Goal: Task Accomplishment & Management: Manage account settings

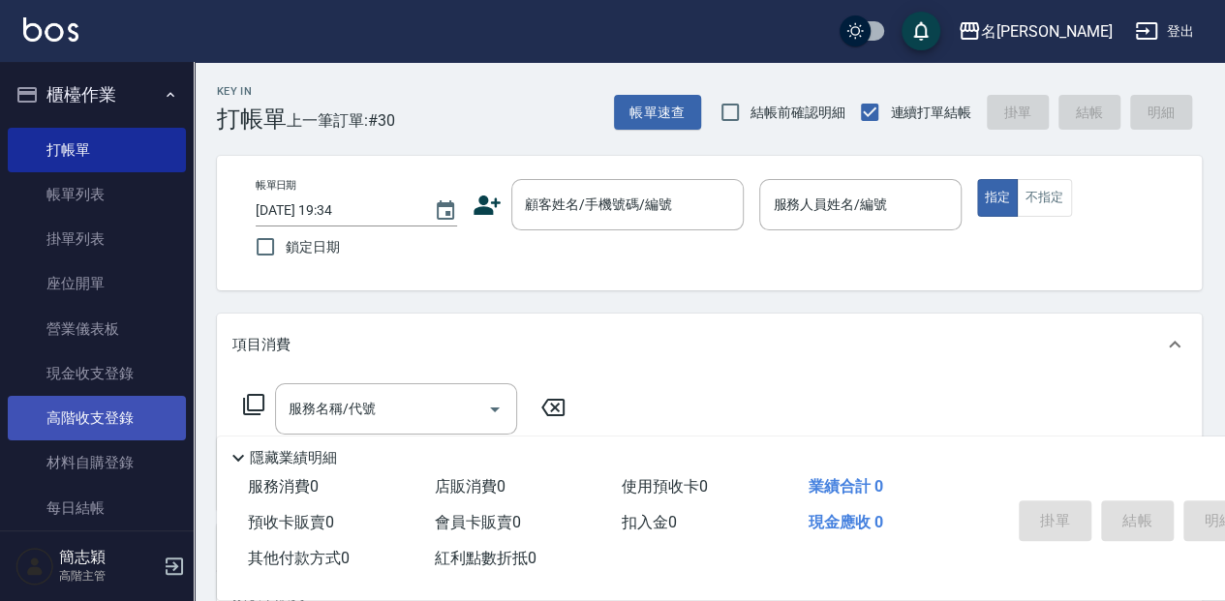
click at [101, 421] on link "高階收支登錄" at bounding box center [97, 418] width 178 height 45
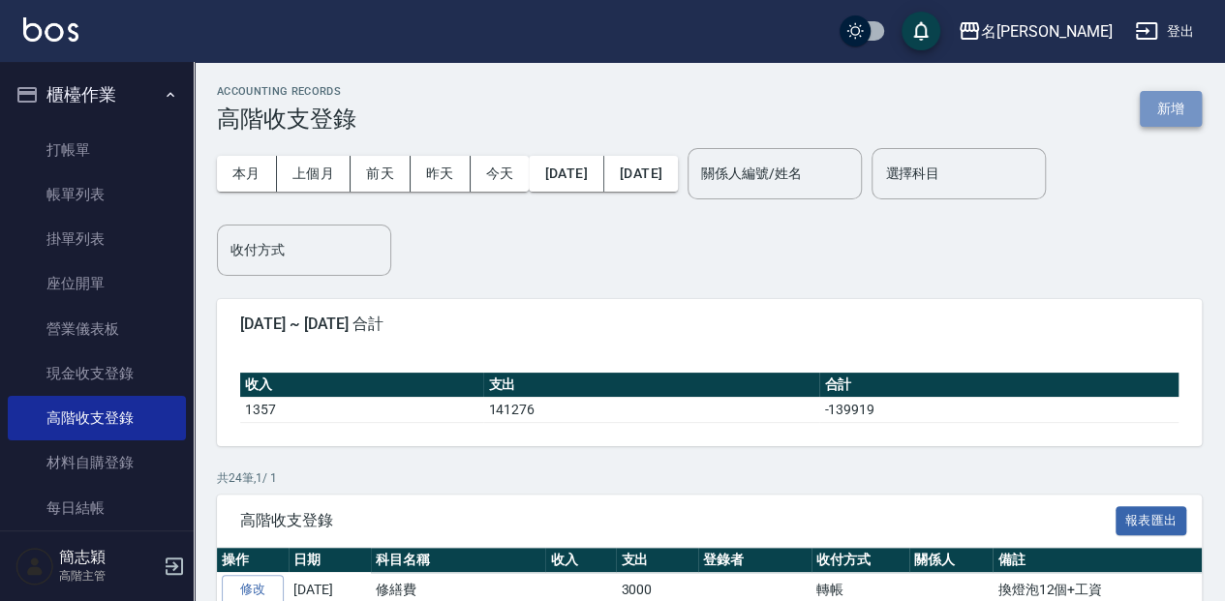
click at [1155, 117] on button "新增" at bounding box center [1171, 109] width 62 height 36
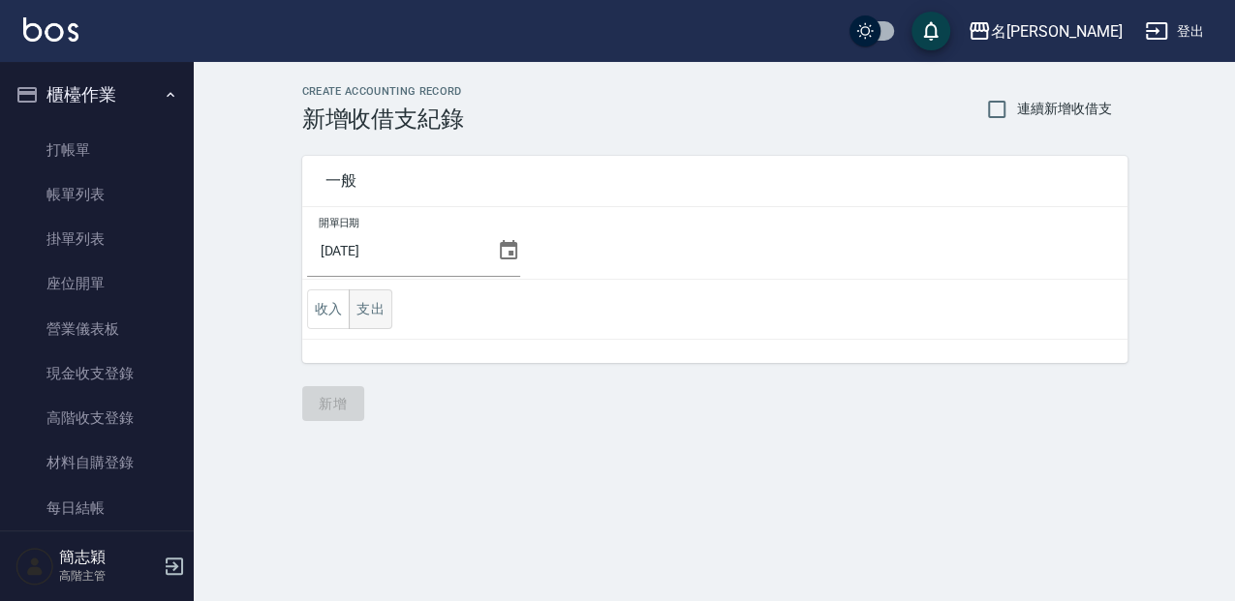
click at [370, 306] on button "支出" at bounding box center [371, 310] width 44 height 40
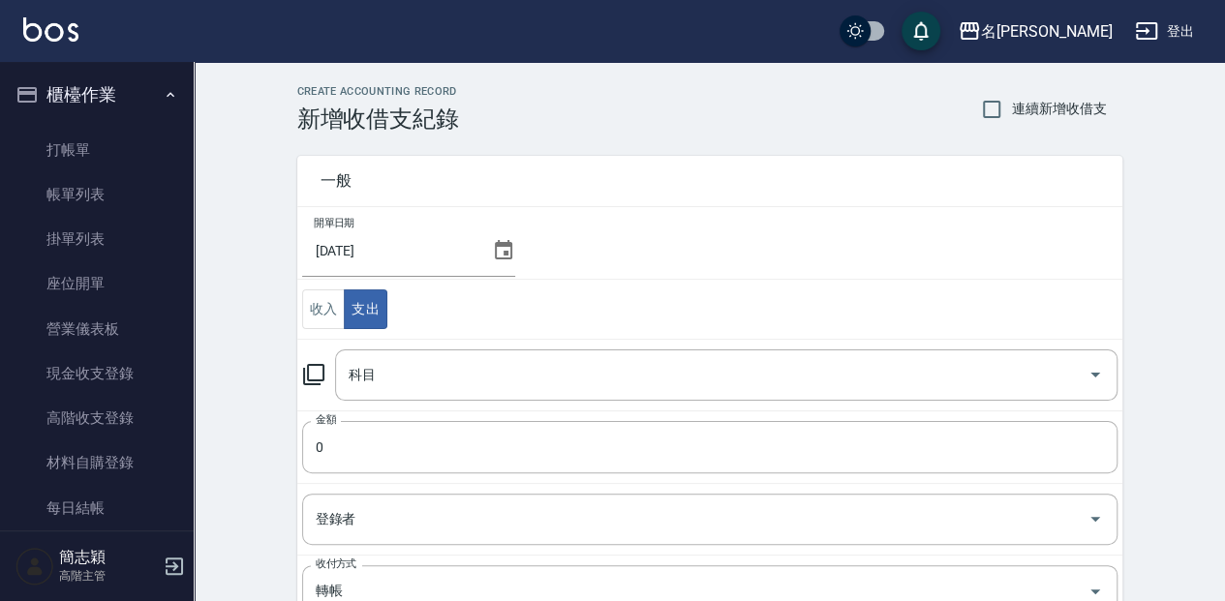
click at [316, 366] on icon at bounding box center [313, 374] width 23 height 23
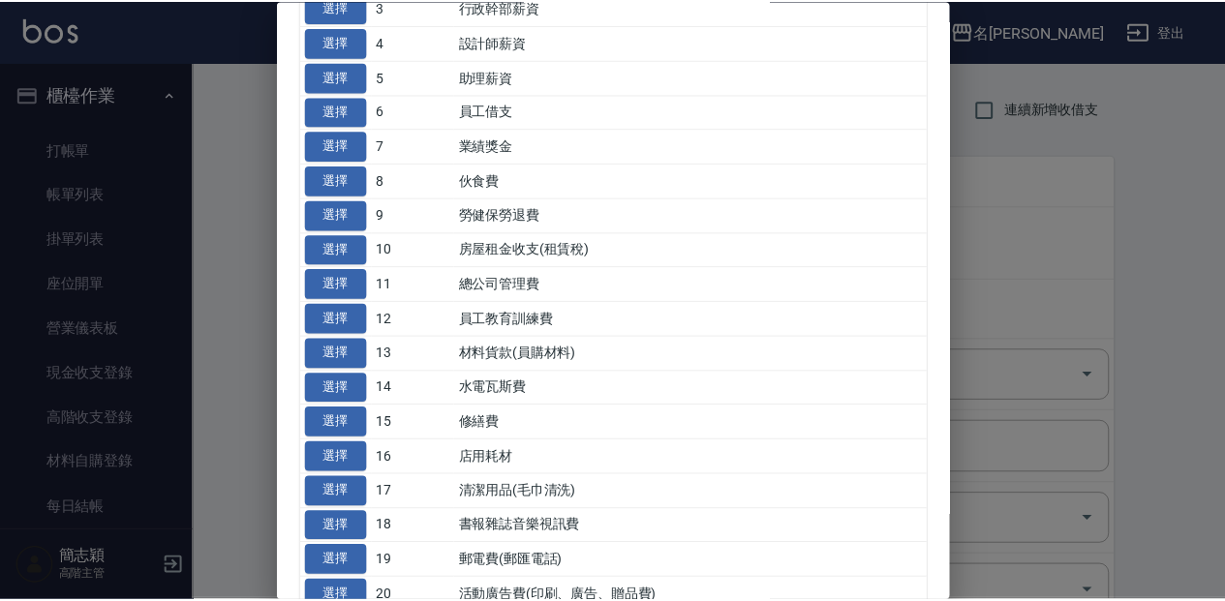
scroll to position [258, 0]
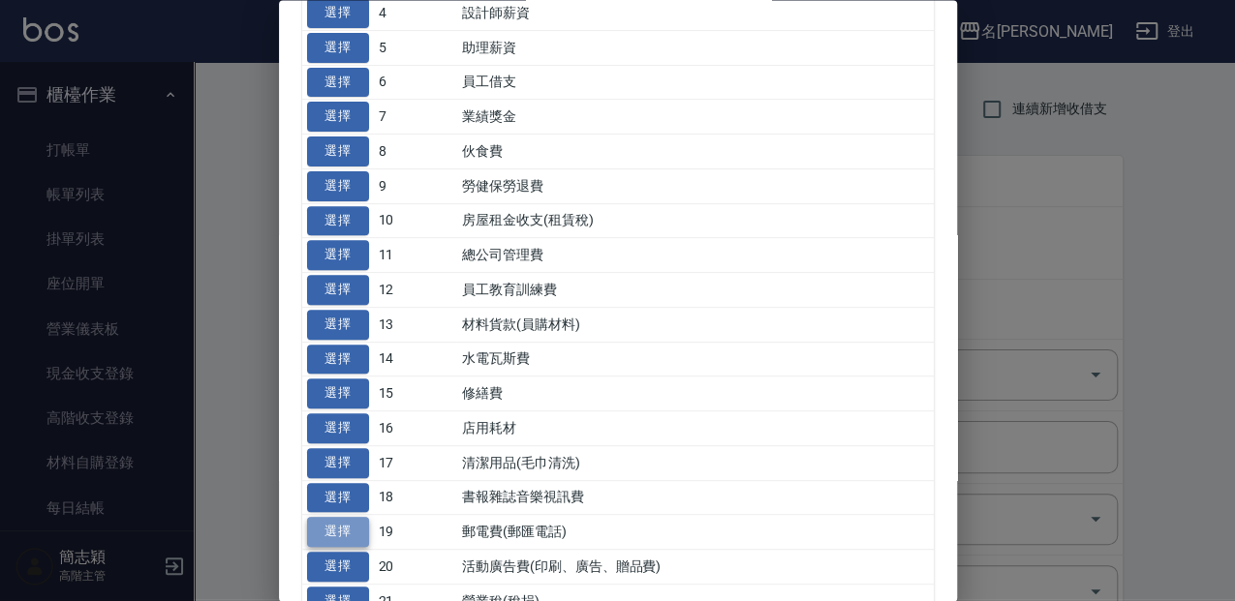
click at [339, 527] on button "選擇" at bounding box center [338, 533] width 62 height 30
type input "19 郵電費(郵匯電話)"
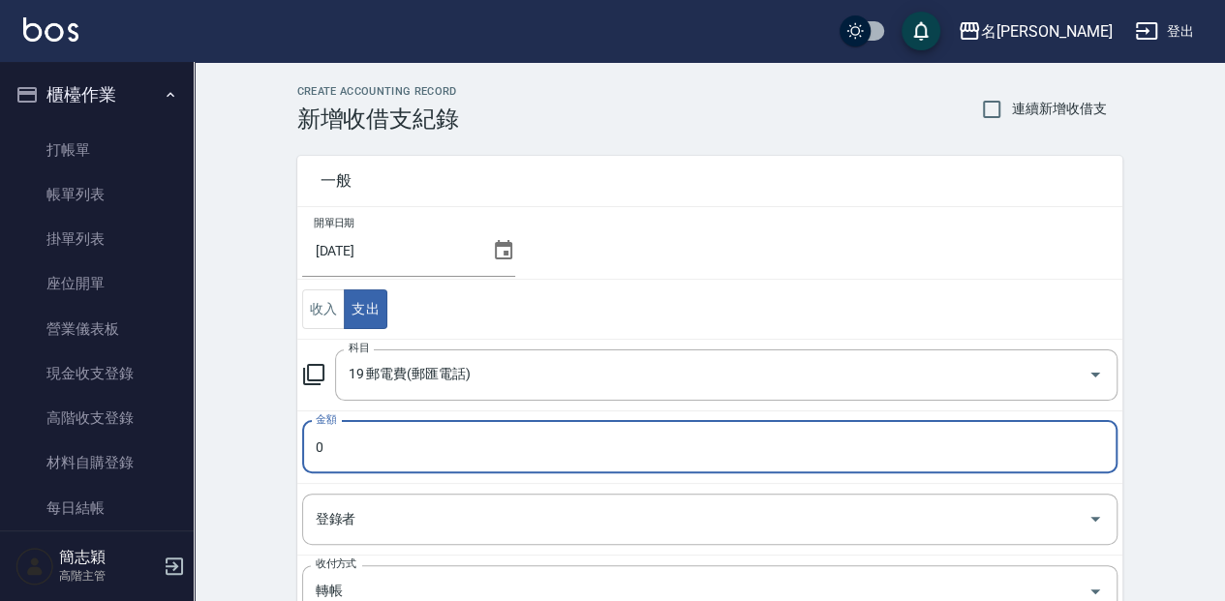
click at [310, 443] on input "0" at bounding box center [710, 447] width 816 height 52
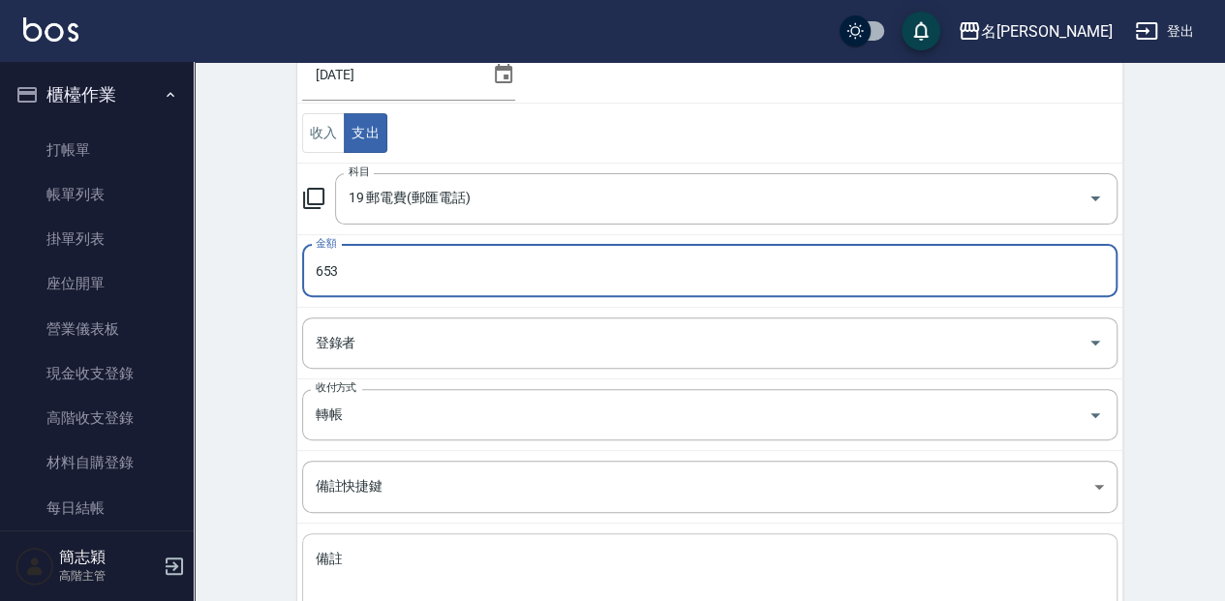
scroll to position [194, 0]
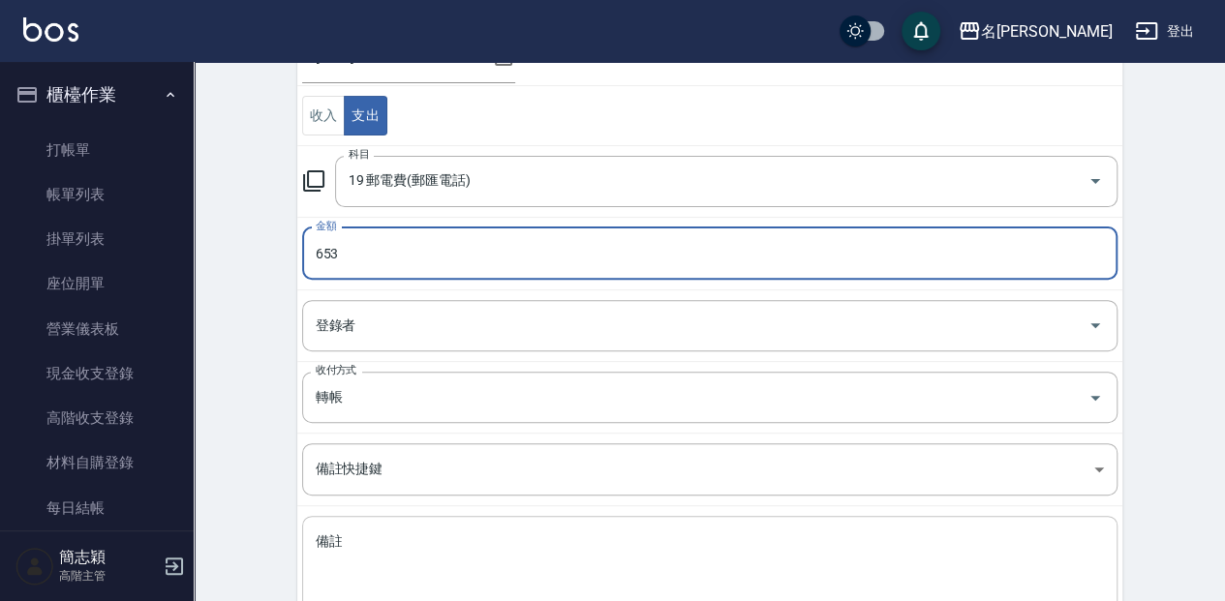
type input "653"
click at [377, 568] on textarea "備註" at bounding box center [710, 566] width 788 height 66
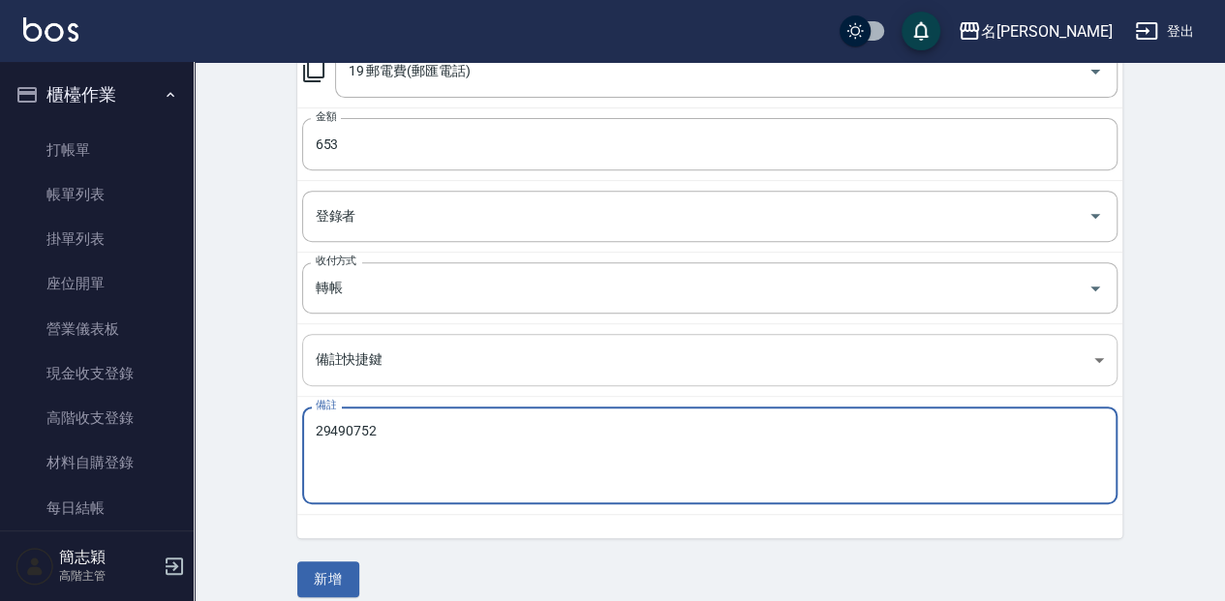
scroll to position [318, 0]
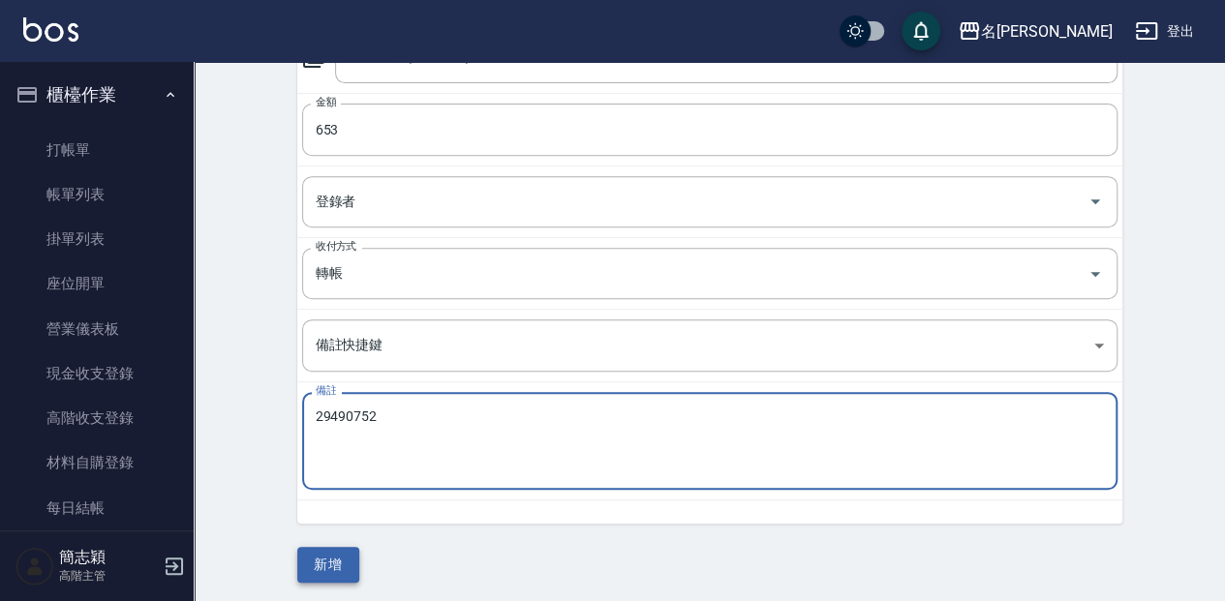
type textarea "29490752"
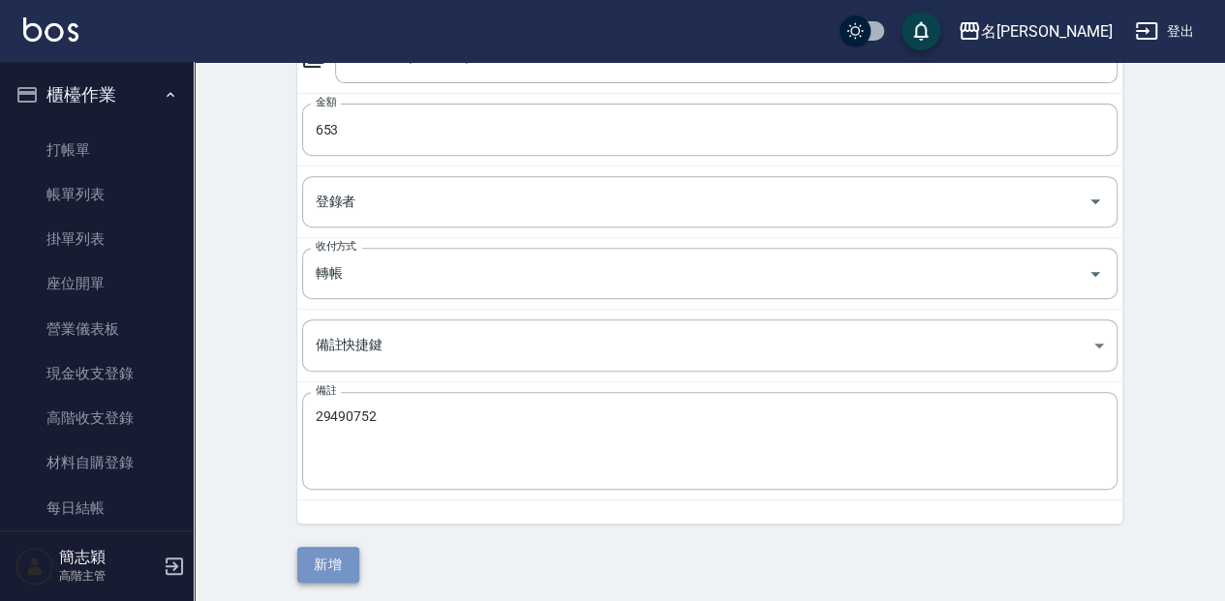
click at [337, 554] on button "新增" at bounding box center [328, 565] width 62 height 36
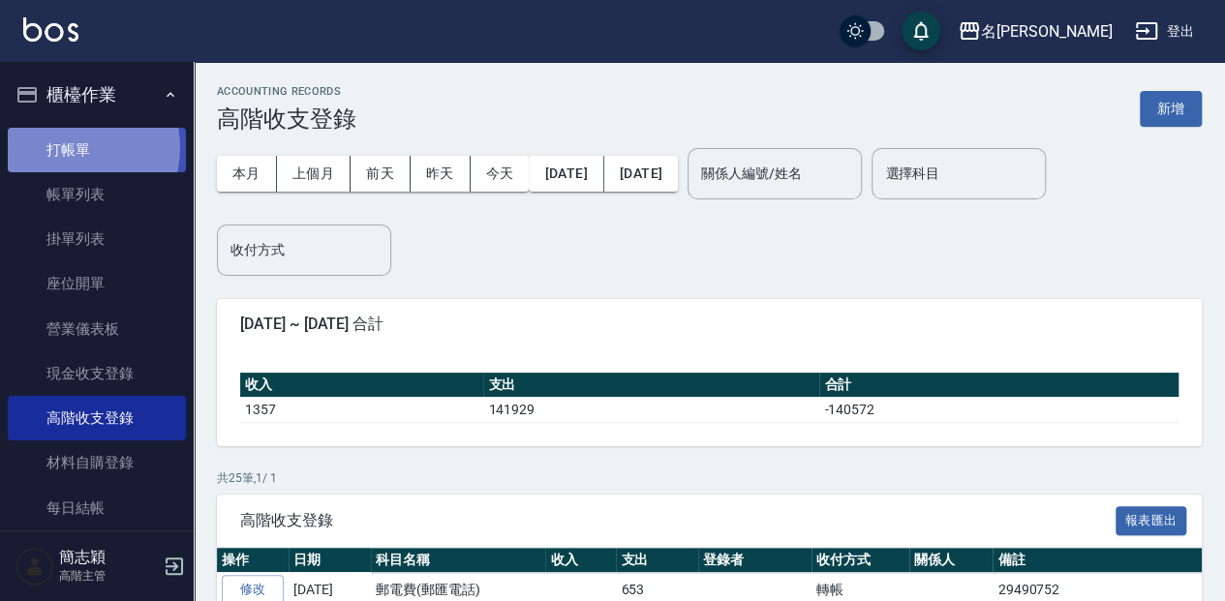
click at [76, 147] on link "打帳單" at bounding box center [97, 150] width 178 height 45
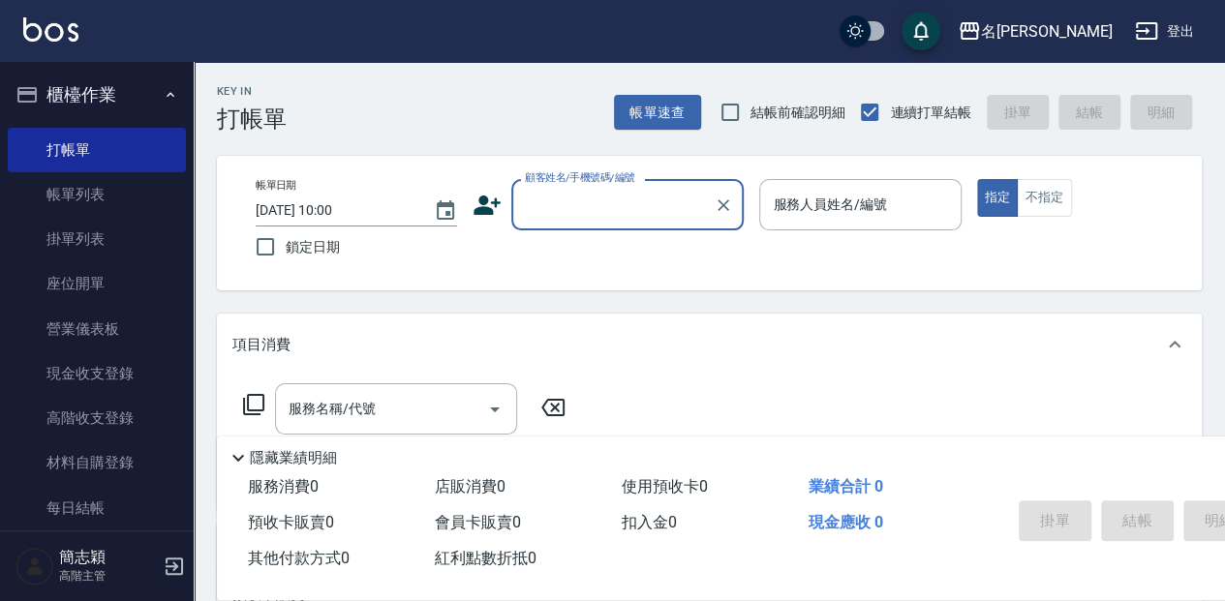
click at [563, 213] on input "顧客姓名/手機號碼/編號" at bounding box center [613, 205] width 186 height 34
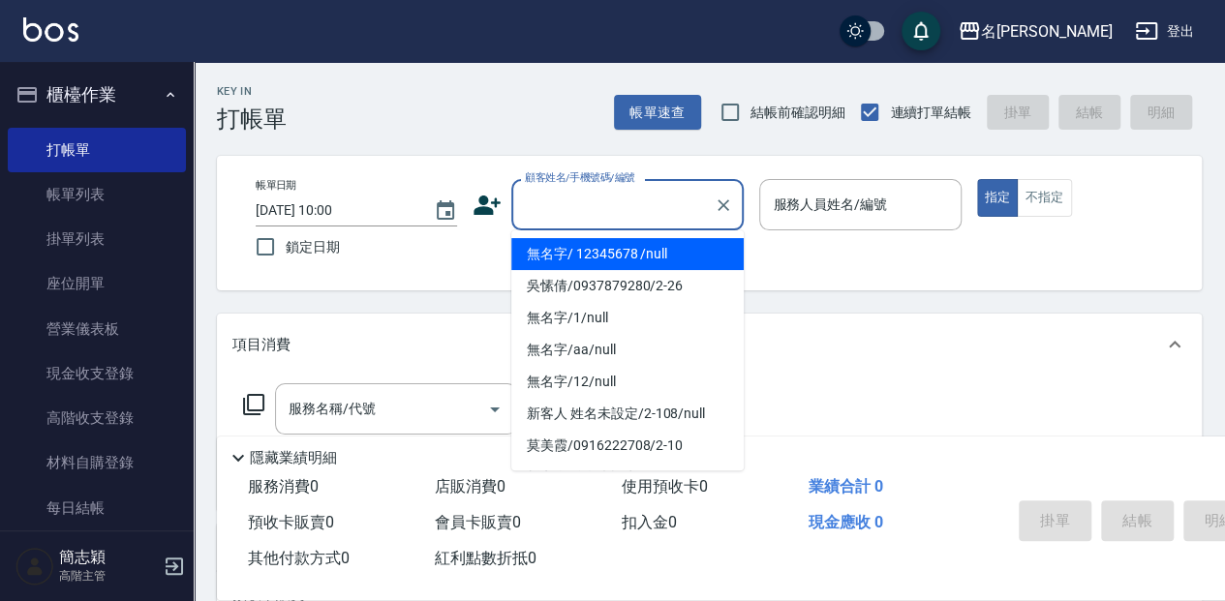
click at [600, 262] on li "無名字/ 12345678 /null" at bounding box center [627, 254] width 232 height 32
type input "無名字/ 12345678 /null"
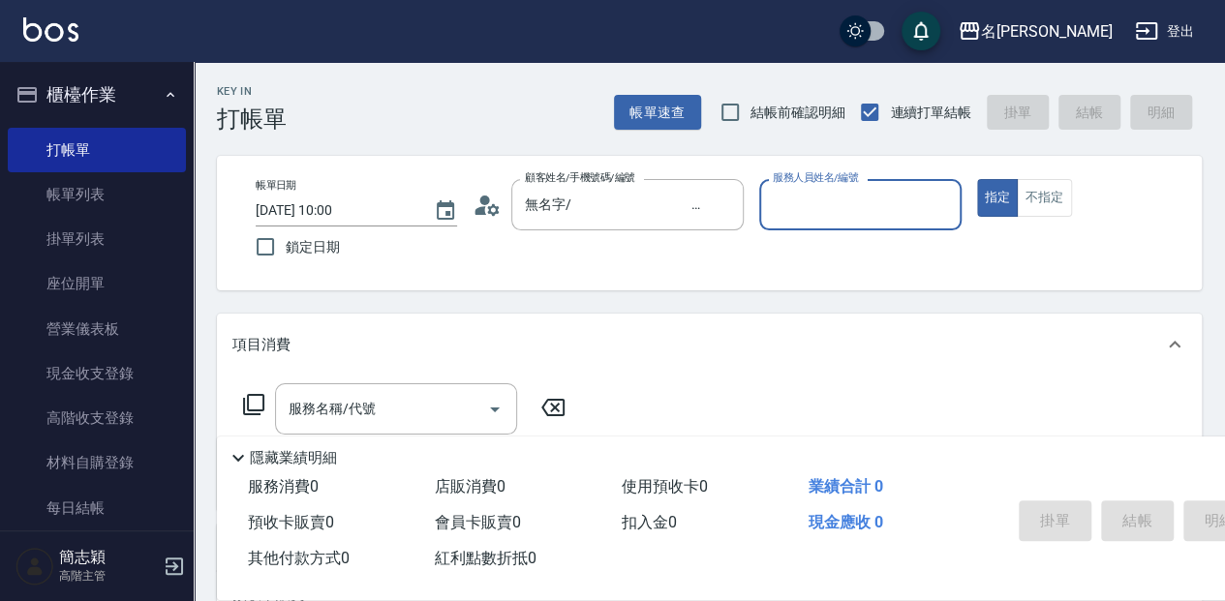
click at [829, 196] on input "服務人員姓名/編號" at bounding box center [860, 205] width 184 height 34
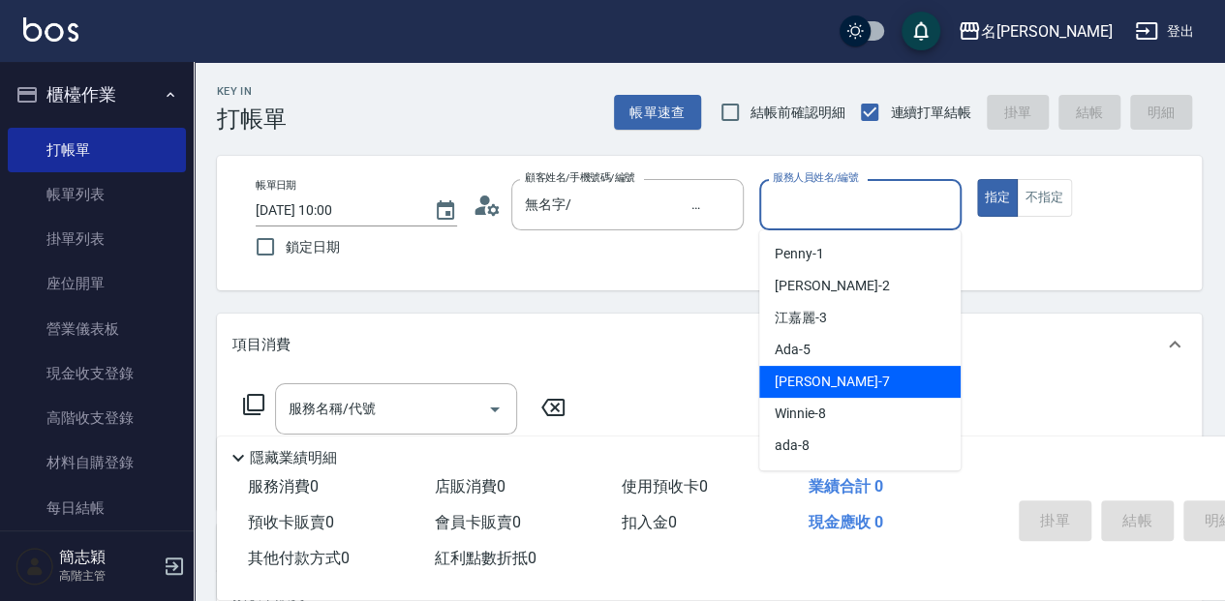
click at [872, 382] on div "[PERSON_NAME] -7" at bounding box center [859, 382] width 201 height 32
type input "[PERSON_NAME]-7"
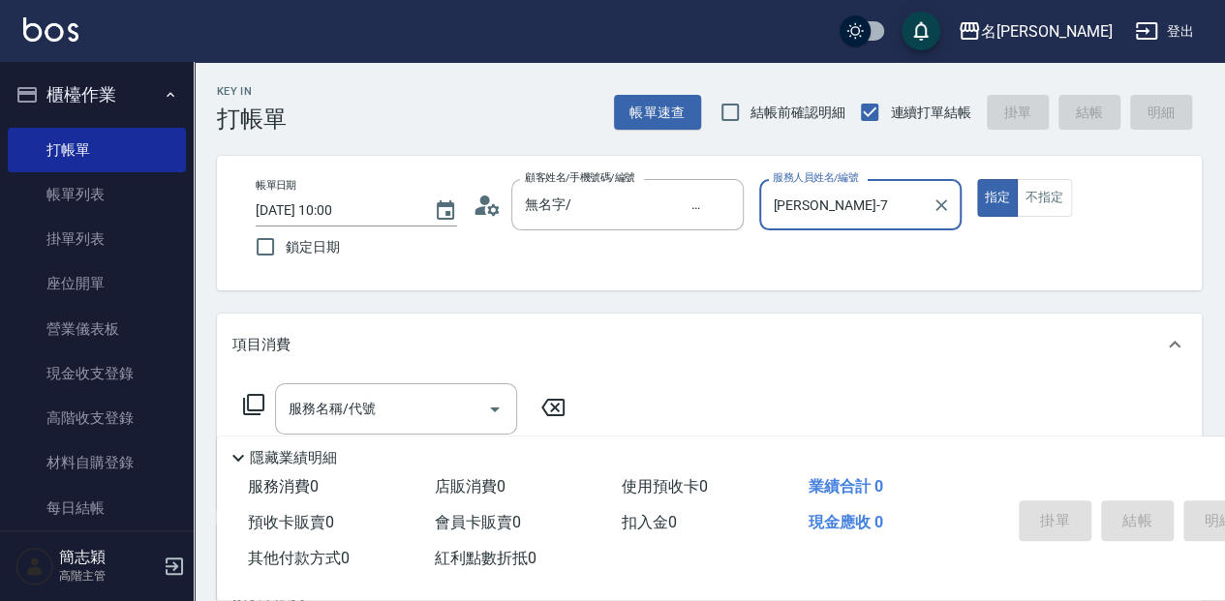
scroll to position [64, 0]
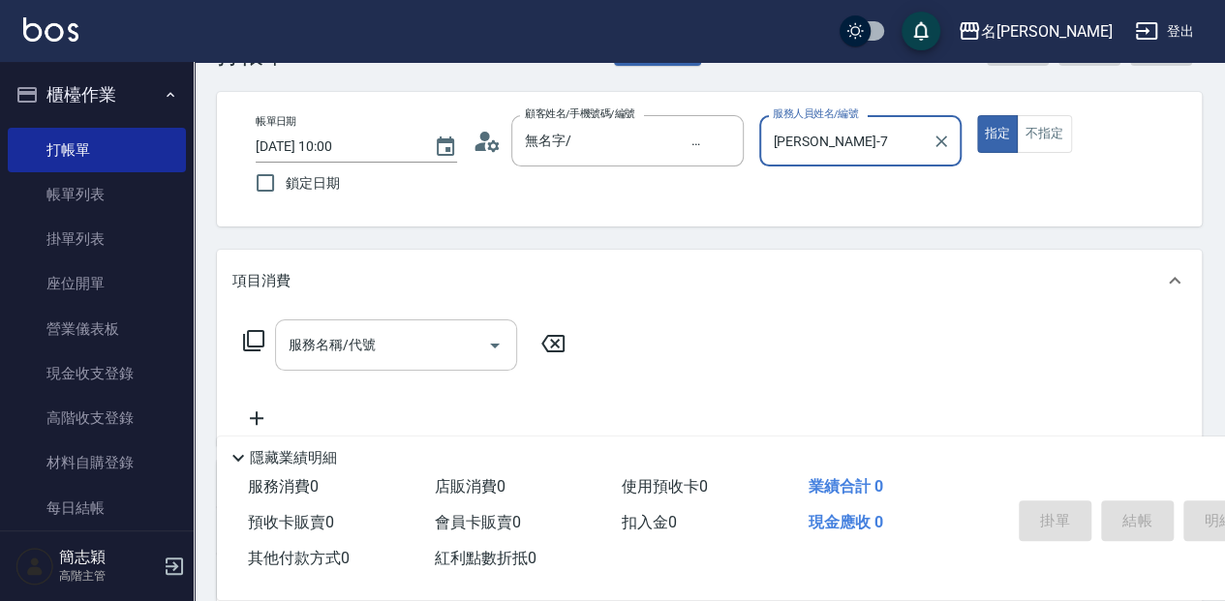
click at [420, 354] on input "服務名稱/代號" at bounding box center [382, 345] width 196 height 34
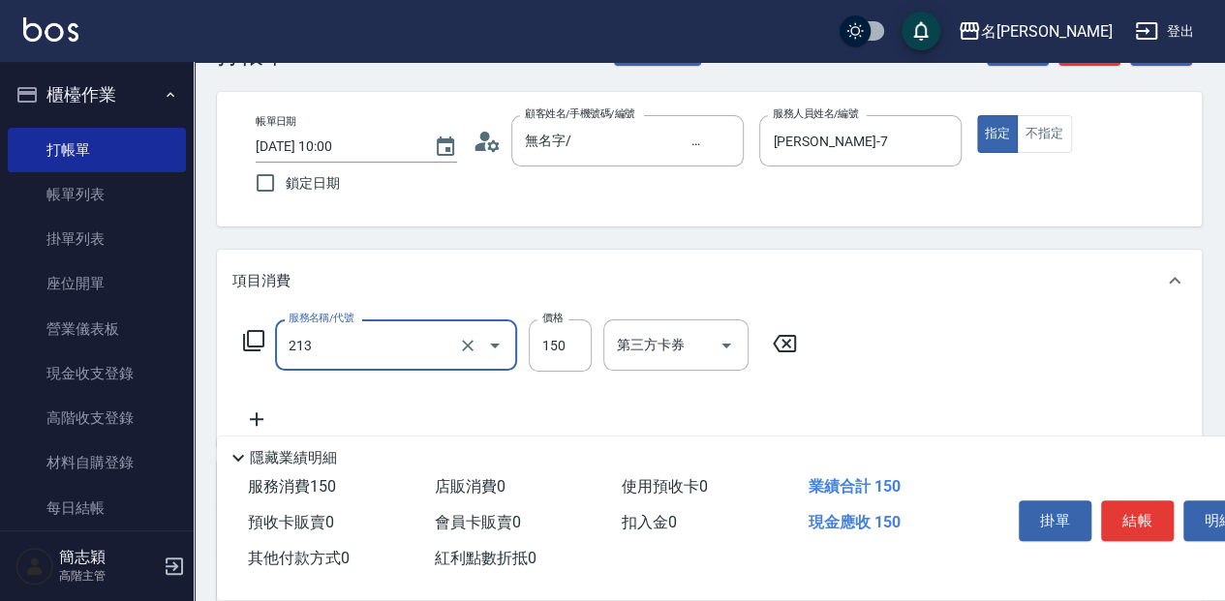
type input "親朋洗150(213)"
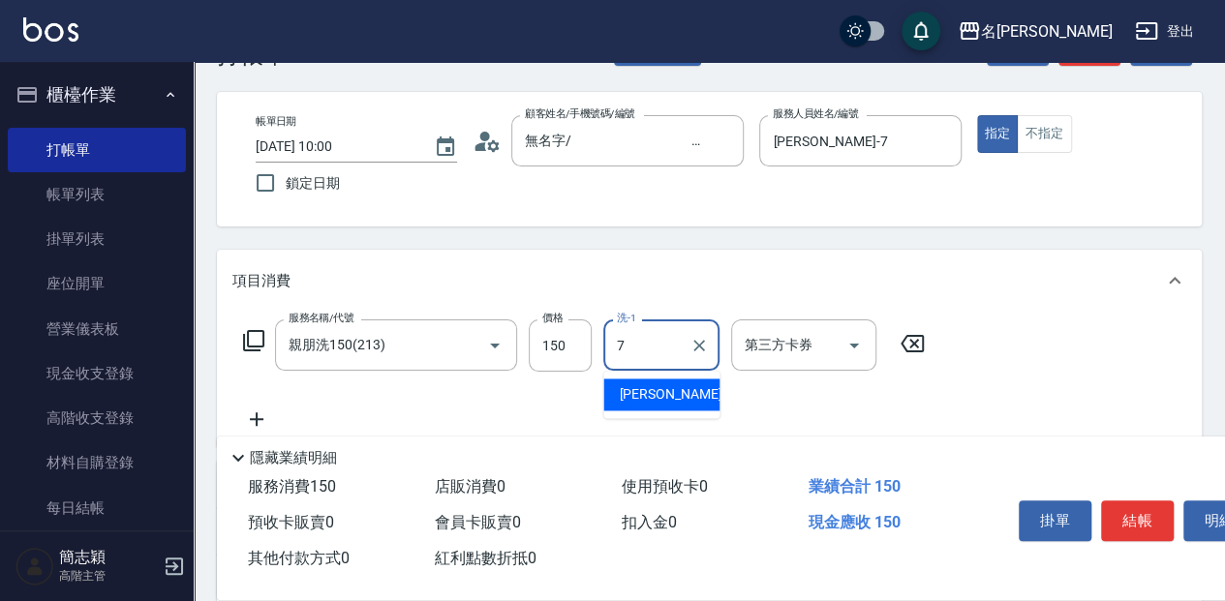
type input "[PERSON_NAME]-7"
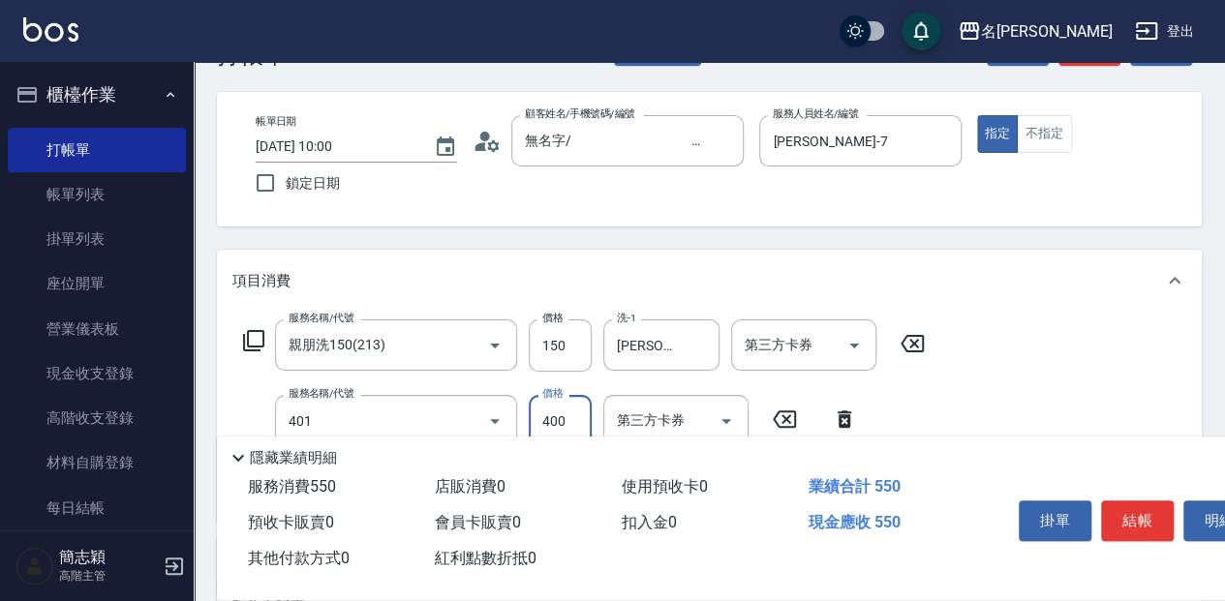
type input "剪髮(400)(401)"
type input "350"
click at [1145, 521] on button "結帳" at bounding box center [1137, 521] width 73 height 41
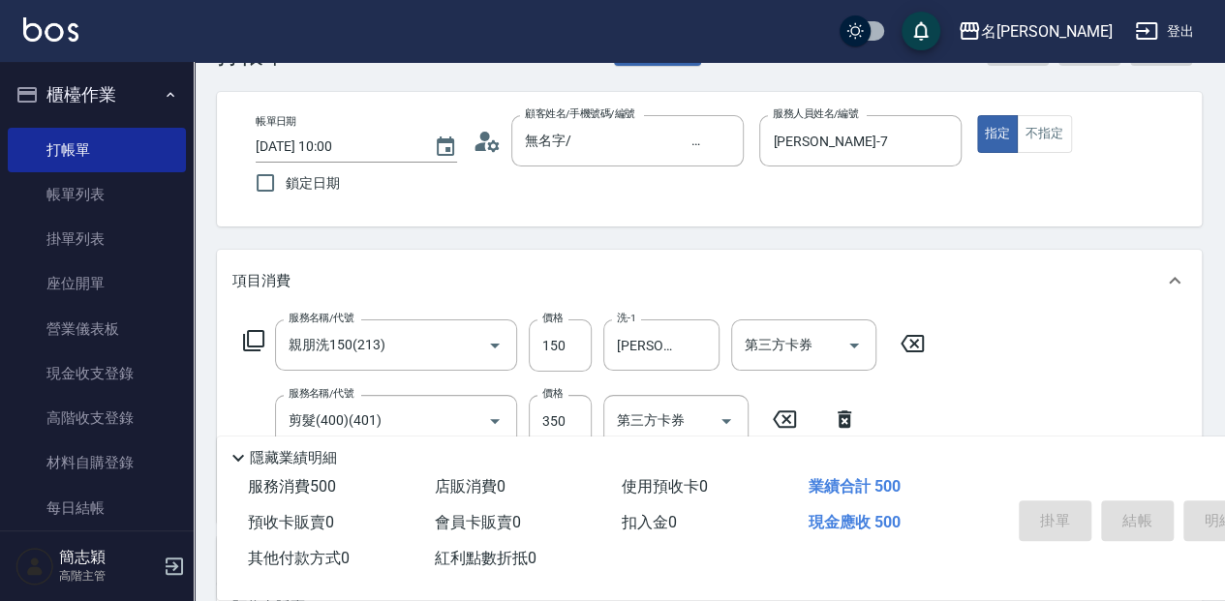
type input "[DATE] 10:25"
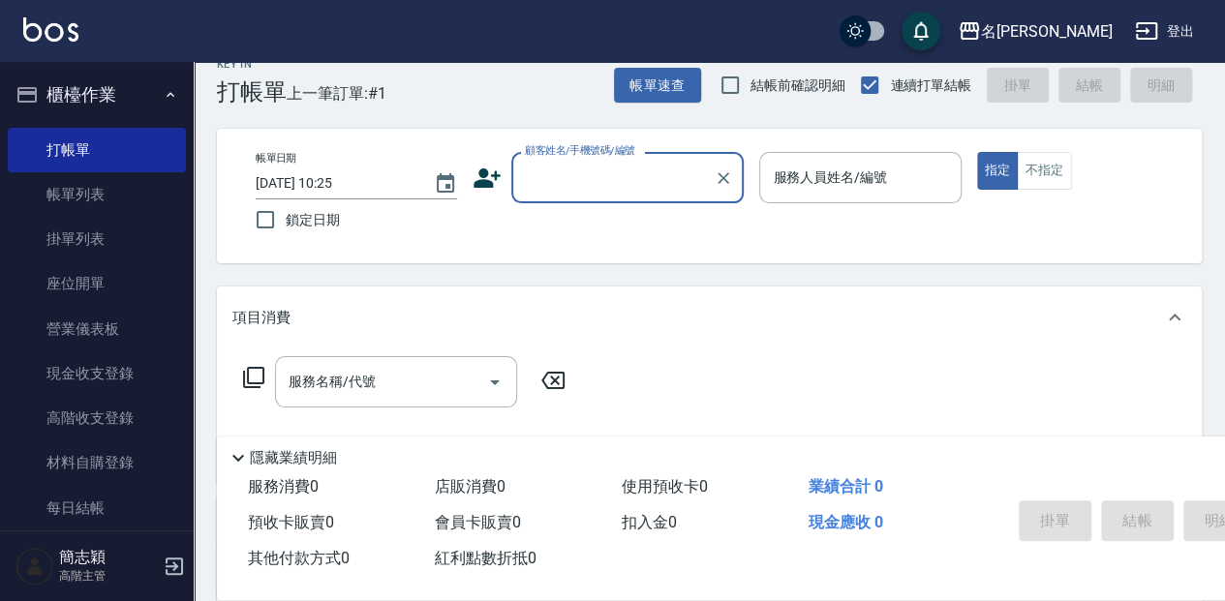
scroll to position [0, 0]
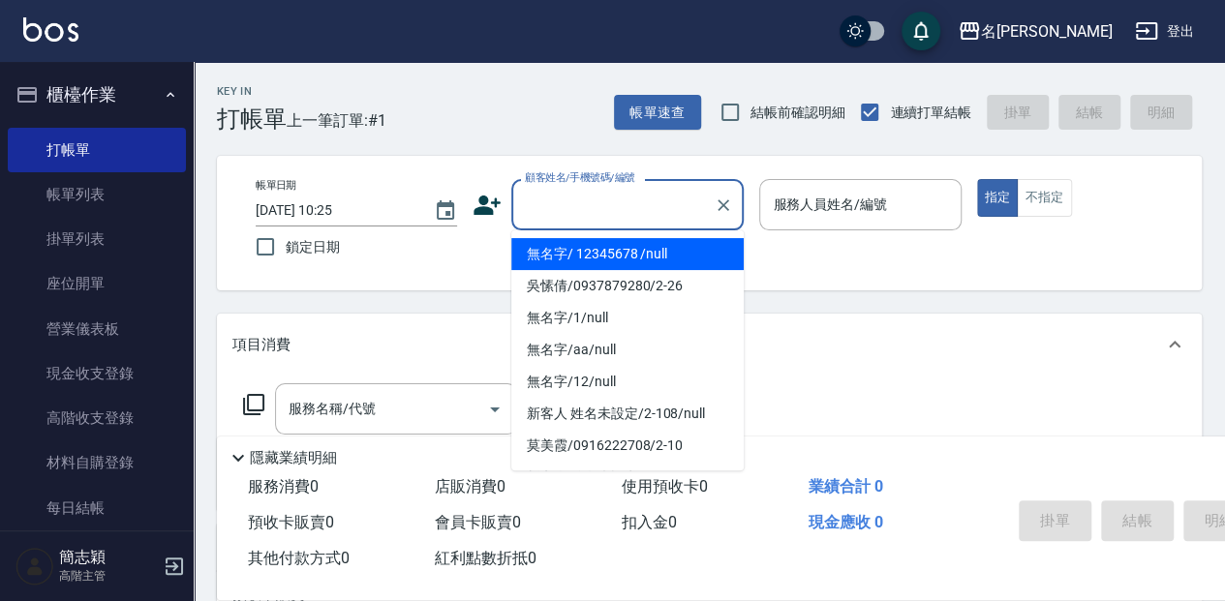
click at [537, 193] on input "顧客姓名/手機號碼/編號" at bounding box center [613, 205] width 186 height 34
click at [570, 262] on li "無名字/ 12345678 /null" at bounding box center [627, 254] width 232 height 32
type input "無名字/ 12345678 /null"
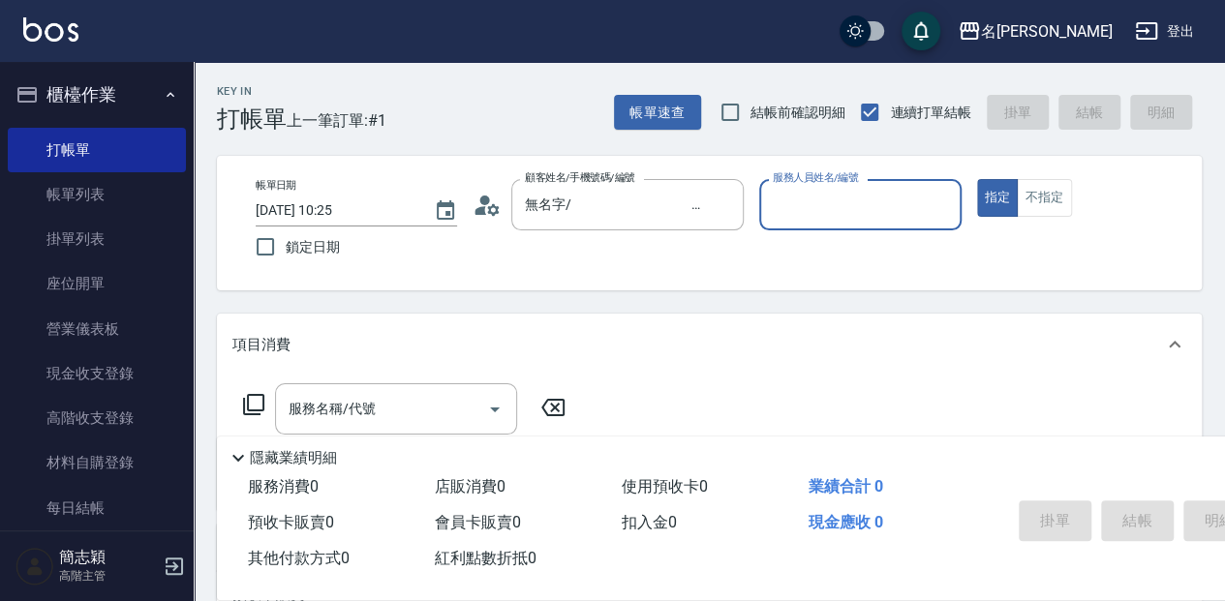
click at [823, 196] on input "服務人員姓名/編號" at bounding box center [860, 205] width 184 height 34
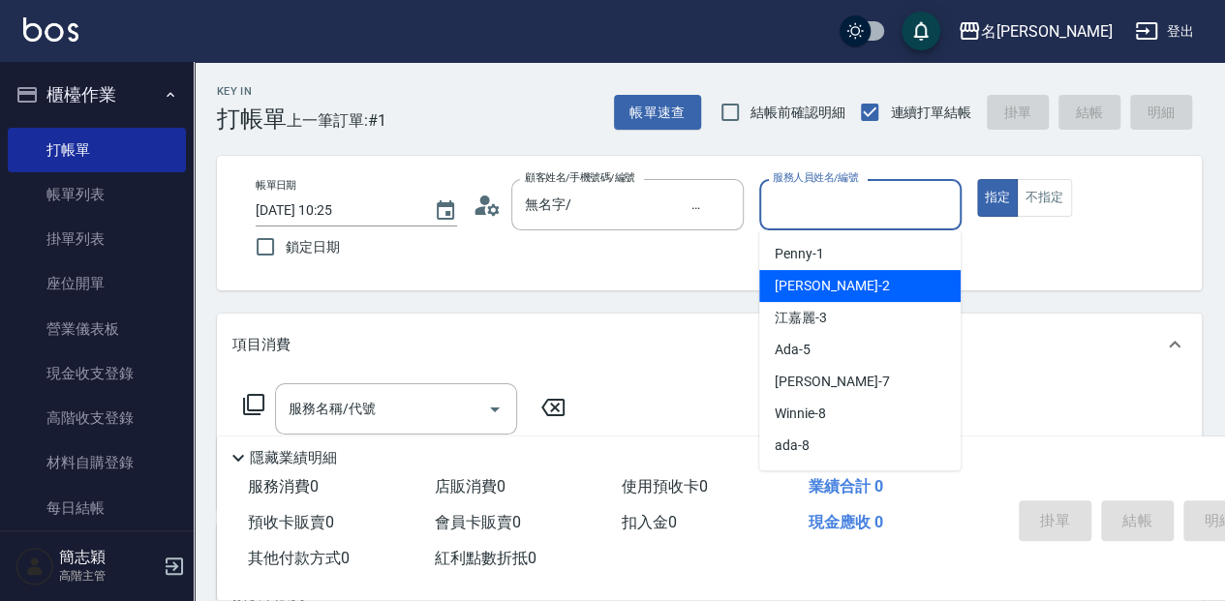
click at [840, 293] on div "[PERSON_NAME] -2" at bounding box center [859, 286] width 201 height 32
type input "[PERSON_NAME]-2"
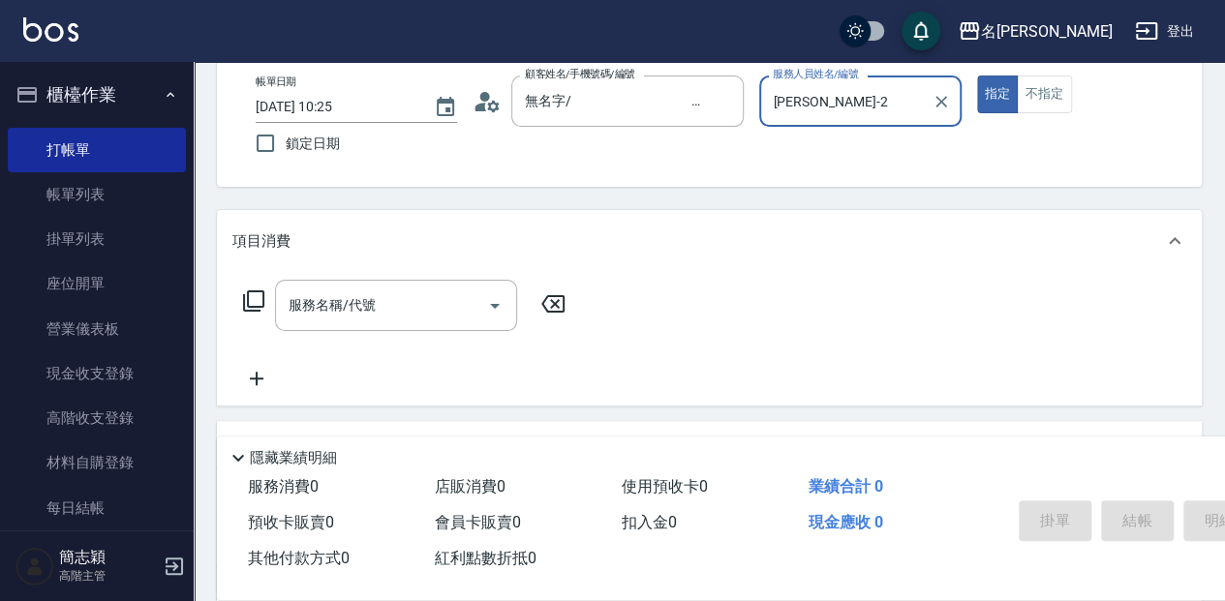
scroll to position [129, 0]
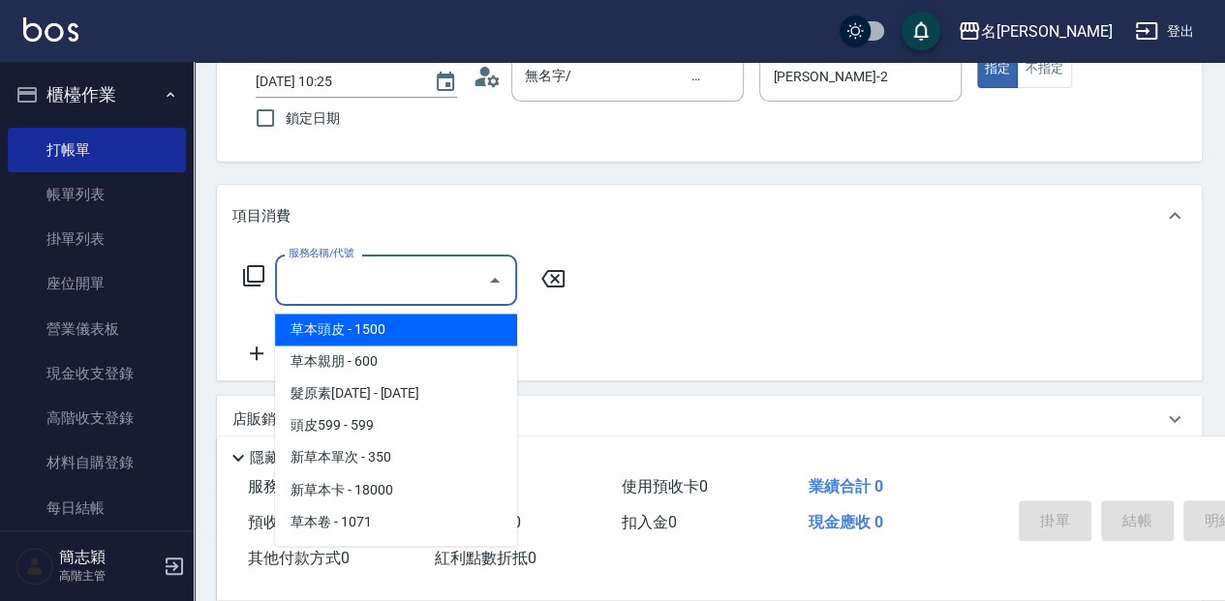
click at [381, 288] on input "服務名稱/代號" at bounding box center [382, 280] width 196 height 34
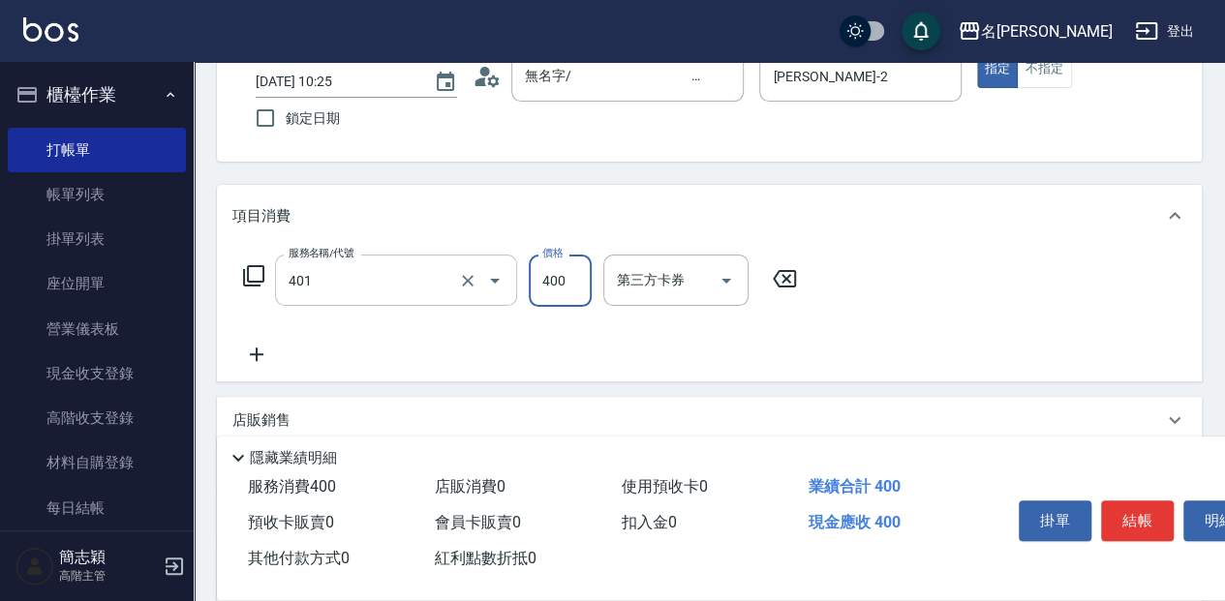
type input "剪髮(400)(401)"
type input "450"
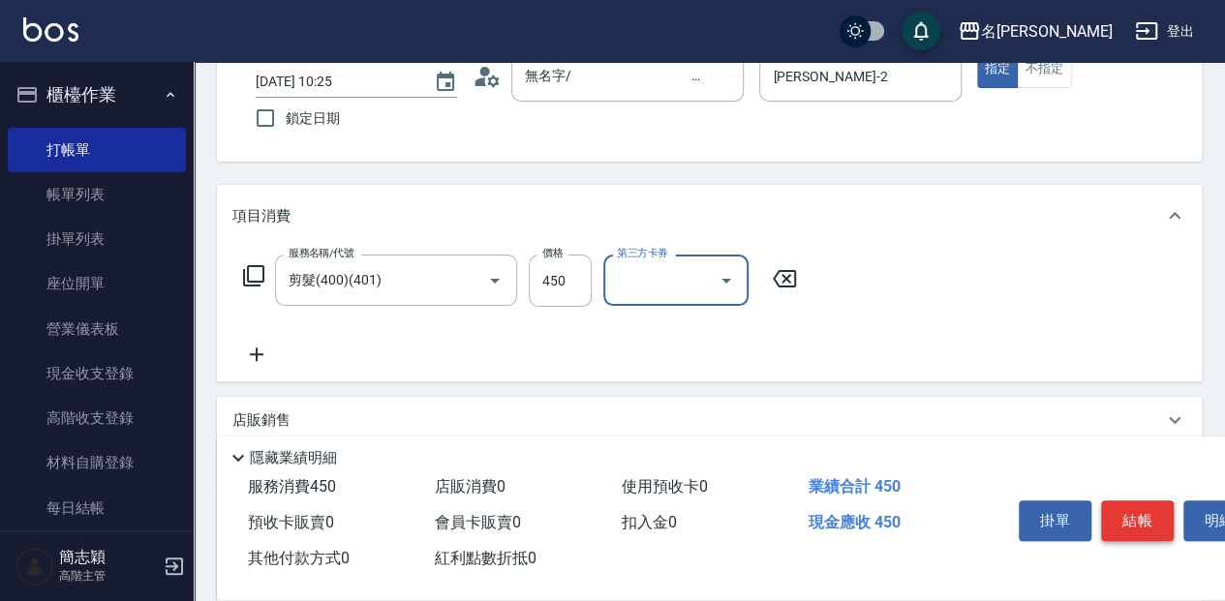
click at [1139, 516] on button "結帳" at bounding box center [1137, 521] width 73 height 41
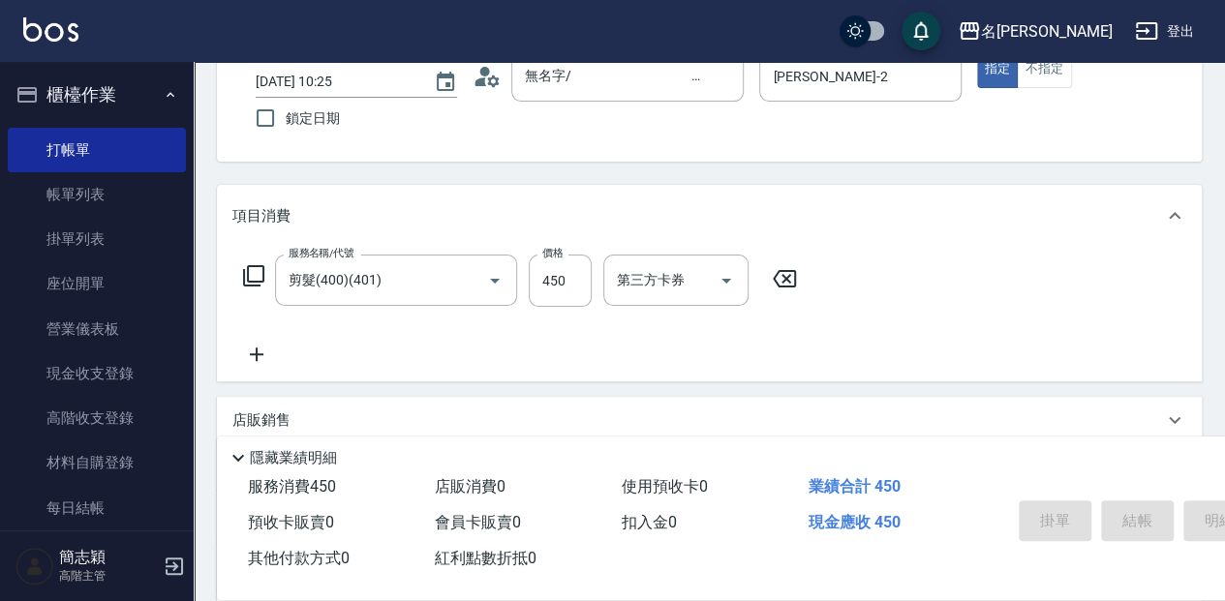
type input "[DATE] 10:26"
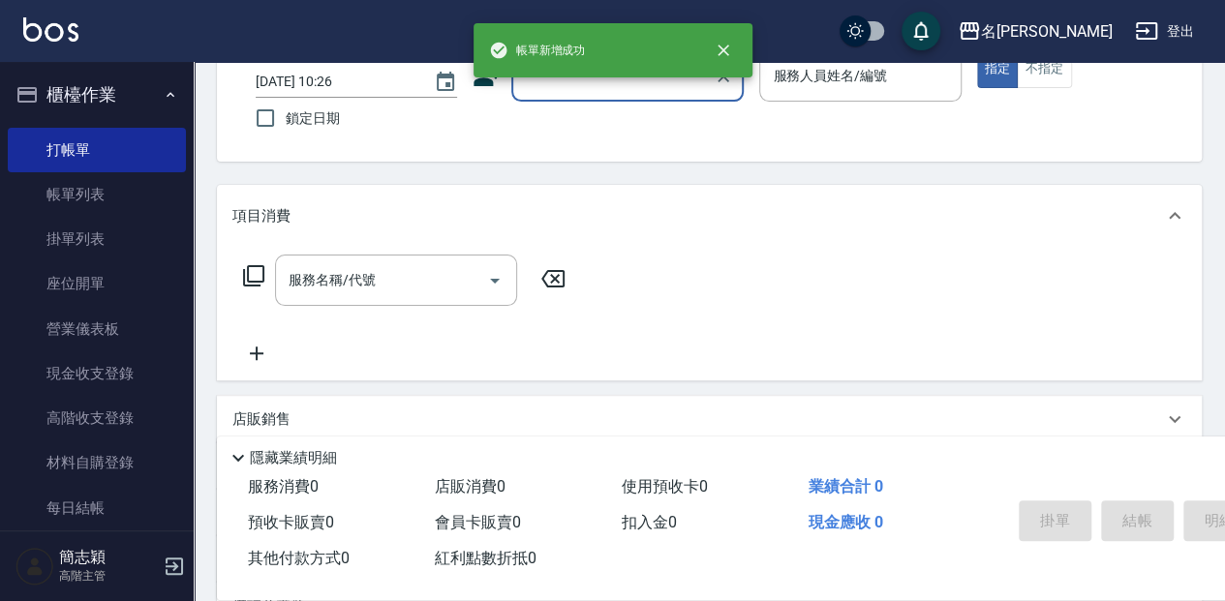
scroll to position [0, 0]
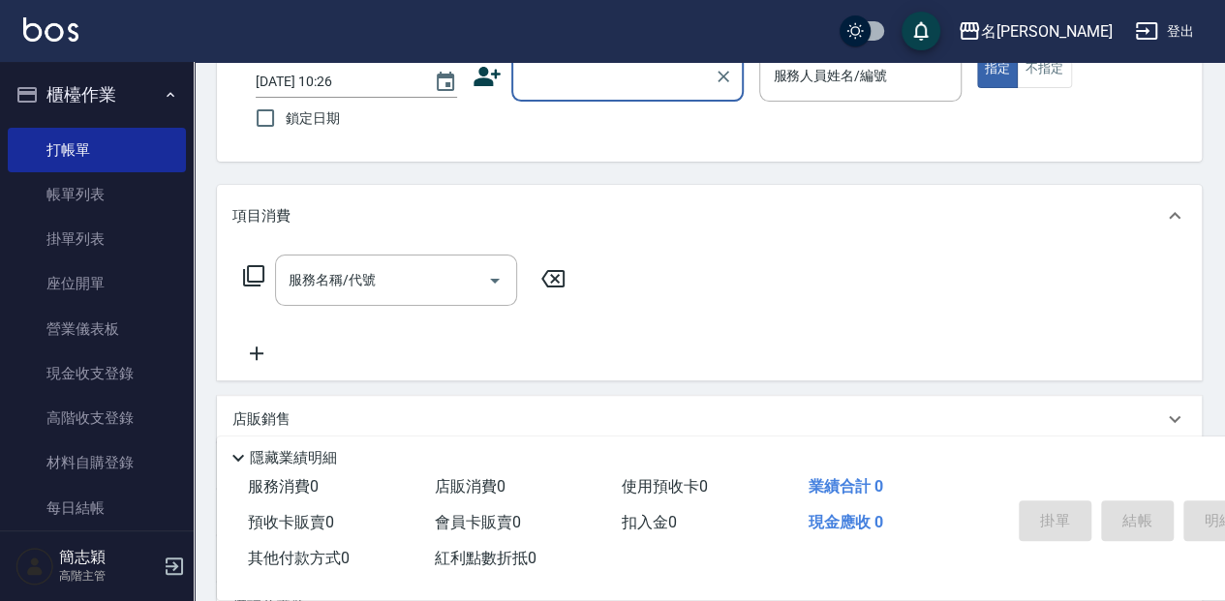
click at [565, 91] on input "顧客姓名/手機號碼/編號" at bounding box center [613, 76] width 186 height 34
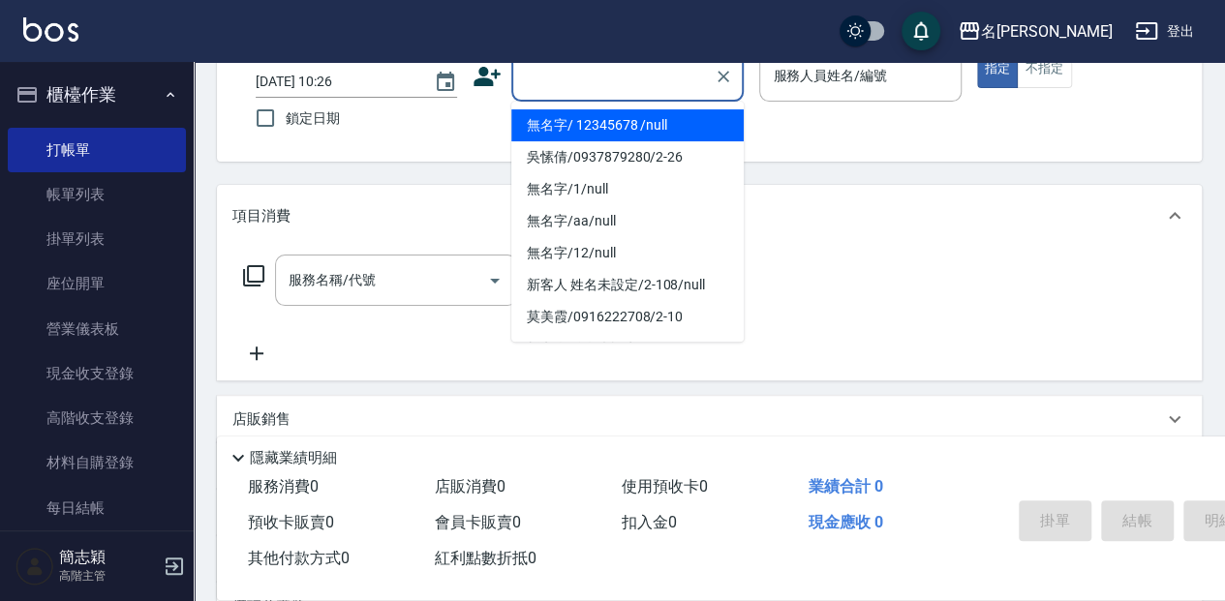
click at [571, 129] on li "無名字/ 12345678 /null" at bounding box center [627, 125] width 232 height 32
type input "無名字/ 12345678 /null"
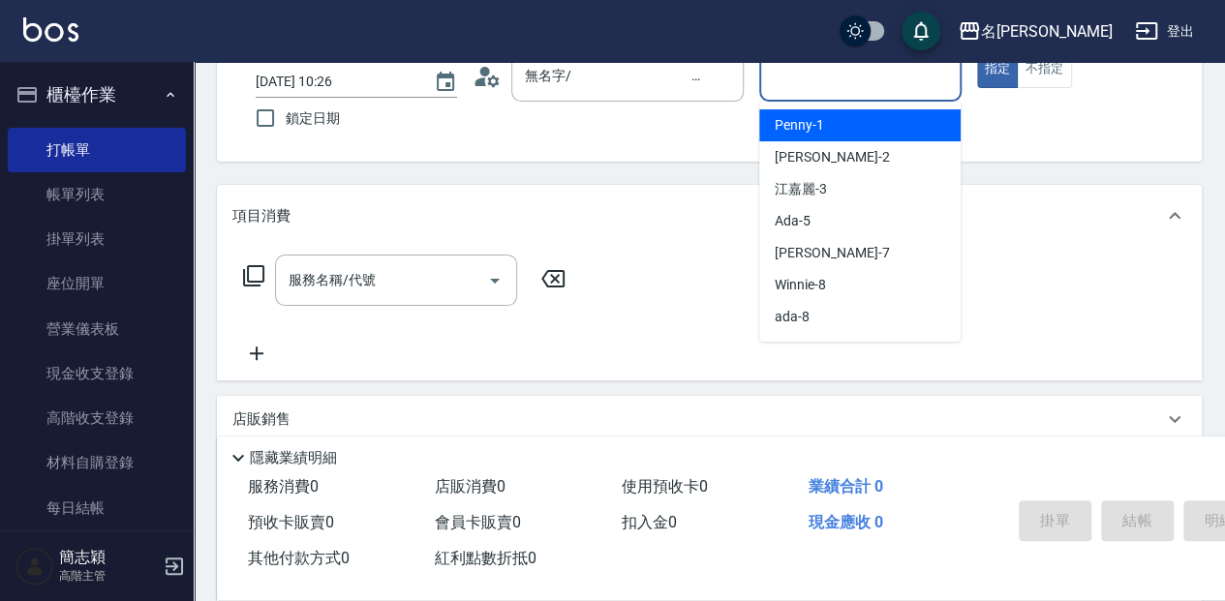
click at [819, 83] on input "服務人員姓名/編號" at bounding box center [860, 76] width 184 height 34
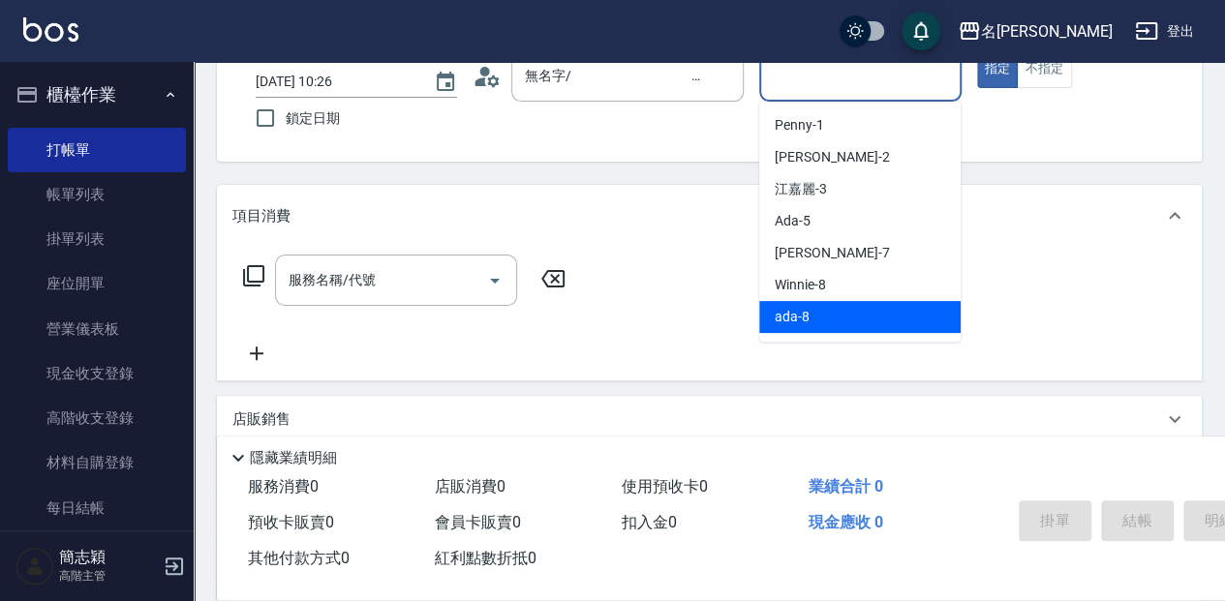
drag, startPoint x: 829, startPoint y: 314, endPoint x: 805, endPoint y: 308, distance: 24.9
click at [829, 313] on div "ada -8" at bounding box center [859, 317] width 201 height 32
type input "ada-8"
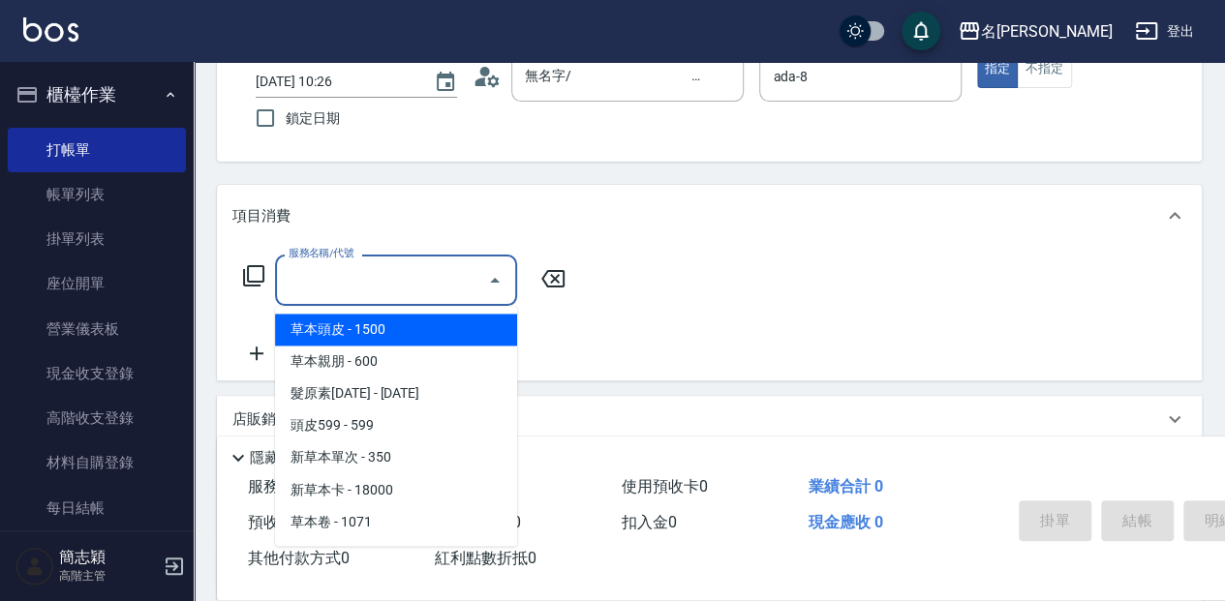
click at [441, 285] on input "服務名稱/代號" at bounding box center [382, 280] width 196 height 34
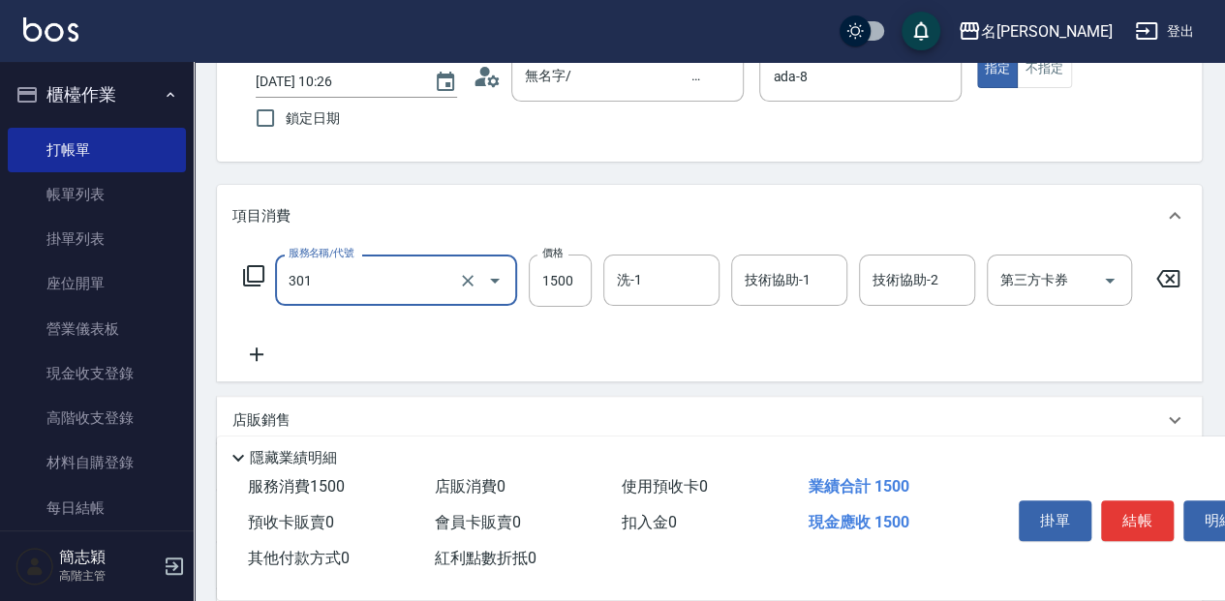
type input "燙髮(1500](301)"
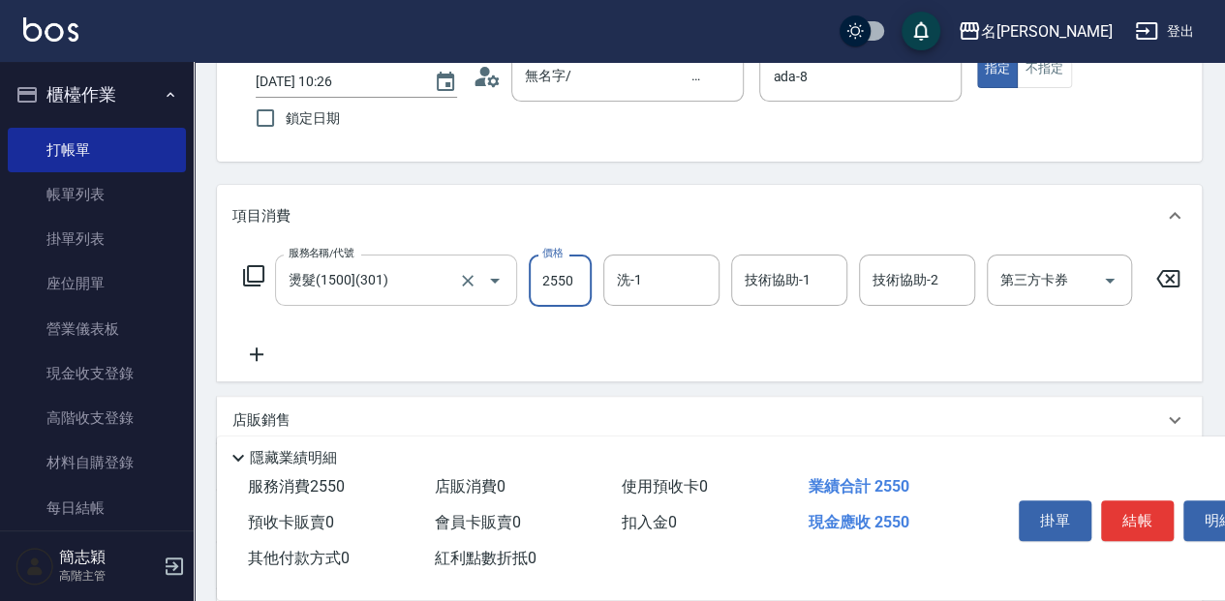
type input "2550"
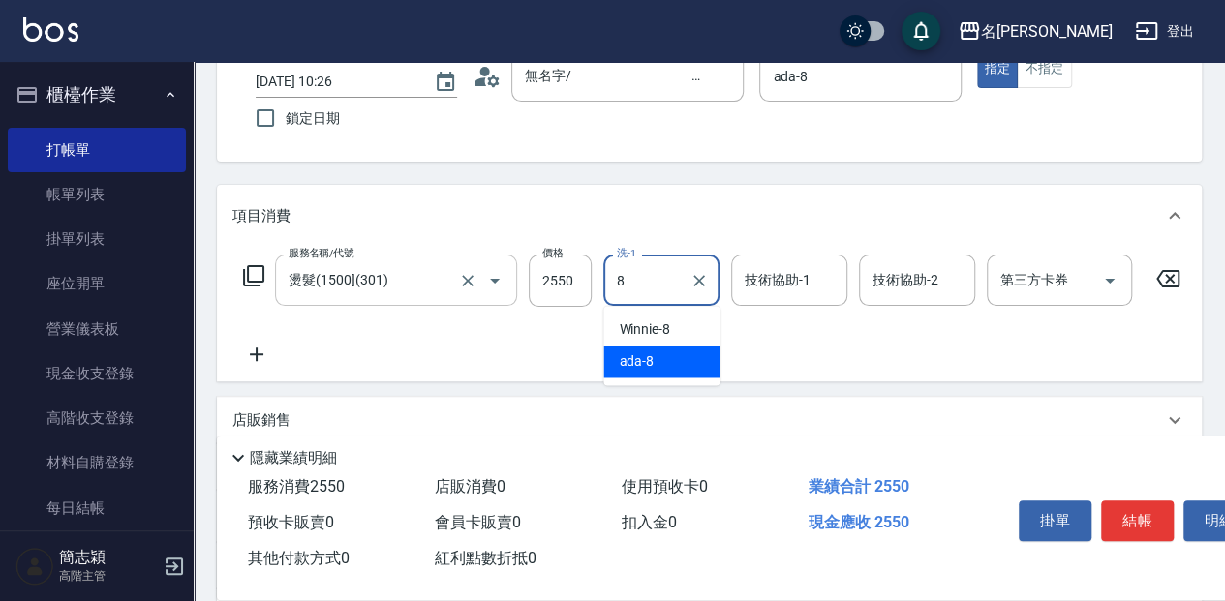
type input "ada-8"
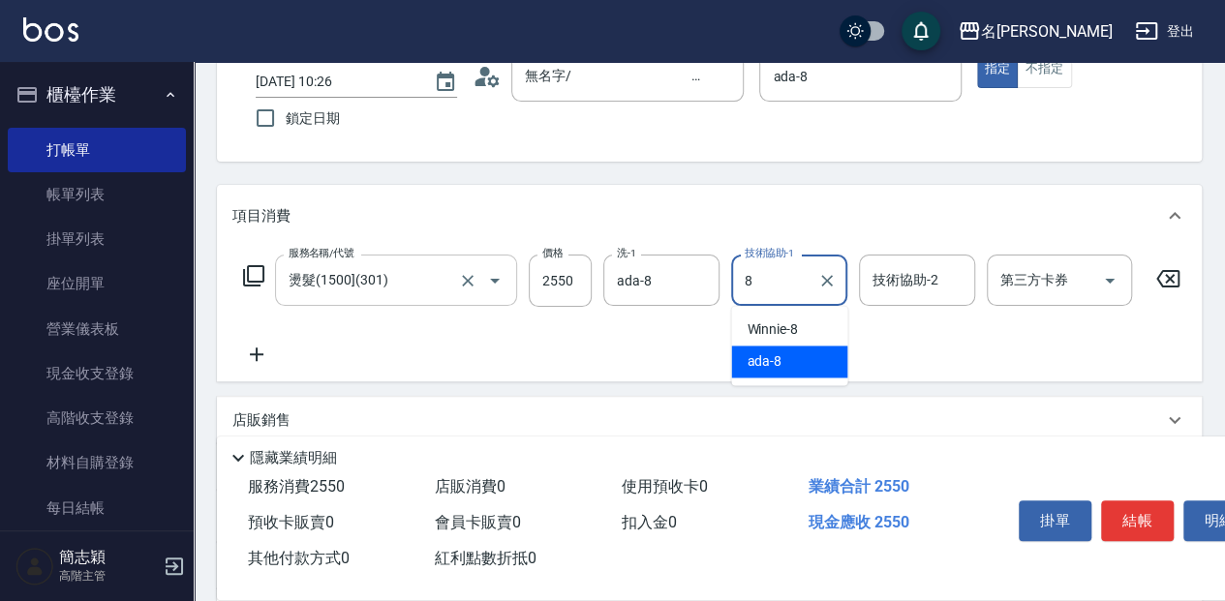
type input "ada-8"
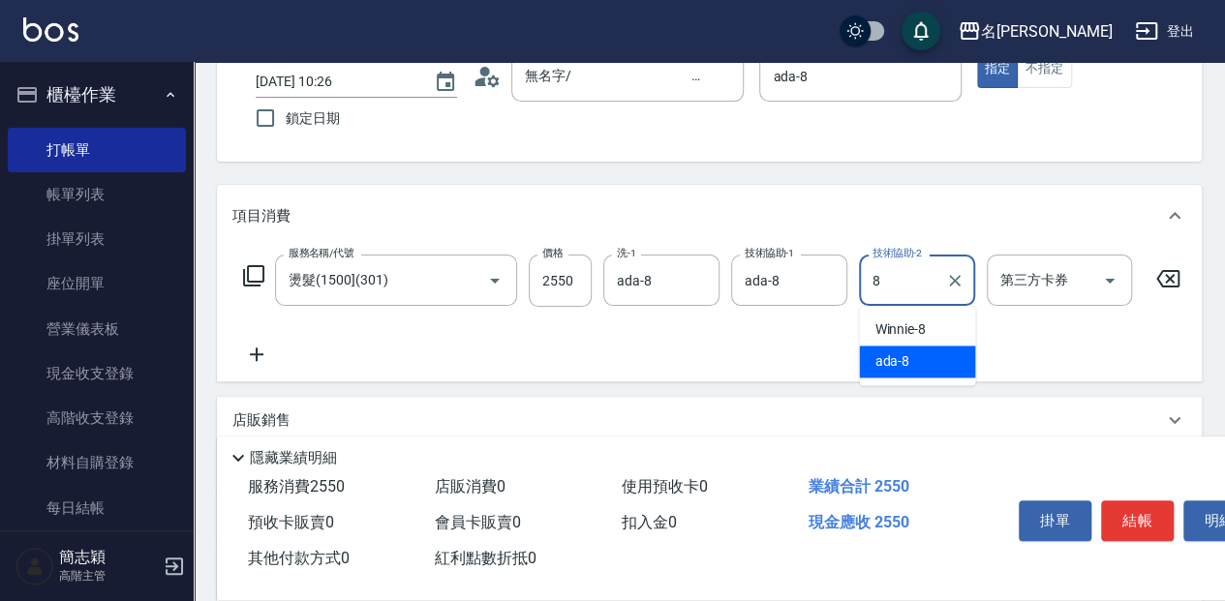
type input "ada-8"
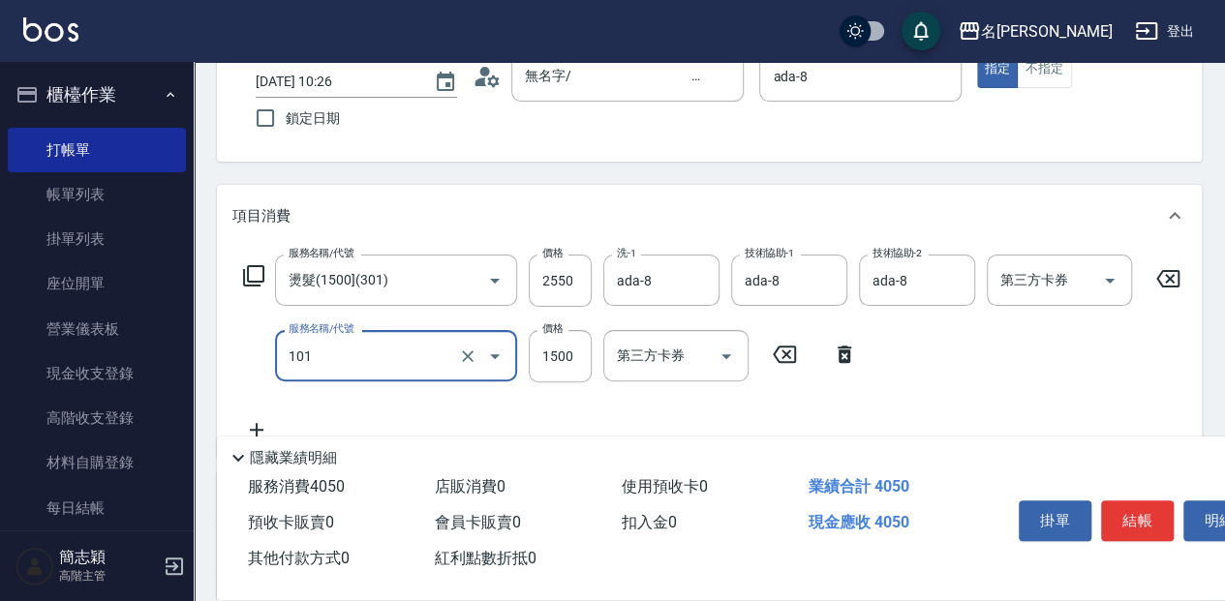
type input "草本頭皮(101)"
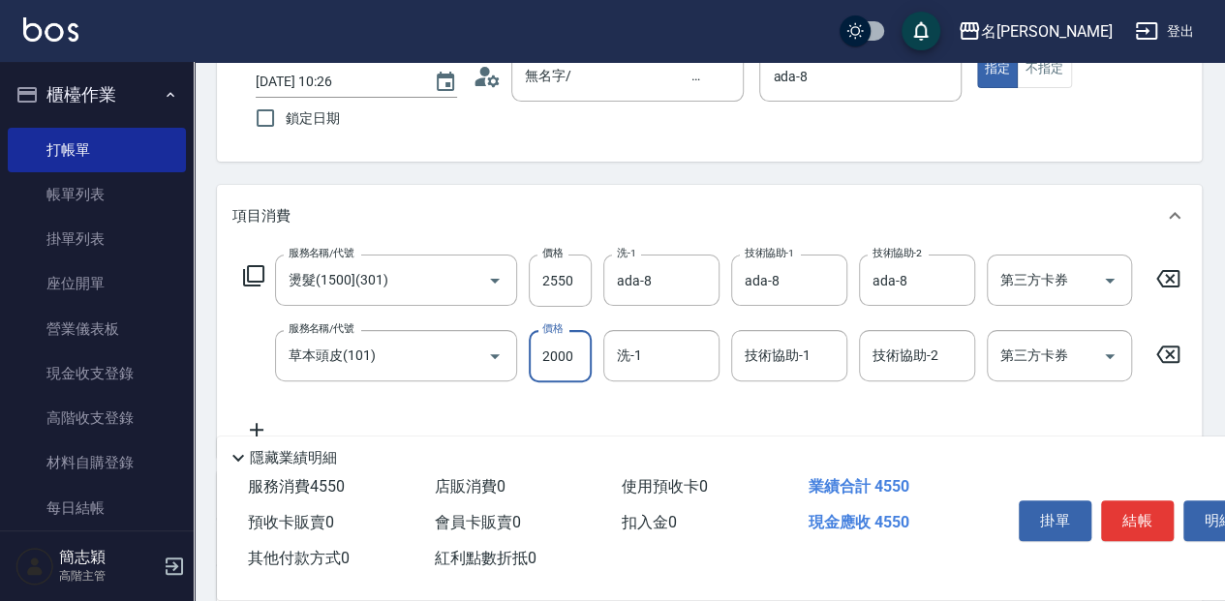
type input "2000"
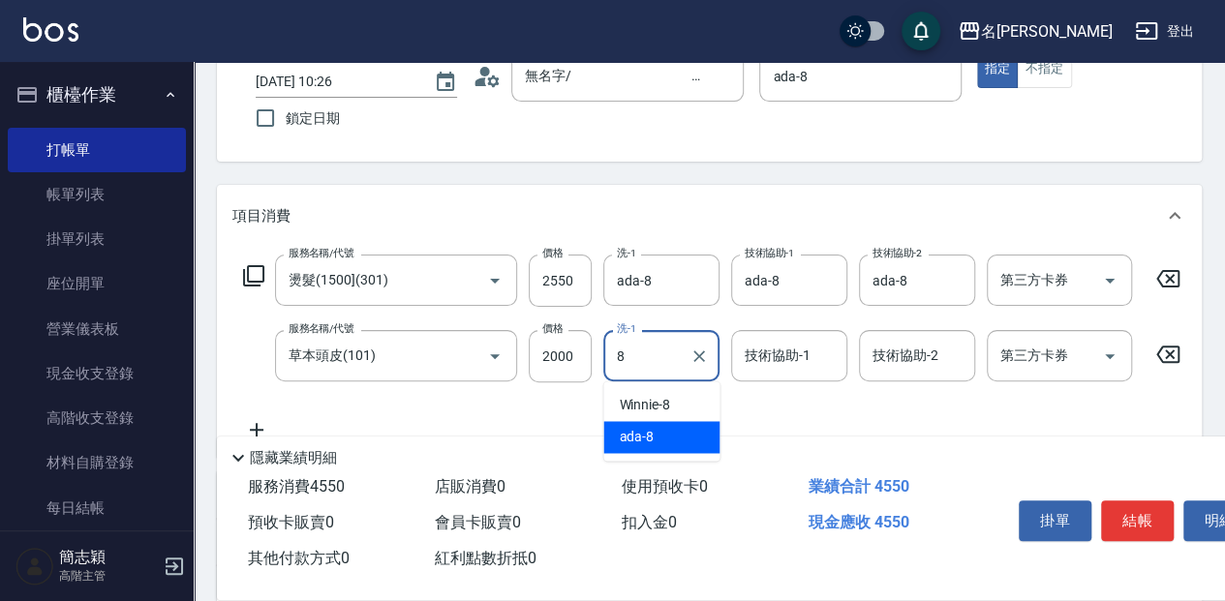
type input "ada-8"
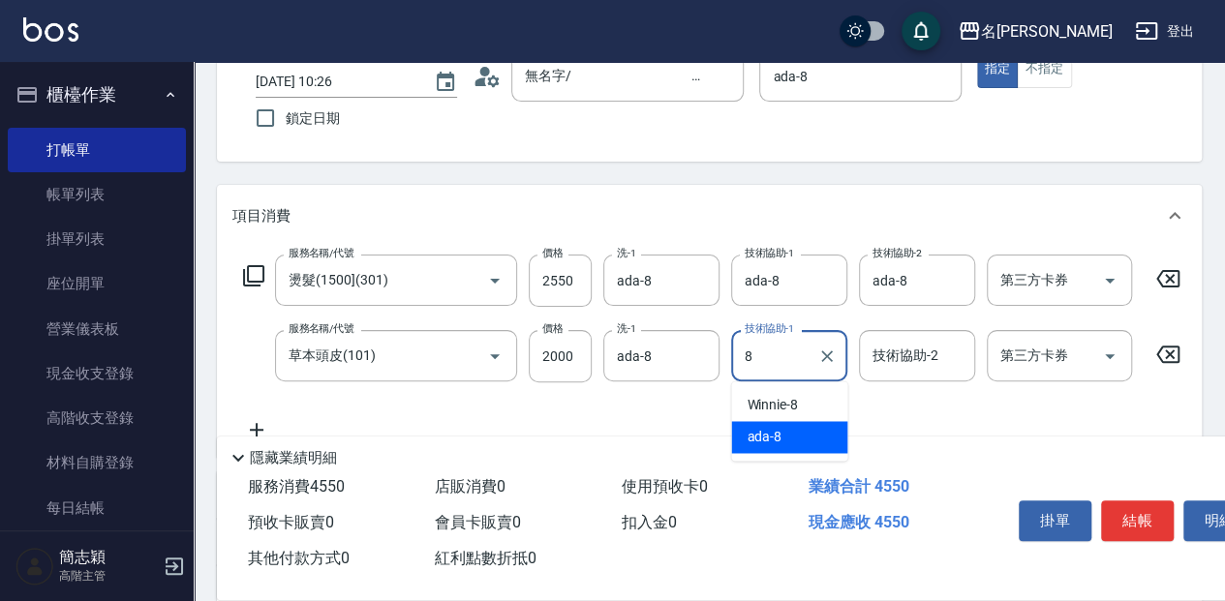
type input "ada-8"
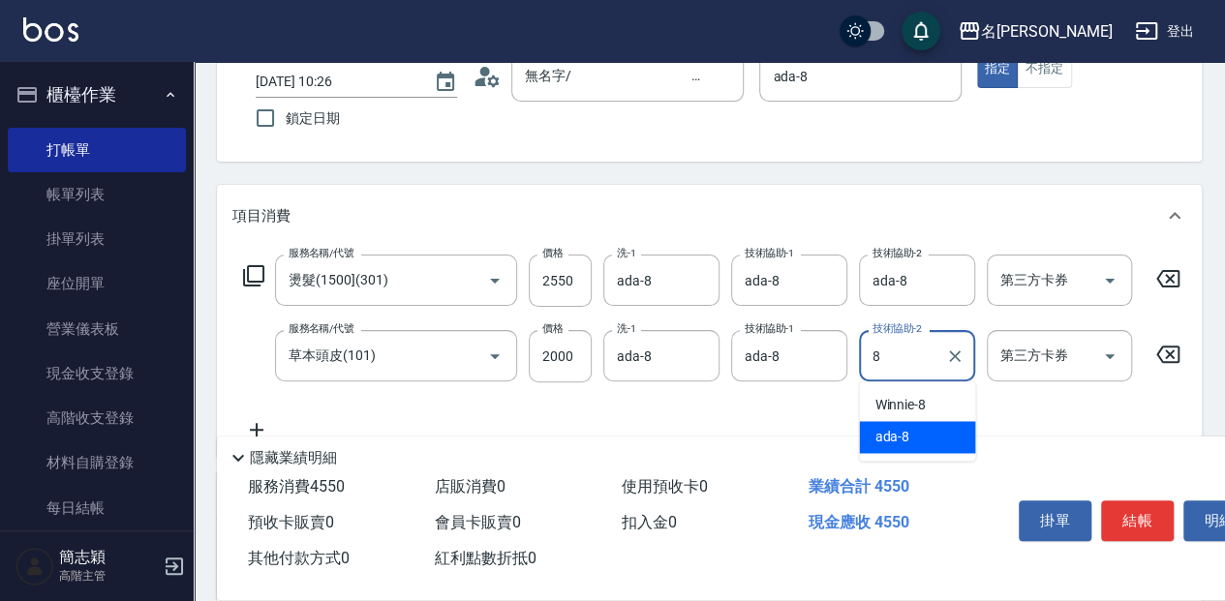
type input "ada-8"
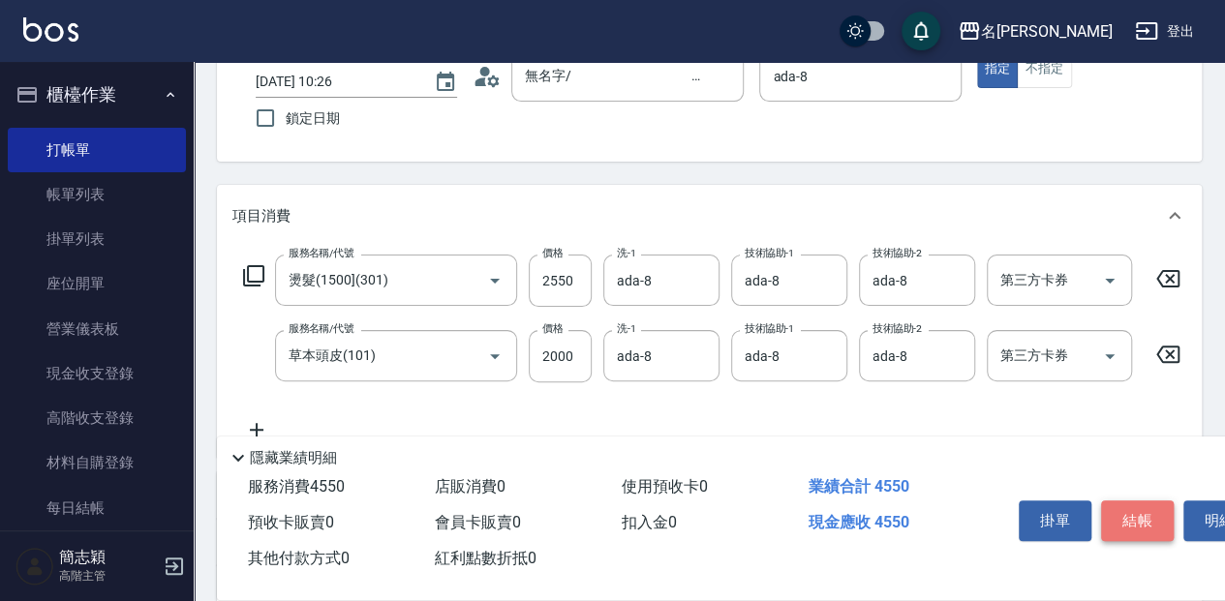
drag, startPoint x: 1155, startPoint y: 517, endPoint x: 1148, endPoint y: 490, distance: 28.2
click at [1155, 512] on button "結帳" at bounding box center [1137, 521] width 73 height 41
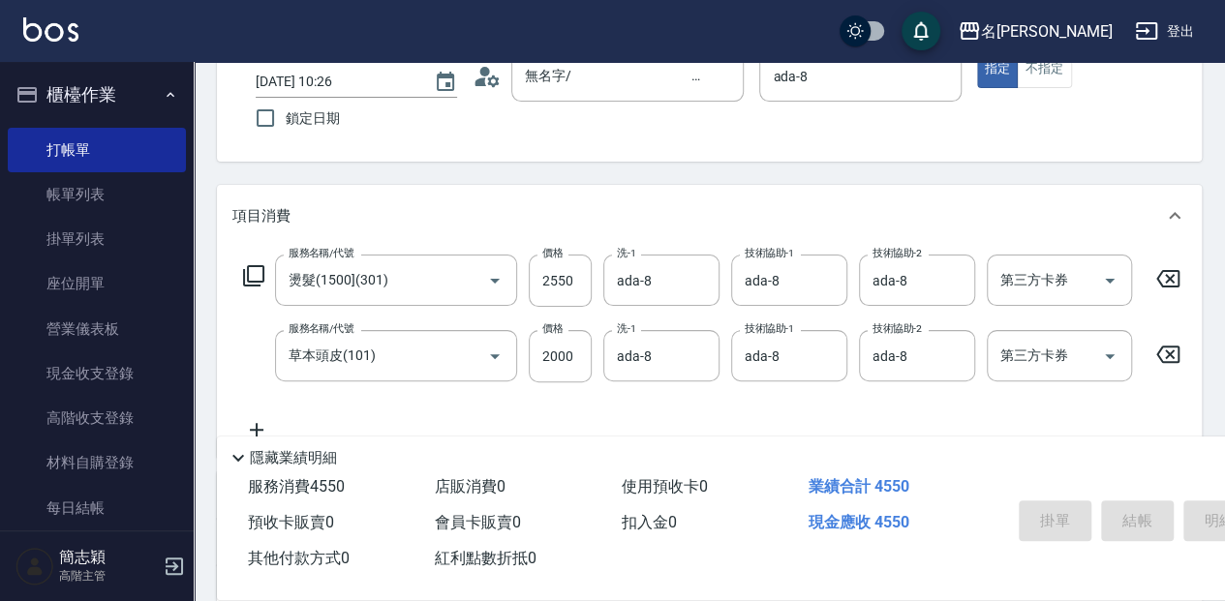
type input "[DATE] 10:27"
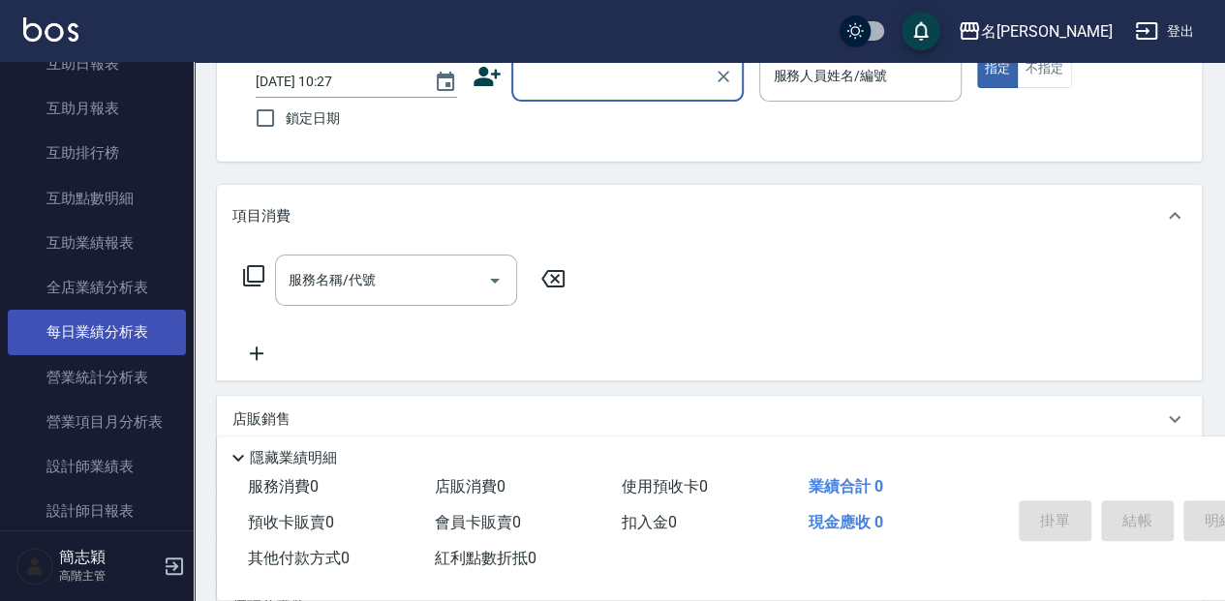
scroll to position [969, 0]
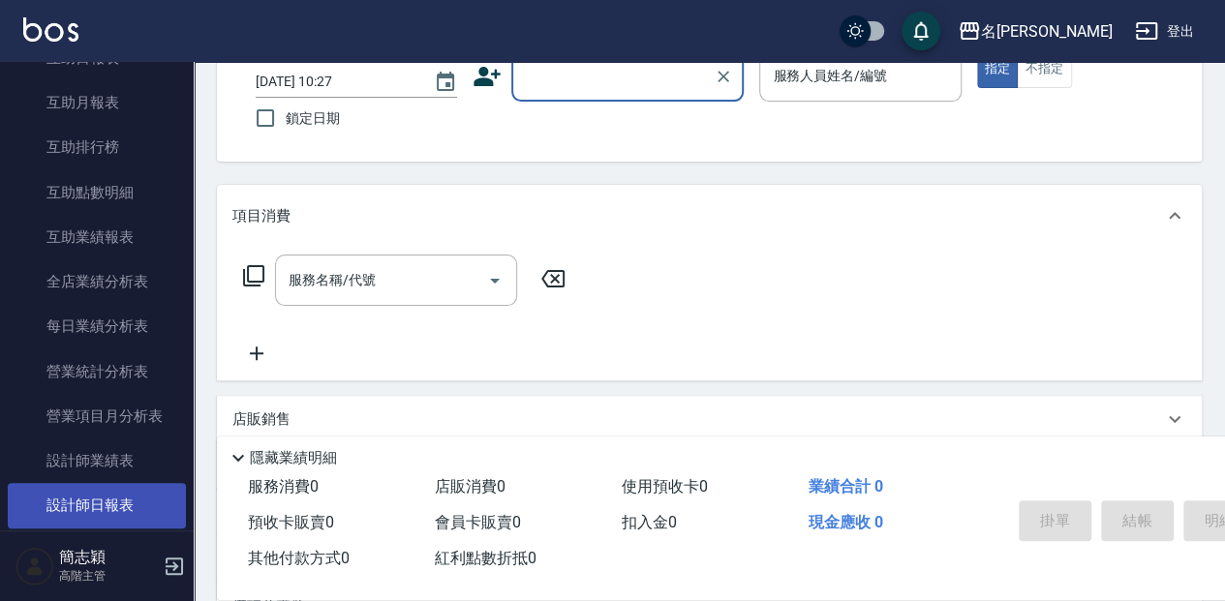
click at [78, 503] on link "設計師日報表" at bounding box center [97, 505] width 178 height 45
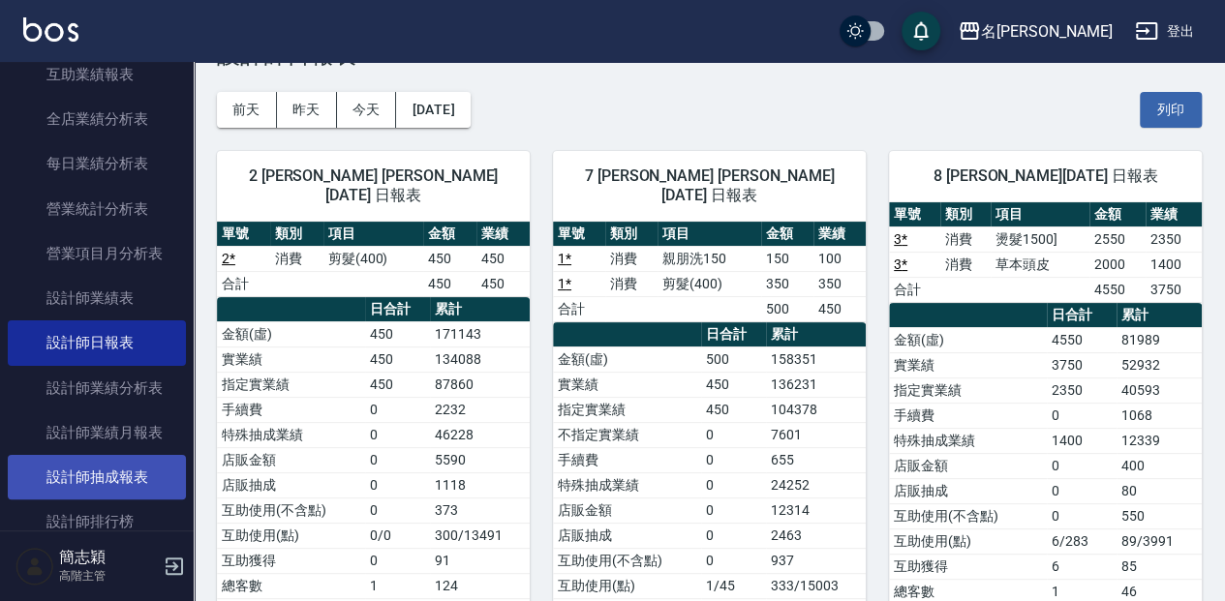
scroll to position [1162, 0]
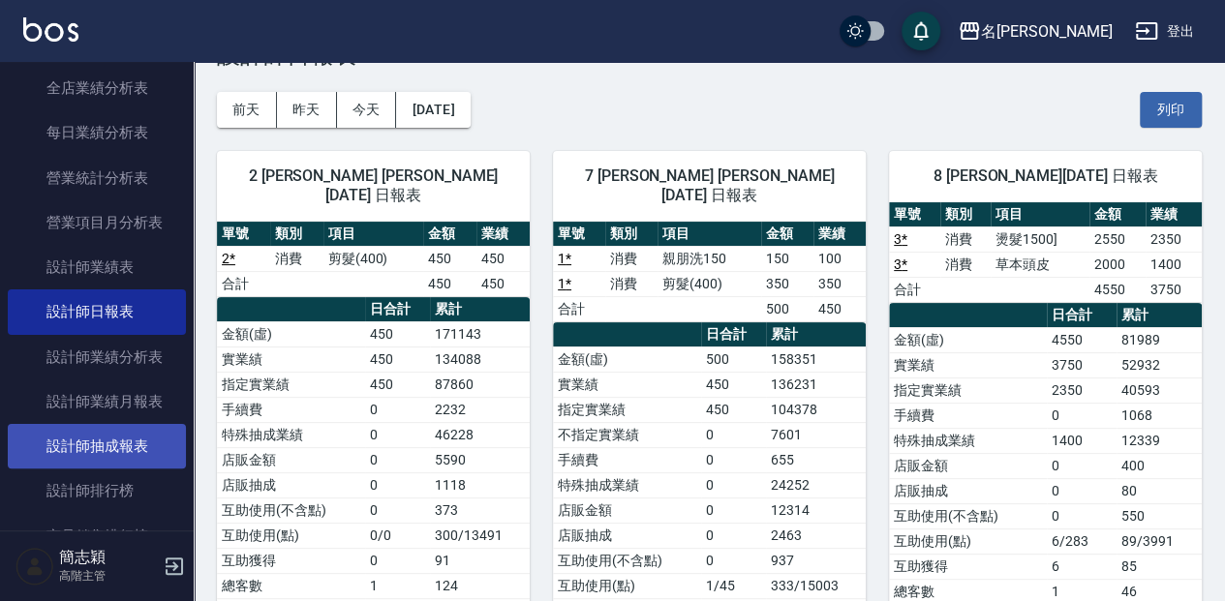
click at [110, 448] on link "設計師抽成報表" at bounding box center [97, 446] width 178 height 45
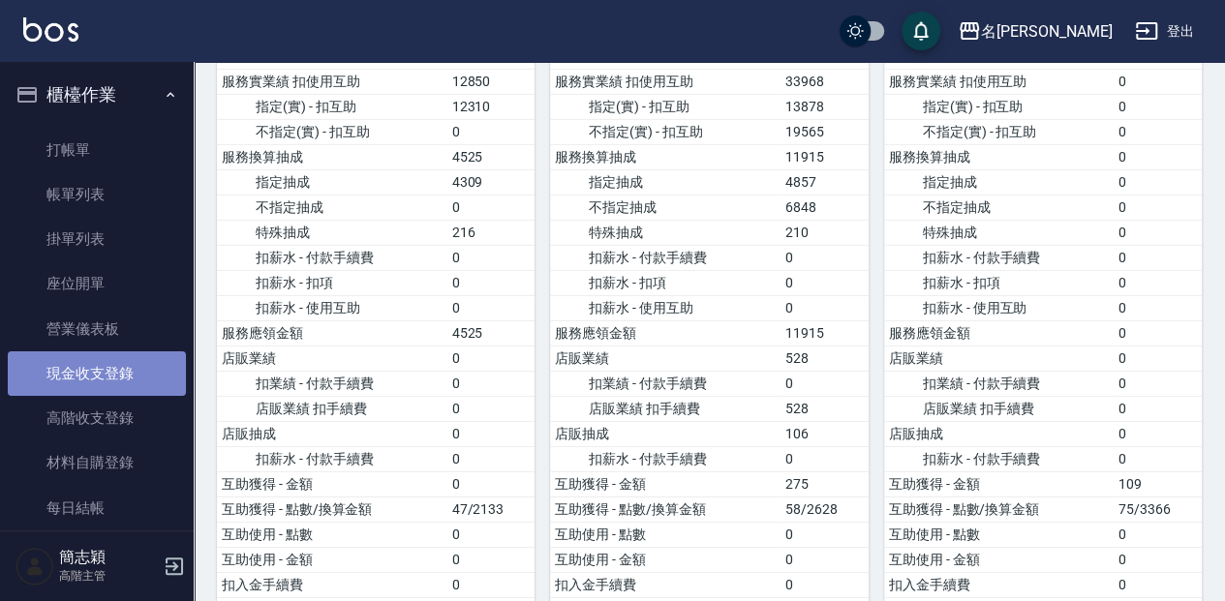
click at [134, 375] on link "現金收支登錄" at bounding box center [97, 374] width 178 height 45
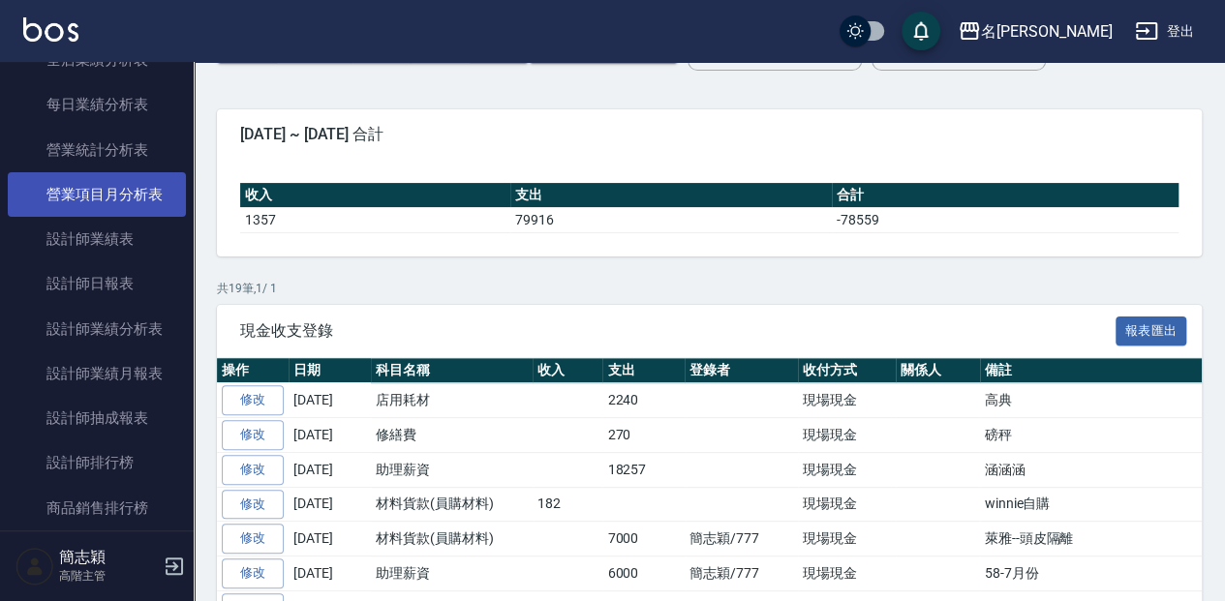
scroll to position [1226, 0]
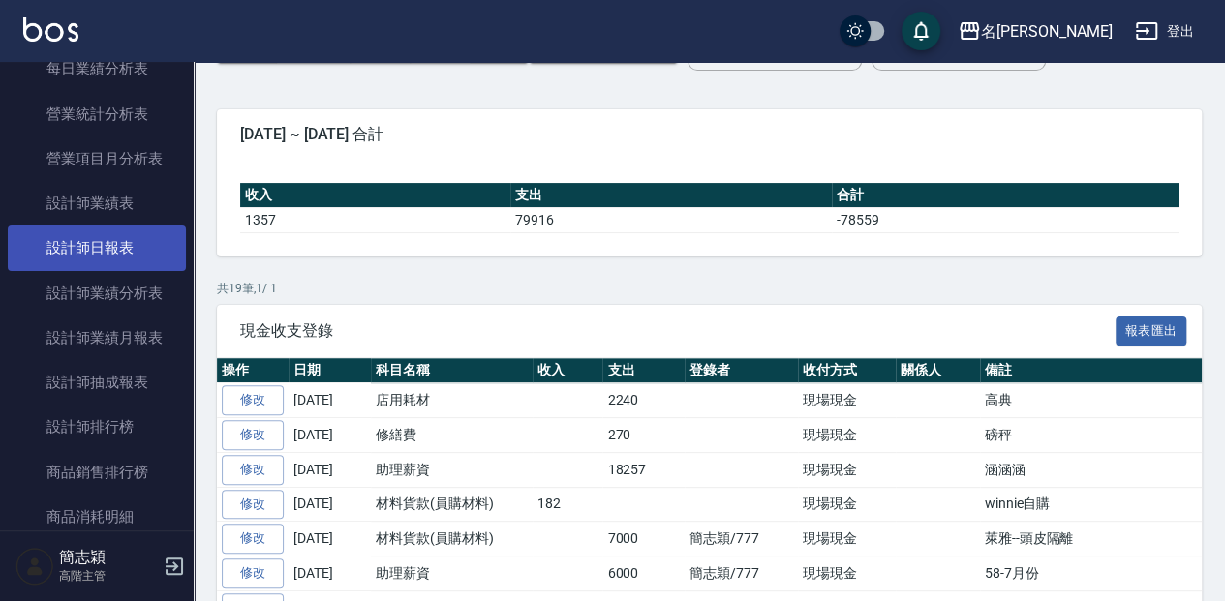
click at [117, 238] on link "設計師日報表" at bounding box center [97, 248] width 178 height 45
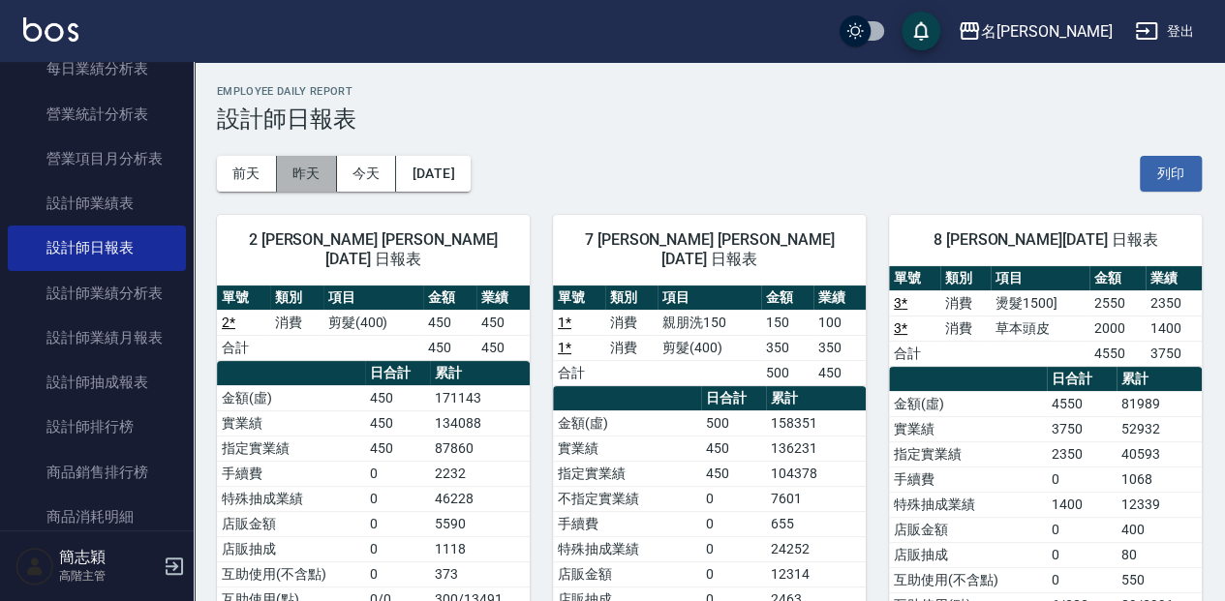
click at [298, 183] on button "昨天" at bounding box center [307, 174] width 60 height 36
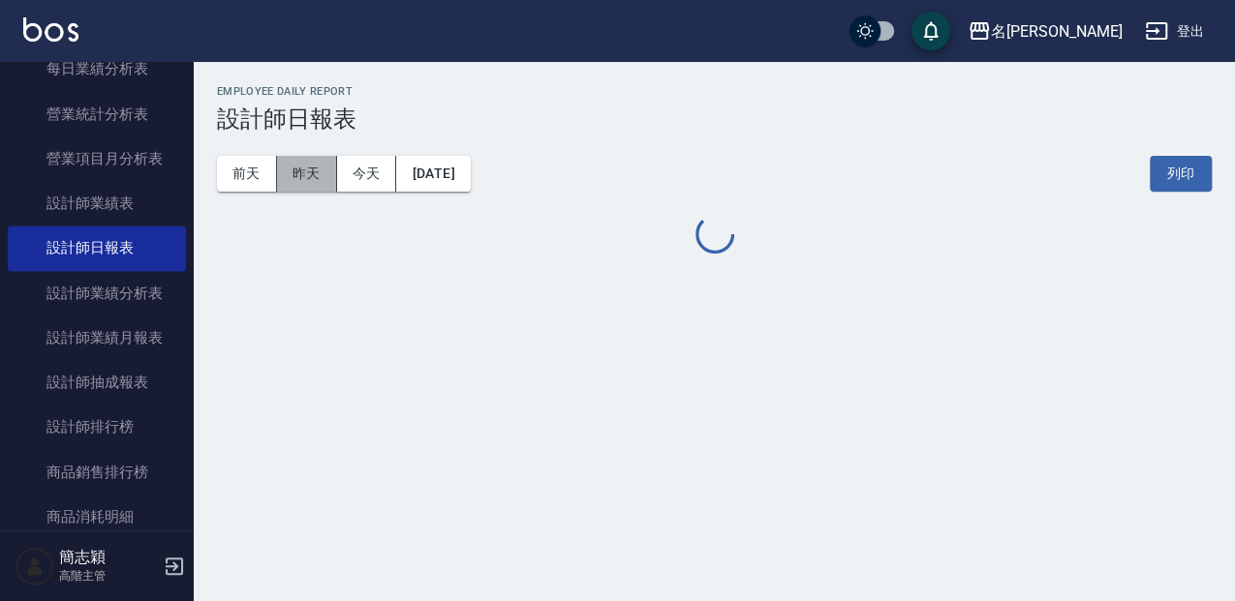
click at [298, 183] on button "昨天" at bounding box center [307, 174] width 60 height 36
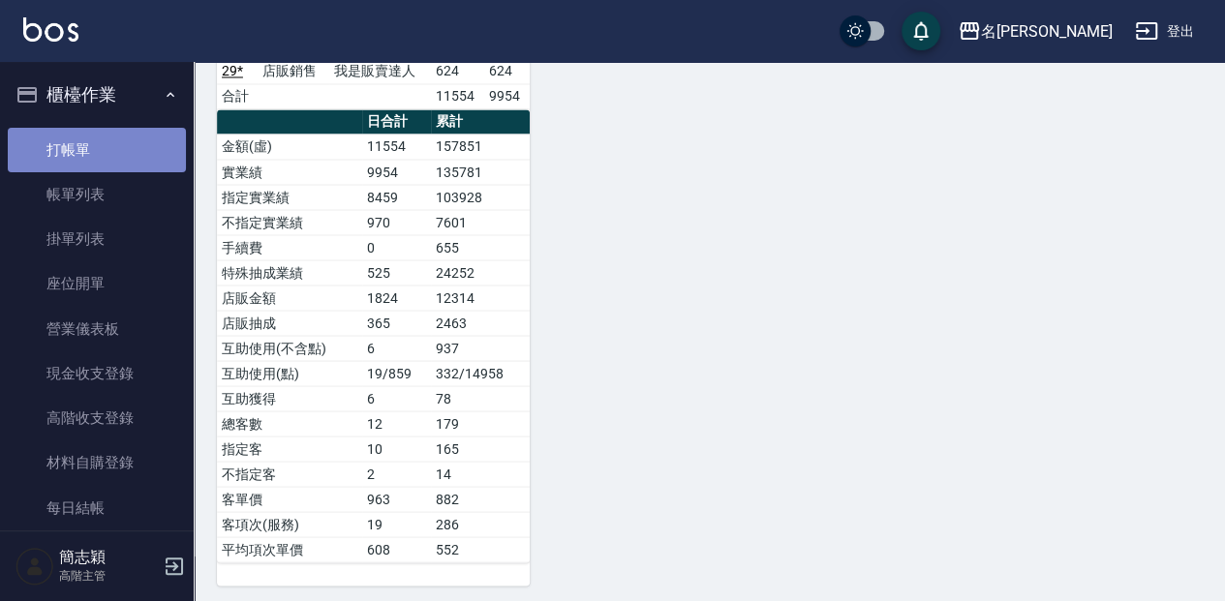
click at [118, 159] on link "打帳單" at bounding box center [97, 150] width 178 height 45
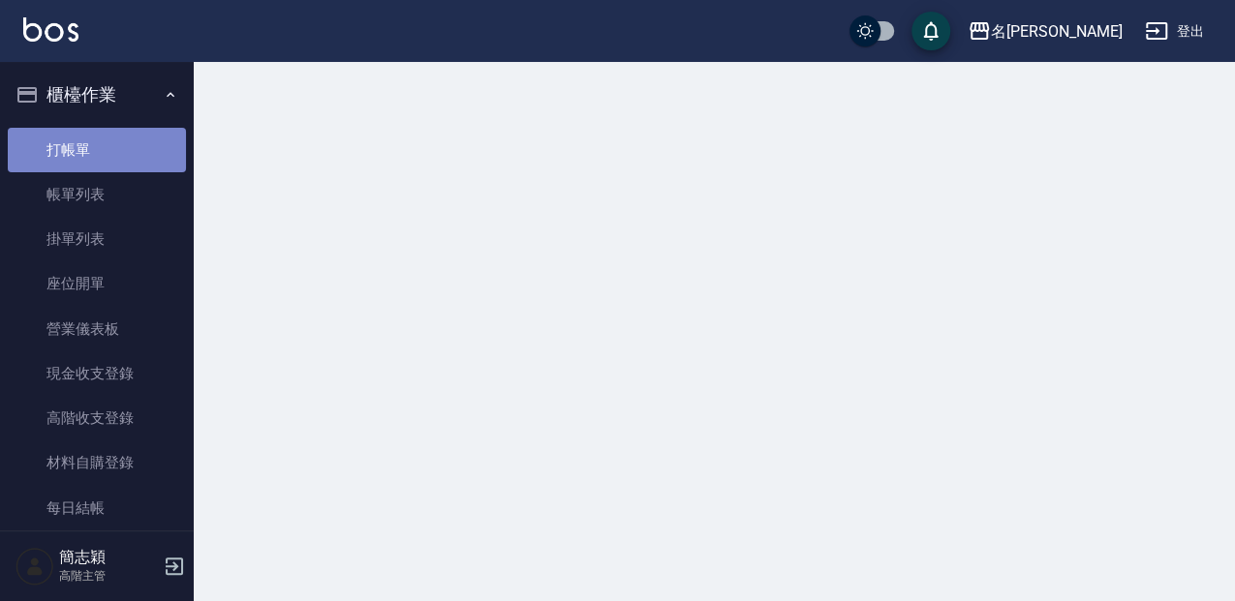
click at [118, 159] on link "打帳單" at bounding box center [97, 150] width 178 height 45
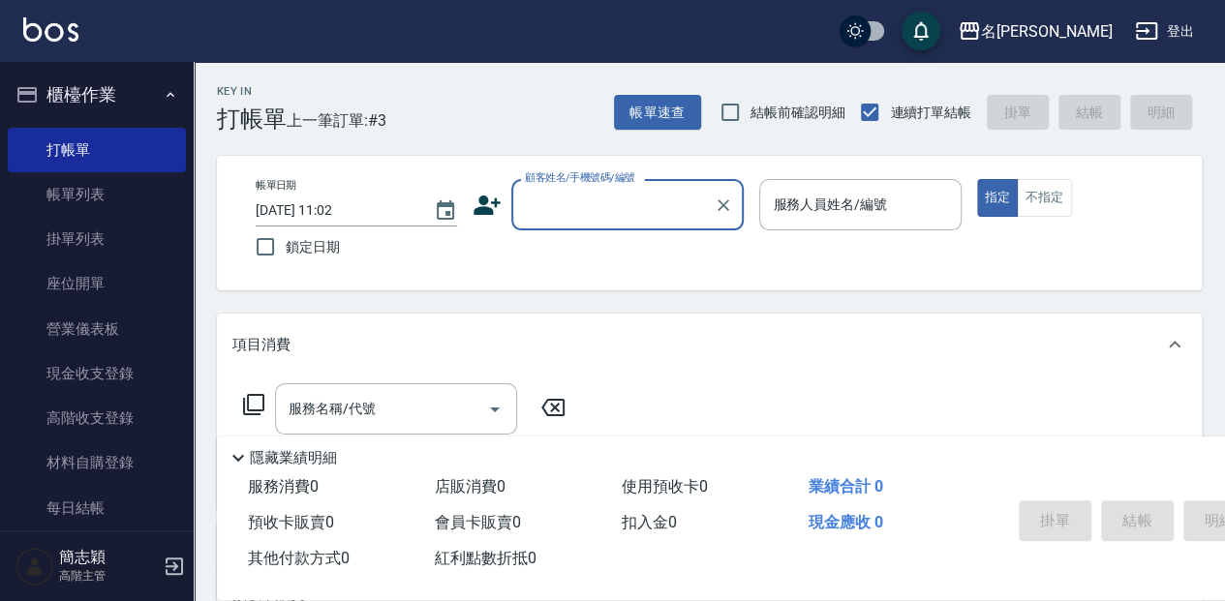
click at [550, 174] on label "顧客姓名/手機號碼/編號" at bounding box center [580, 177] width 110 height 15
click at [550, 188] on input "顧客姓名/手機號碼/編號" at bounding box center [613, 205] width 186 height 34
click at [547, 215] on input "顧客姓名/手機號碼/編號" at bounding box center [613, 205] width 186 height 34
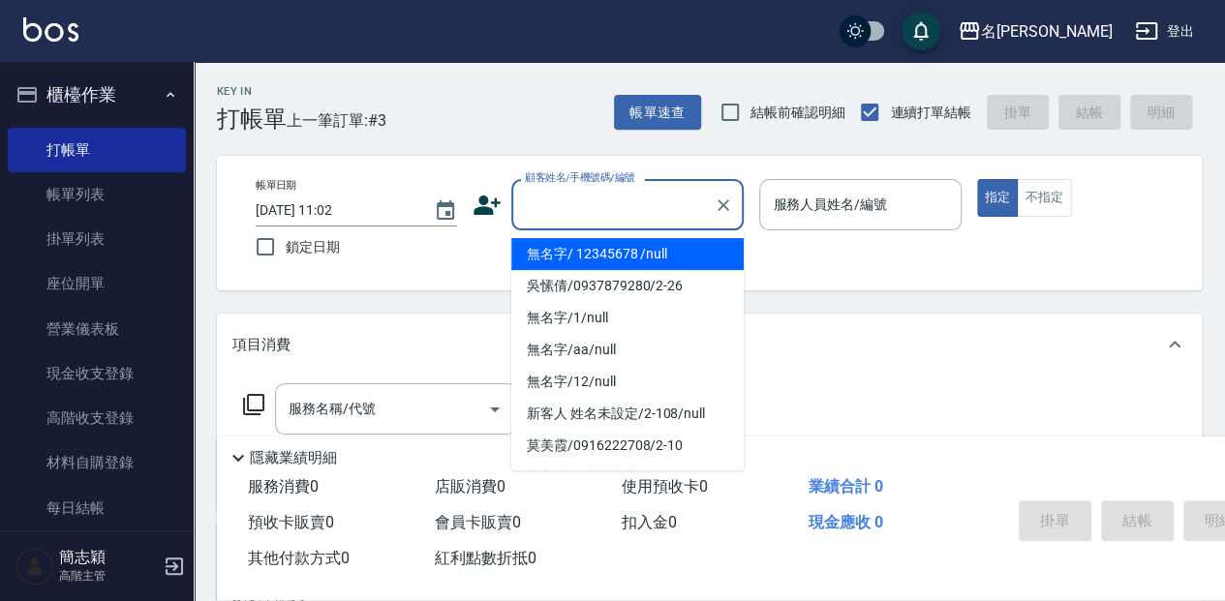
click at [581, 254] on li "無名字/ 12345678 /null" at bounding box center [627, 254] width 232 height 32
type input "無名字/ 12345678 /null"
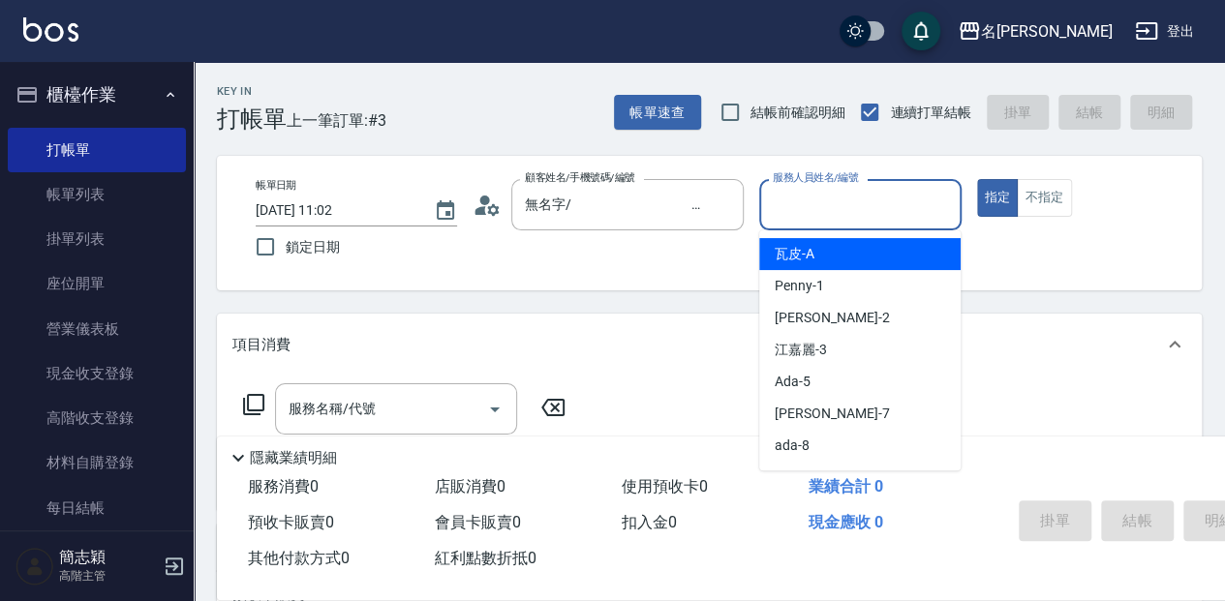
click at [831, 188] on input "服務人員姓名/編號" at bounding box center [860, 205] width 184 height 34
click at [810, 258] on span "瓦皮 -A" at bounding box center [795, 254] width 40 height 20
type input "瓦皮-A"
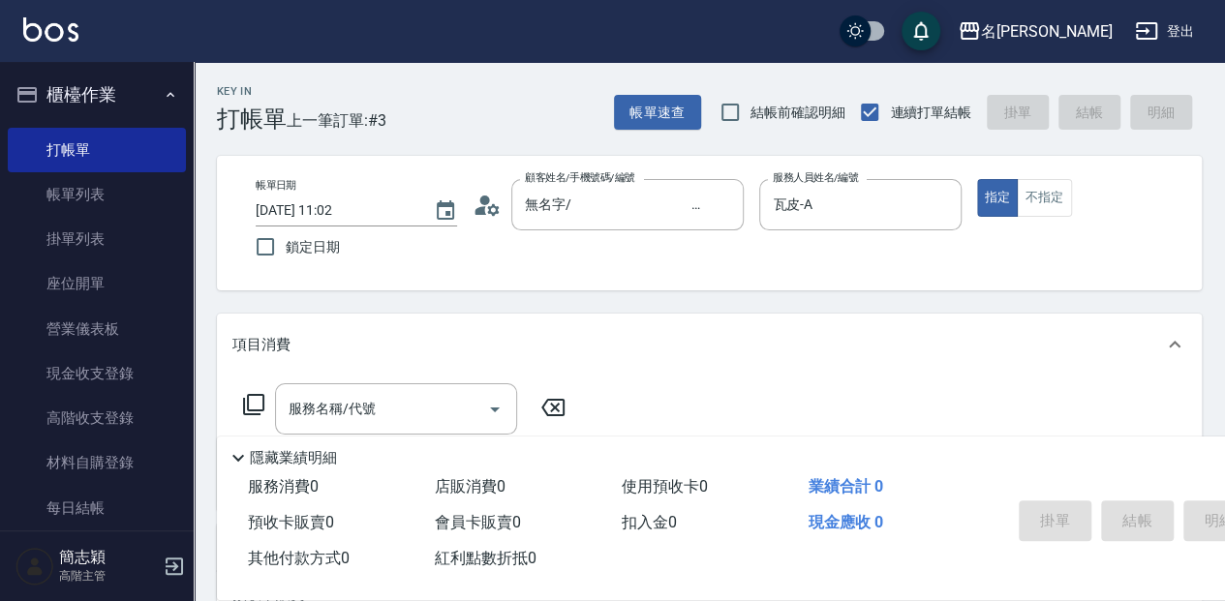
click at [265, 456] on p "隱藏業績明細" at bounding box center [293, 458] width 87 height 20
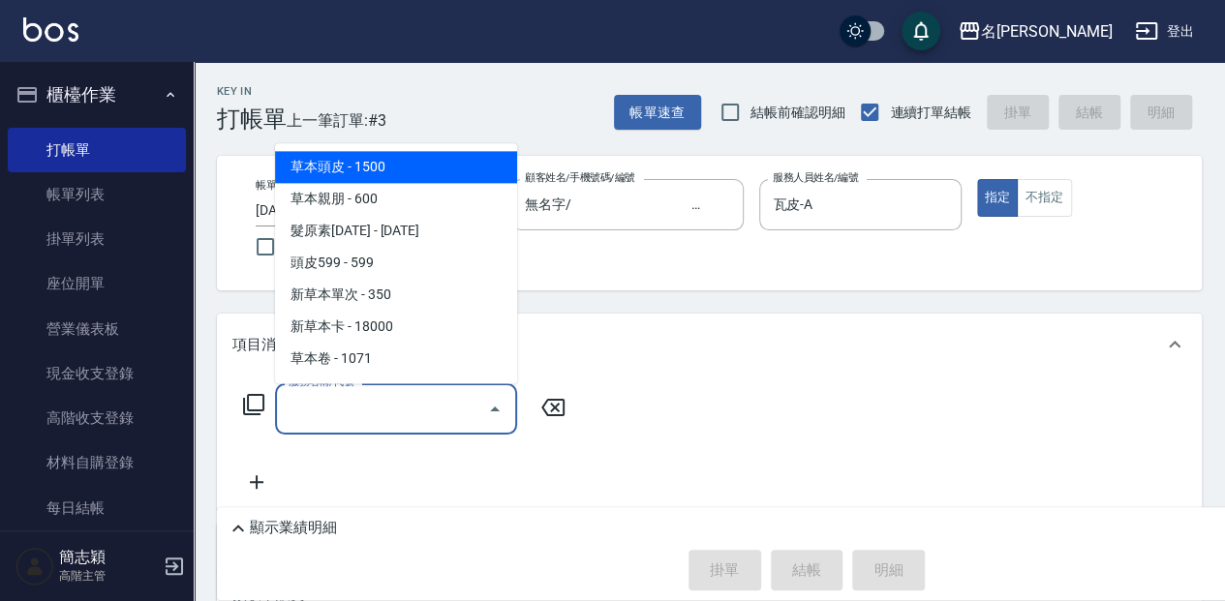
click at [314, 405] on input "服務名稱/代號" at bounding box center [382, 409] width 196 height 34
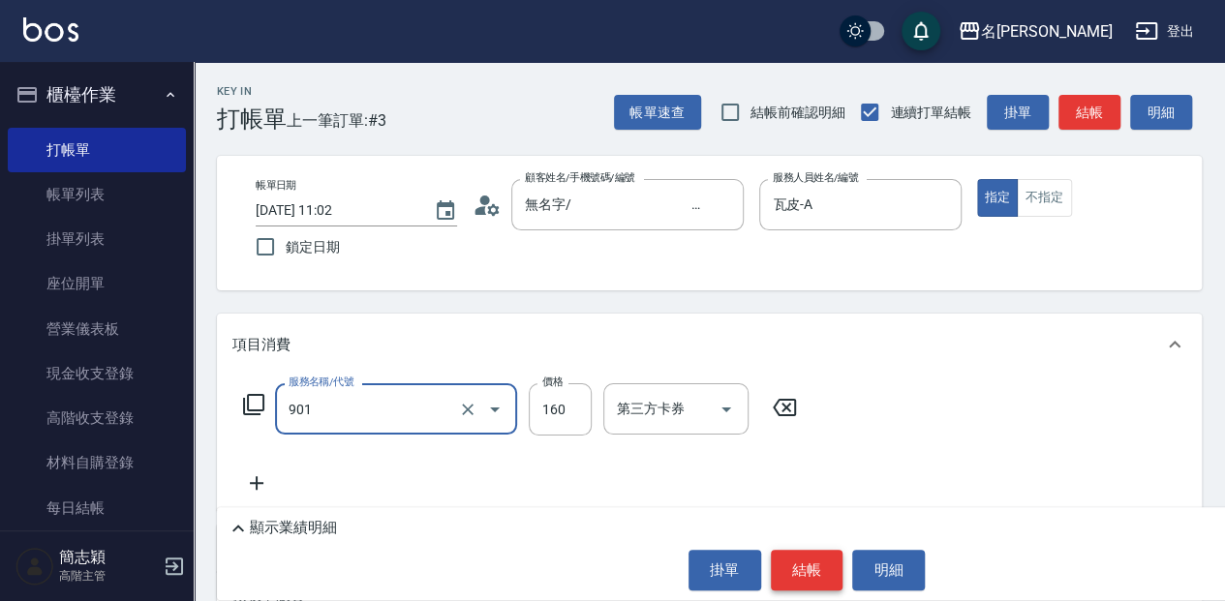
type input "修手(901)"
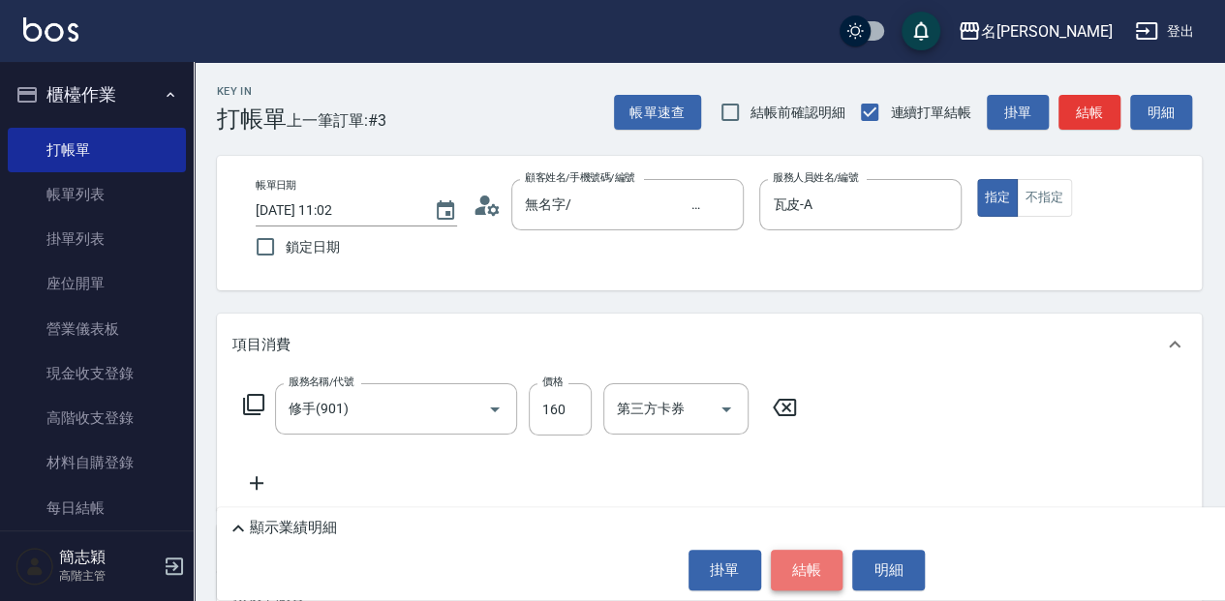
click at [808, 583] on button "結帳" at bounding box center [807, 570] width 73 height 41
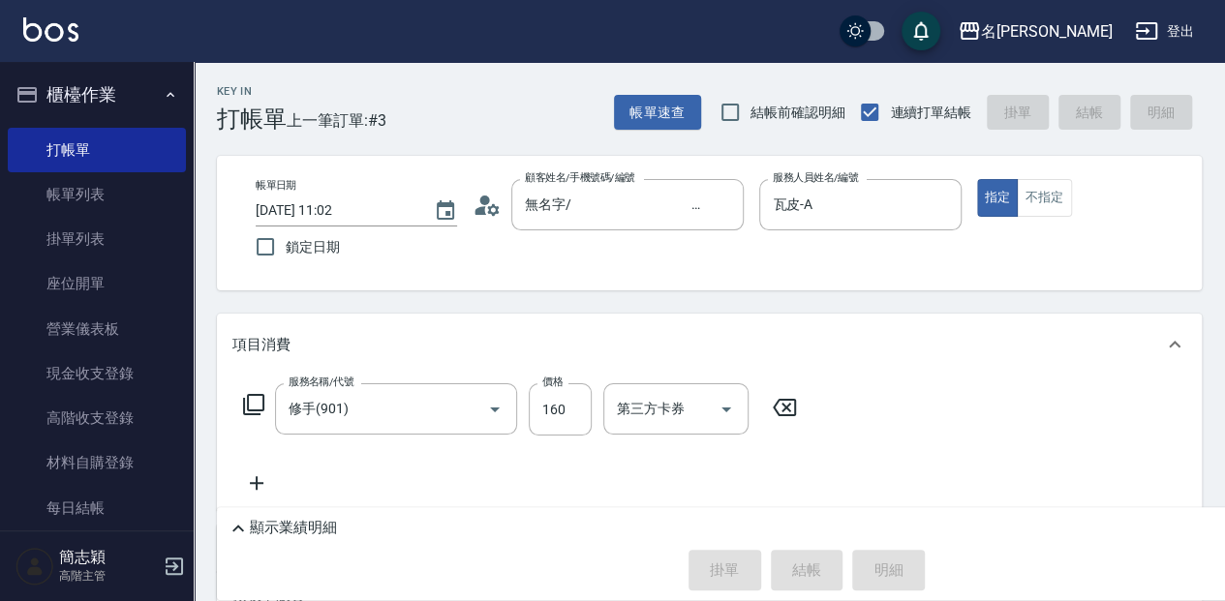
type input "[DATE] 11:03"
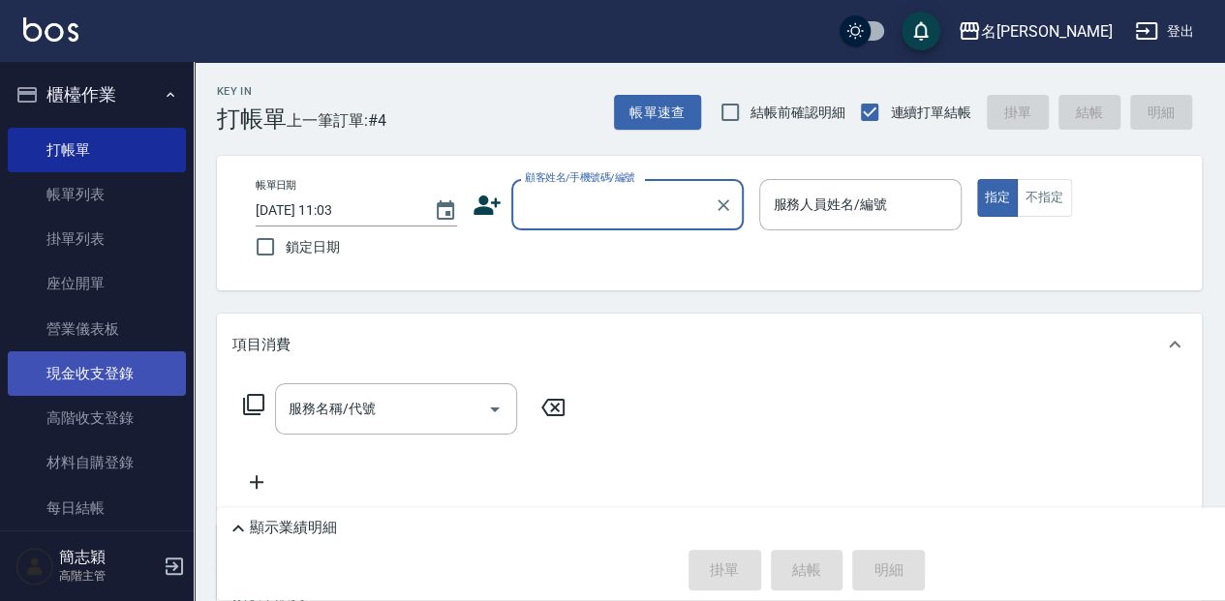
click at [154, 377] on link "現金收支登錄" at bounding box center [97, 374] width 178 height 45
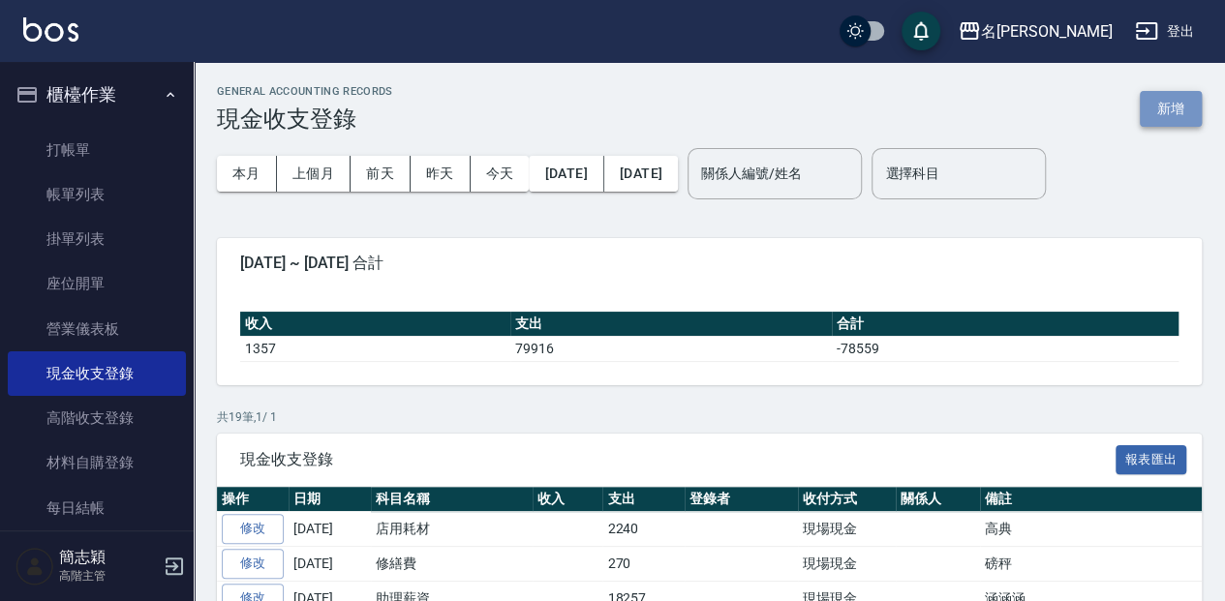
click at [1184, 108] on button "新增" at bounding box center [1171, 109] width 62 height 36
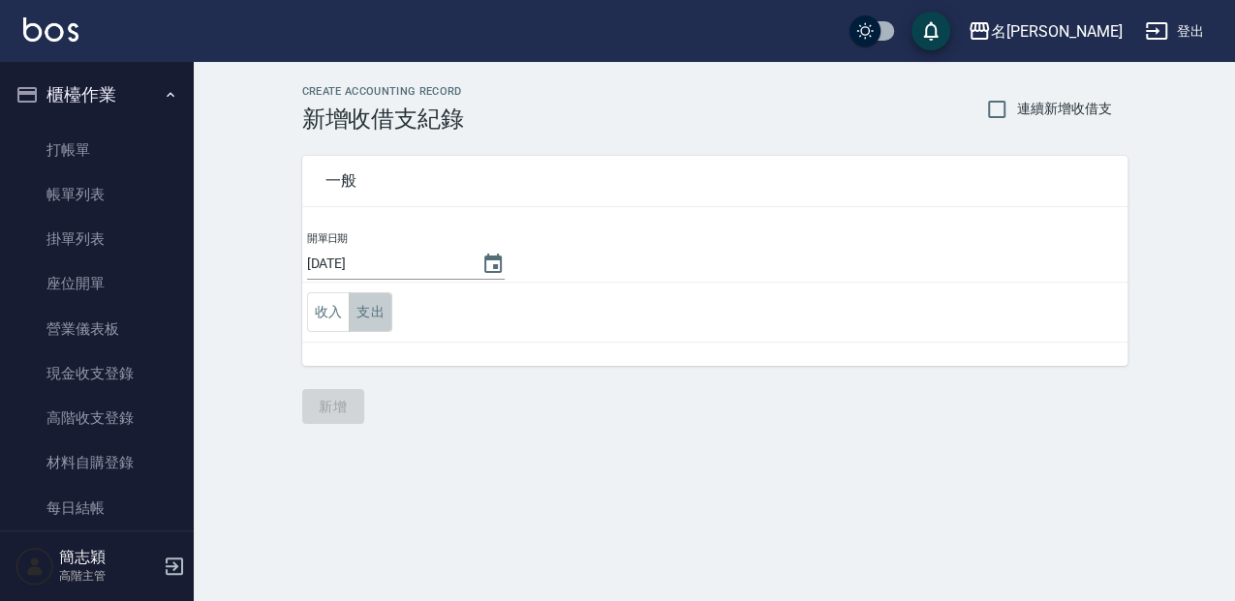
click at [361, 322] on button "支出" at bounding box center [371, 313] width 44 height 40
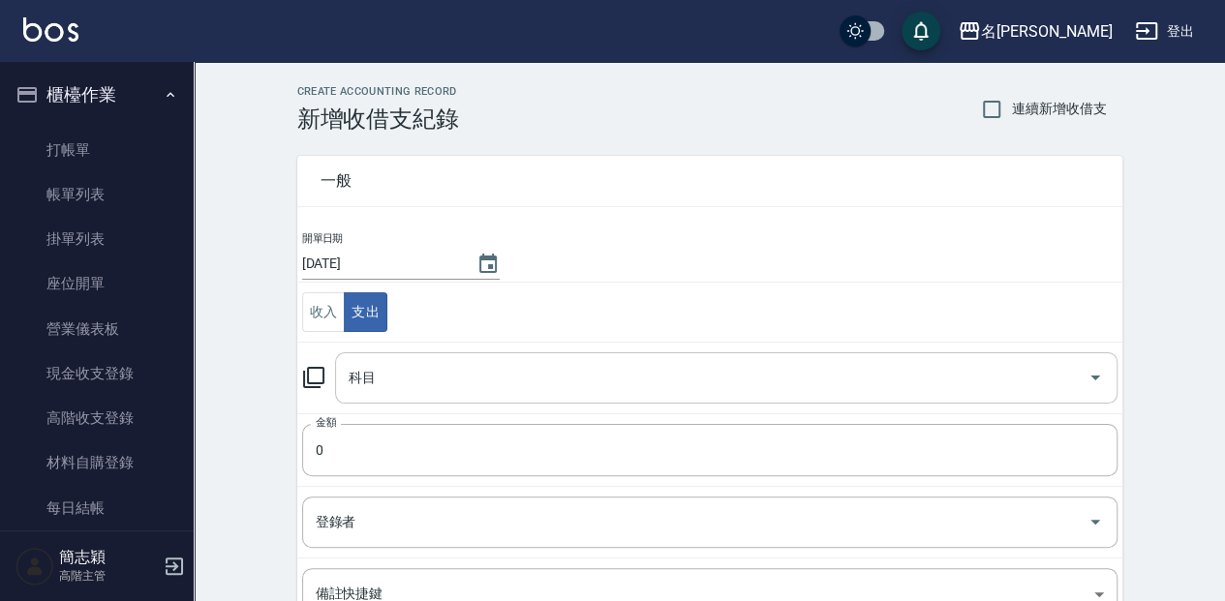
click at [412, 355] on div "科目" at bounding box center [726, 378] width 783 height 51
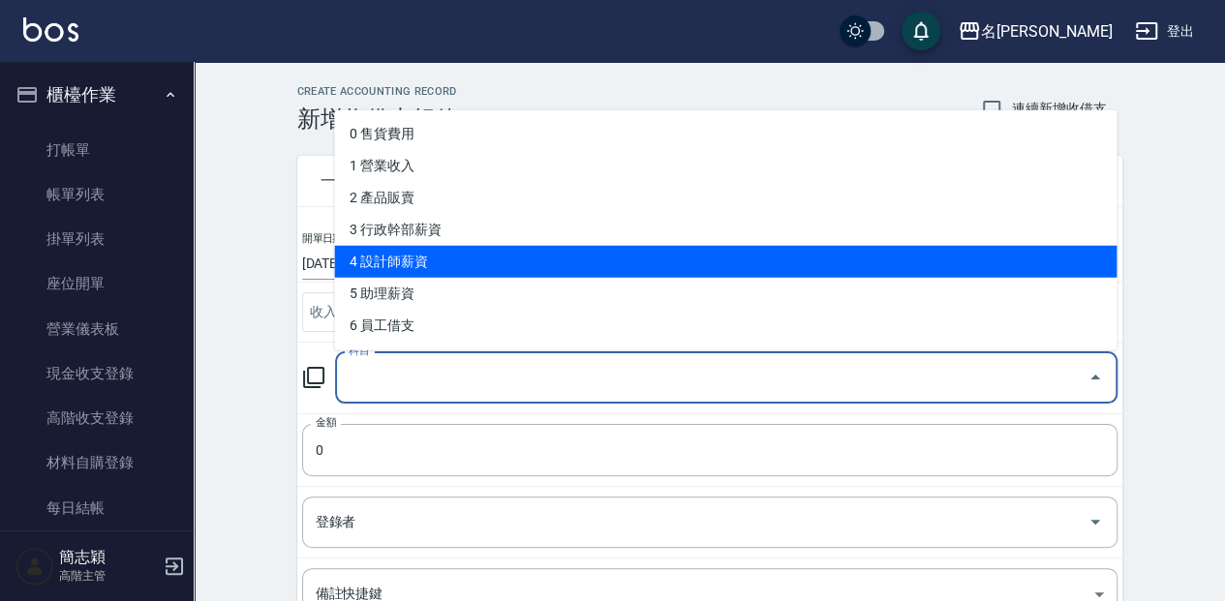
click at [472, 259] on li "4 設計師薪資" at bounding box center [725, 261] width 783 height 32
type input "4 設計師薪資"
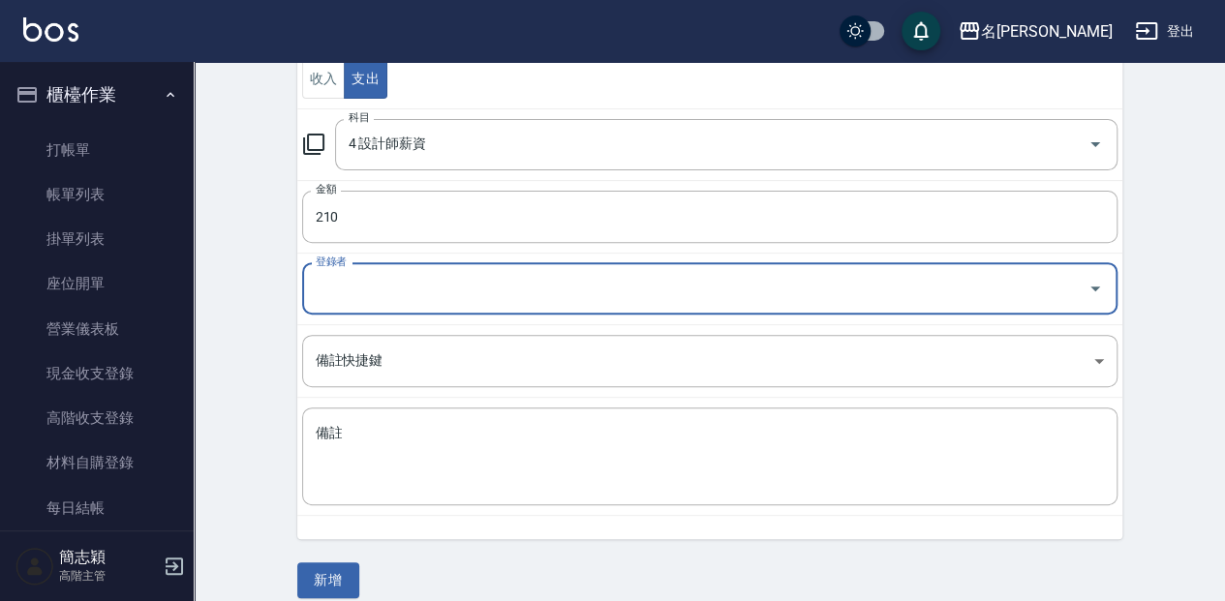
scroll to position [250, 0]
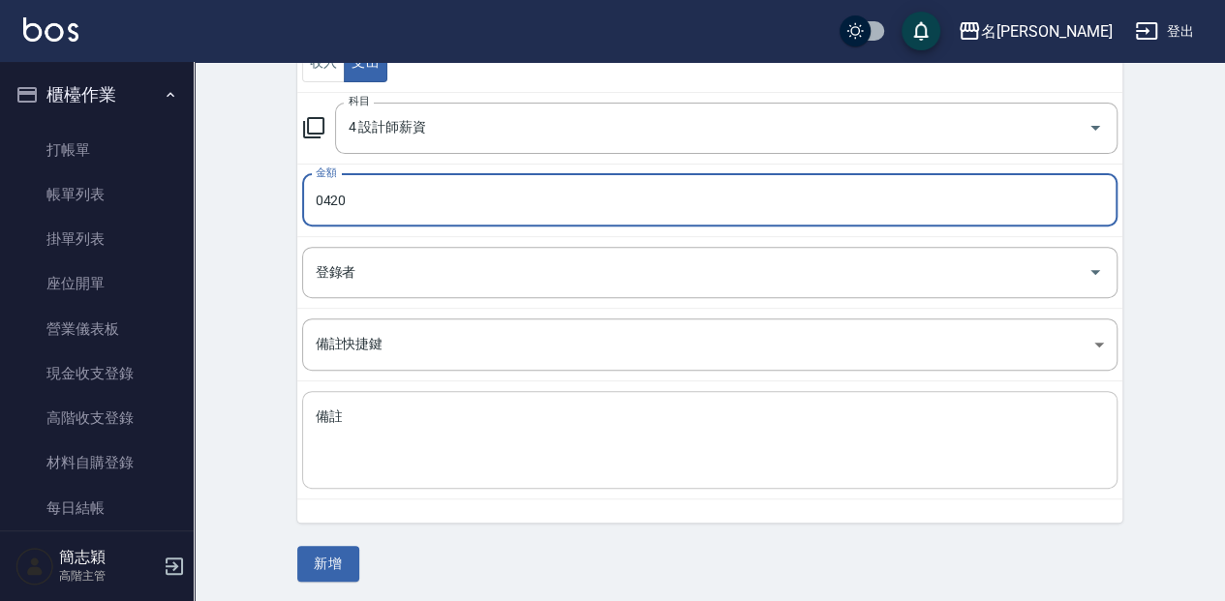
type input "0420"
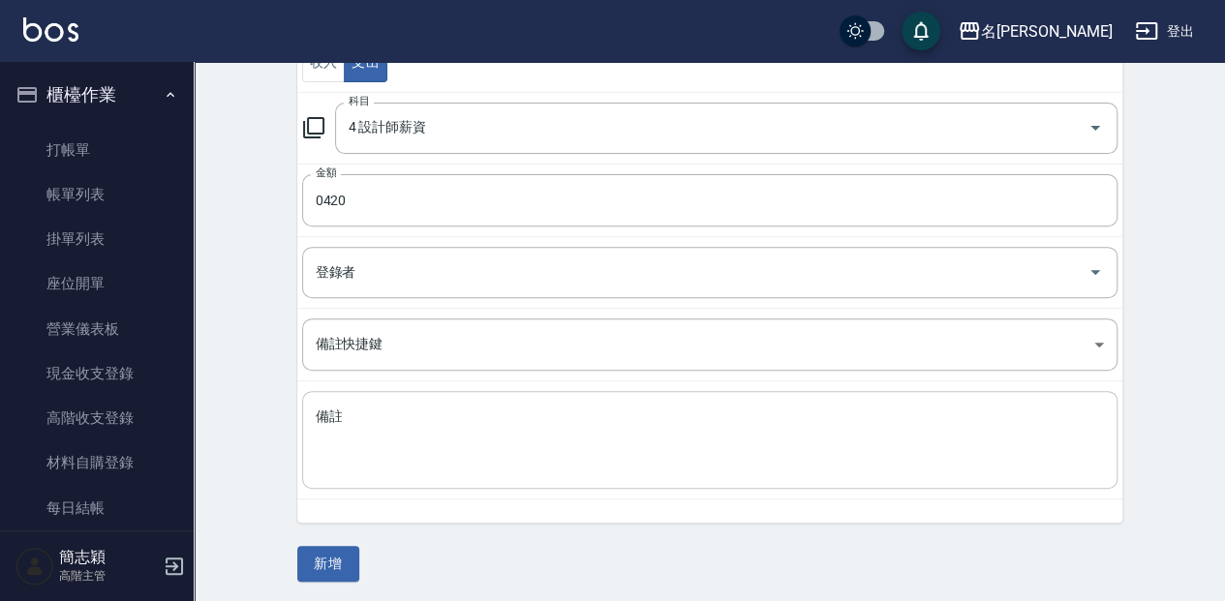
click at [508, 395] on div "x 備註" at bounding box center [710, 440] width 816 height 98
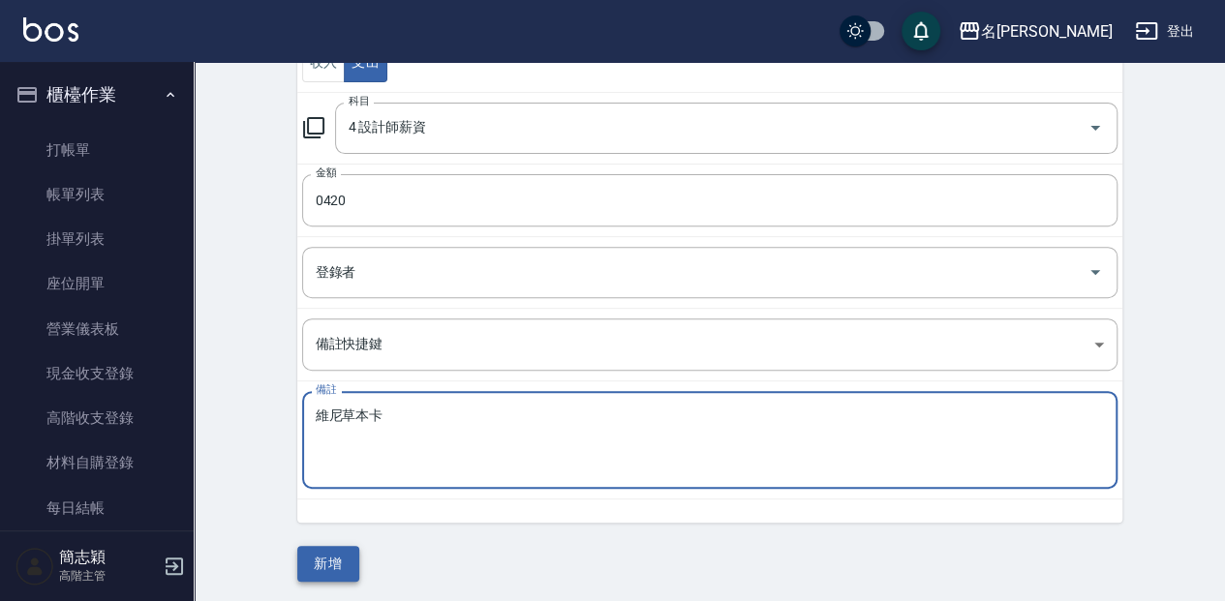
type textarea "維尼草本卡"
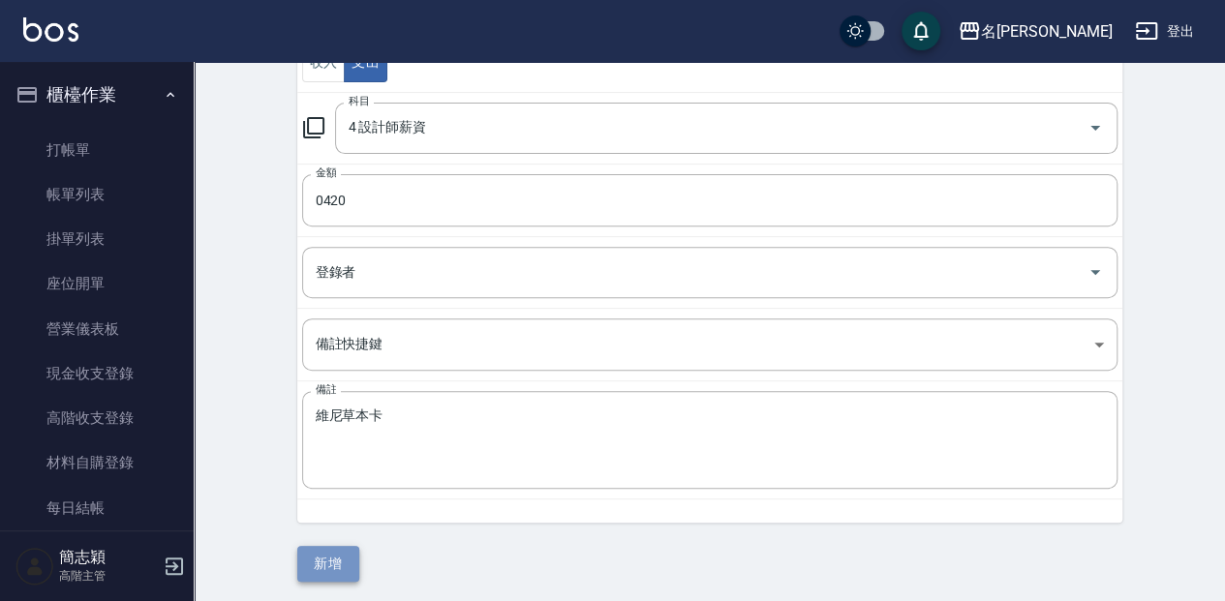
click at [341, 560] on button "新增" at bounding box center [328, 564] width 62 height 36
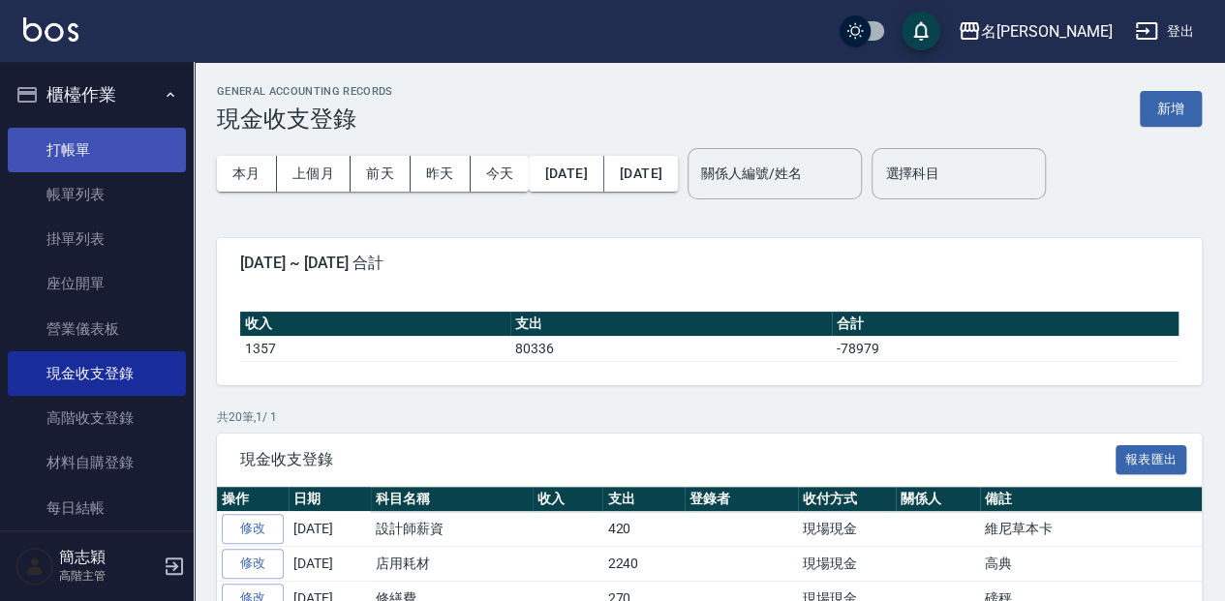
click at [124, 130] on ul "打帳單 帳單列表 掛單列表 座位開單 營業儀表板 現金收支登錄 高階收支登錄 材料自購登錄 每日結帳 排班表 現場電腦打卡 掃碼打卡" at bounding box center [97, 396] width 178 height 553
click at [116, 155] on link "打帳單" at bounding box center [97, 150] width 178 height 45
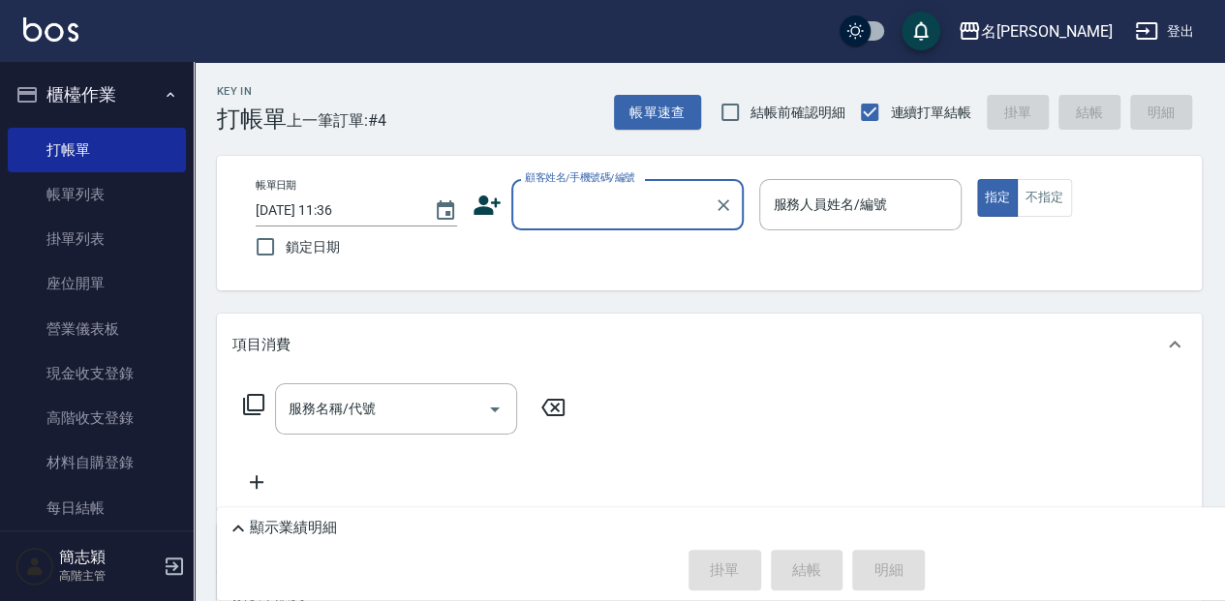
click at [636, 195] on input "顧客姓名/手機號碼/編號" at bounding box center [613, 205] width 186 height 34
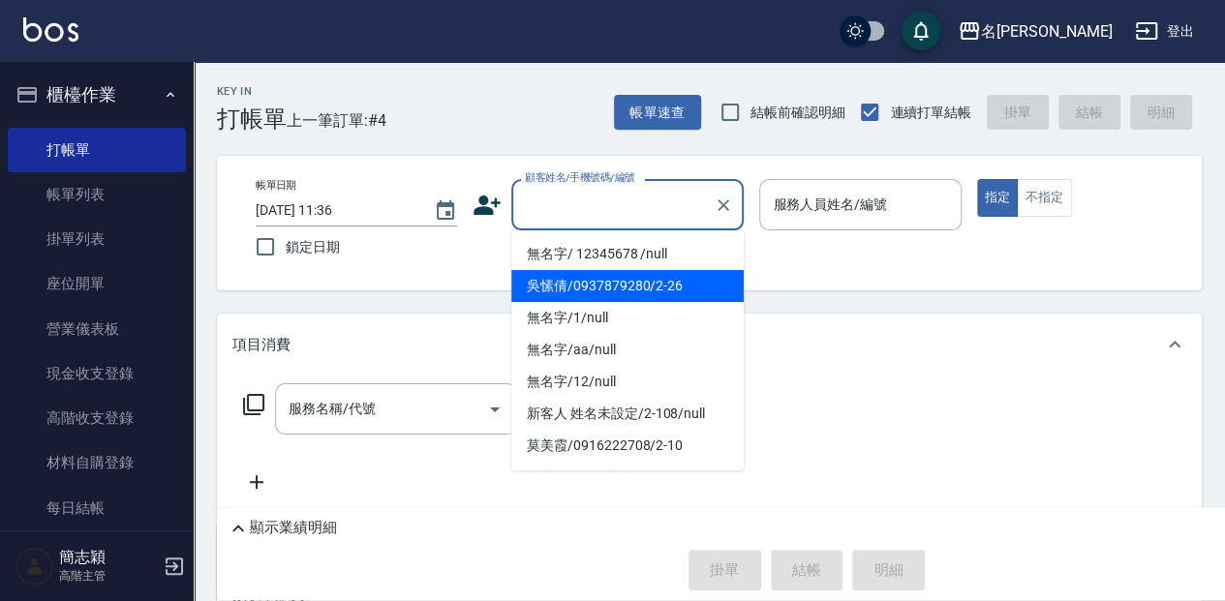
click at [618, 270] on li "吳愫倩/0937879280/2-26" at bounding box center [627, 286] width 232 height 32
type input "吳愫倩/0937879280/2-26"
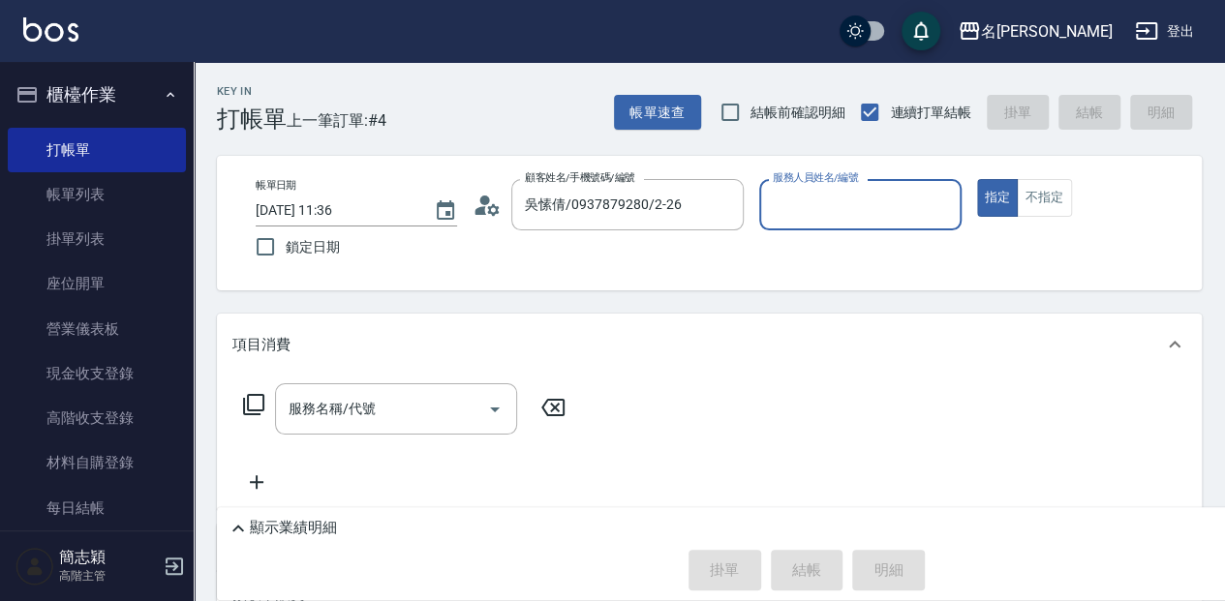
type input "[PERSON_NAME]-2"
click at [724, 202] on icon "Clear" at bounding box center [723, 205] width 19 height 19
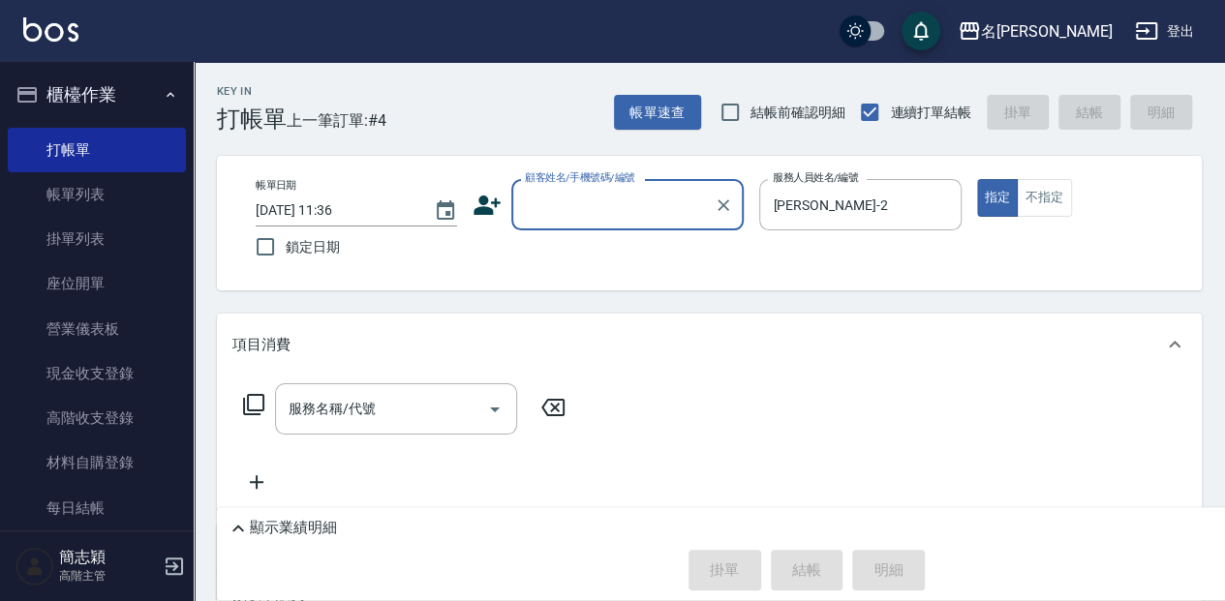
click at [662, 215] on input "顧客姓名/手機號碼/編號" at bounding box center [613, 205] width 186 height 34
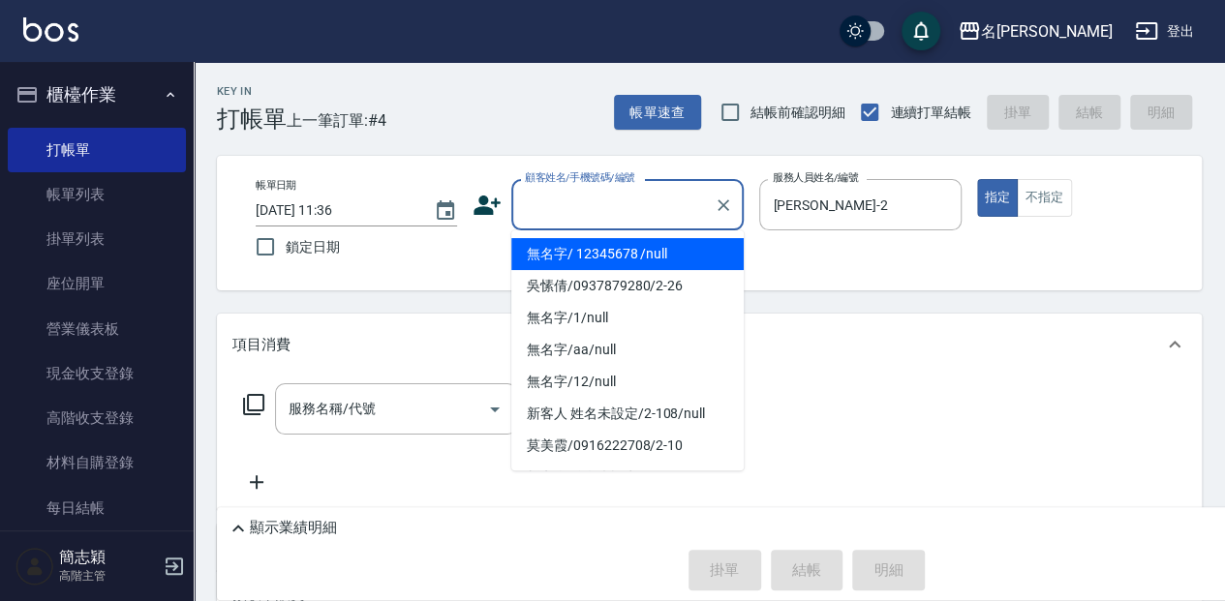
click at [651, 250] on li "無名字/ 12345678 /null" at bounding box center [627, 254] width 232 height 32
type input "無名字/ 12345678 /null"
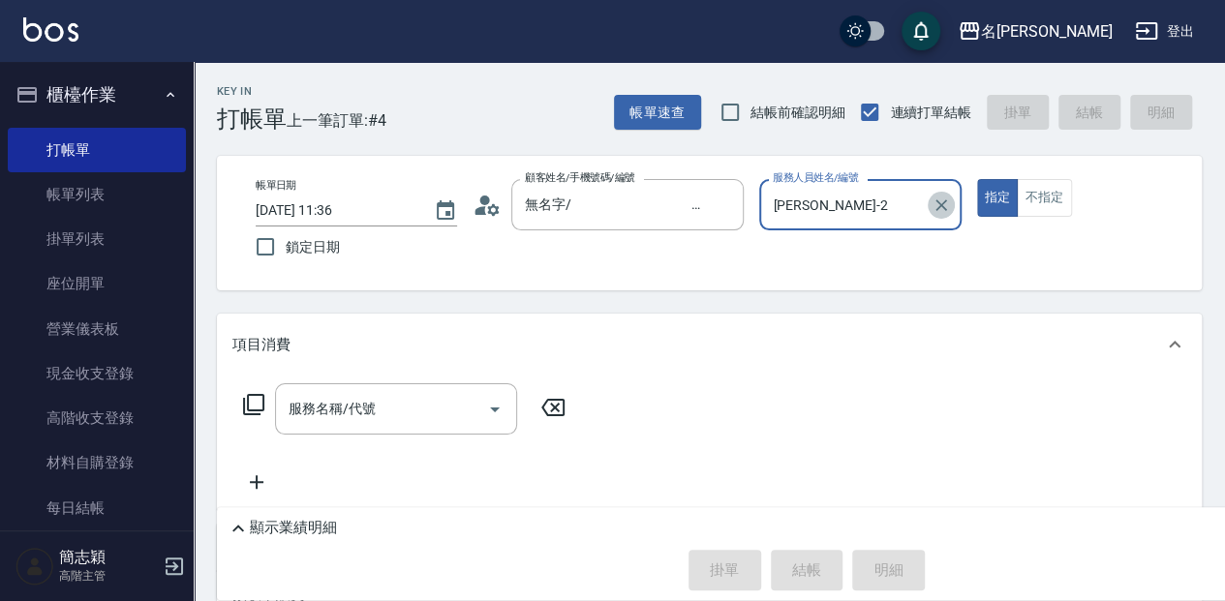
click at [932, 206] on icon "Clear" at bounding box center [941, 205] width 19 height 19
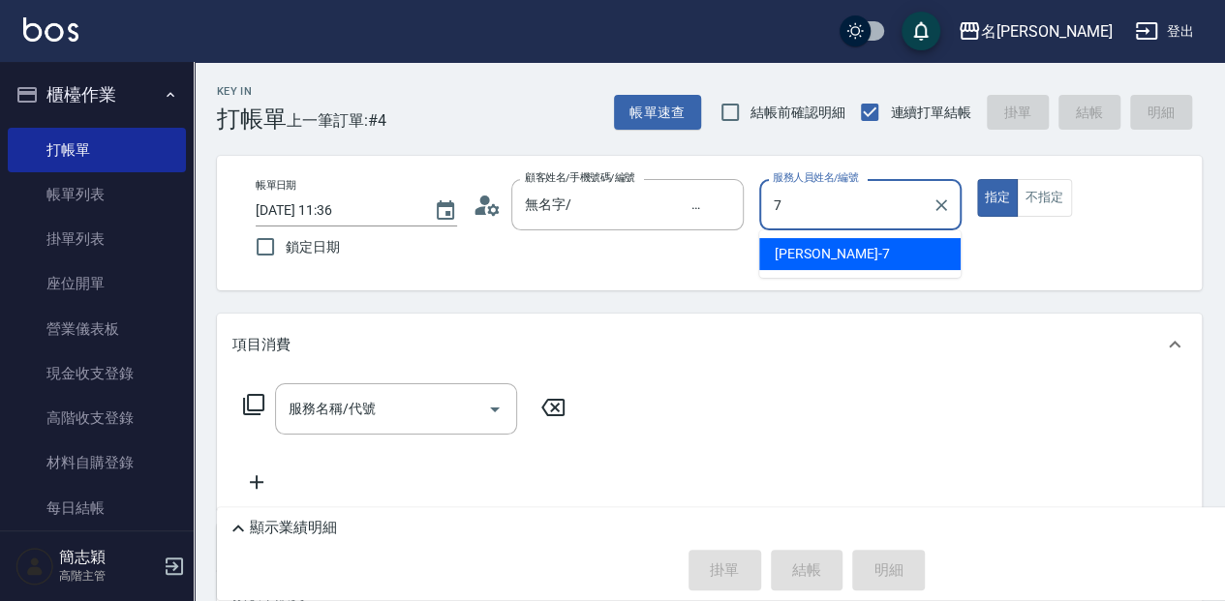
type input "[PERSON_NAME]-7"
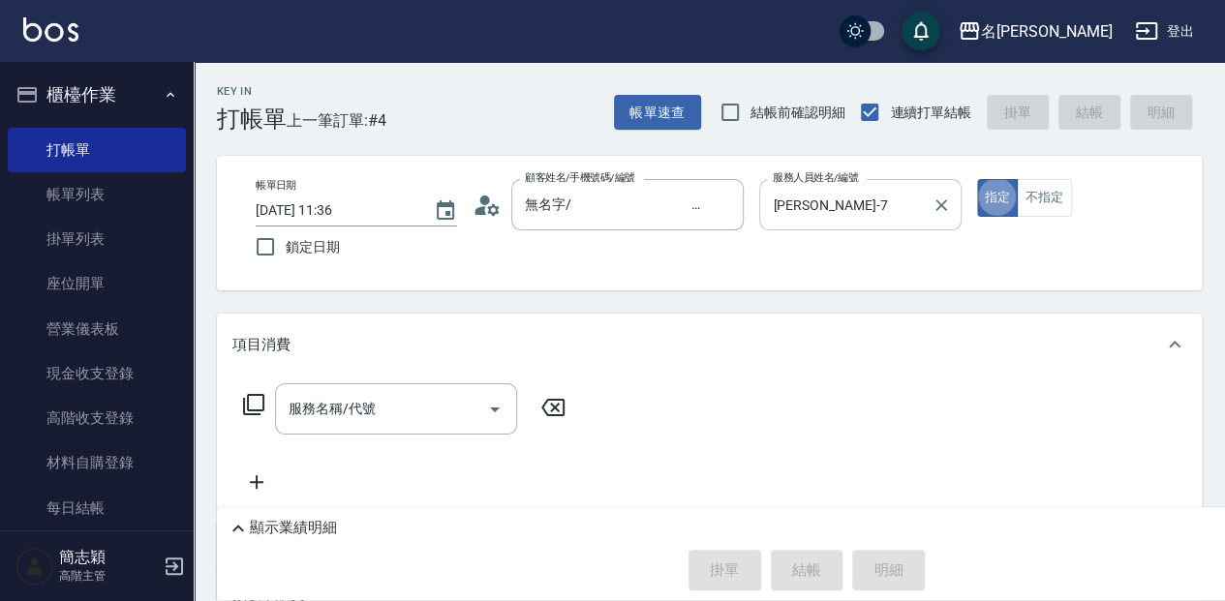
type button "true"
click at [304, 422] on input "服務名稱/代號" at bounding box center [382, 409] width 196 height 34
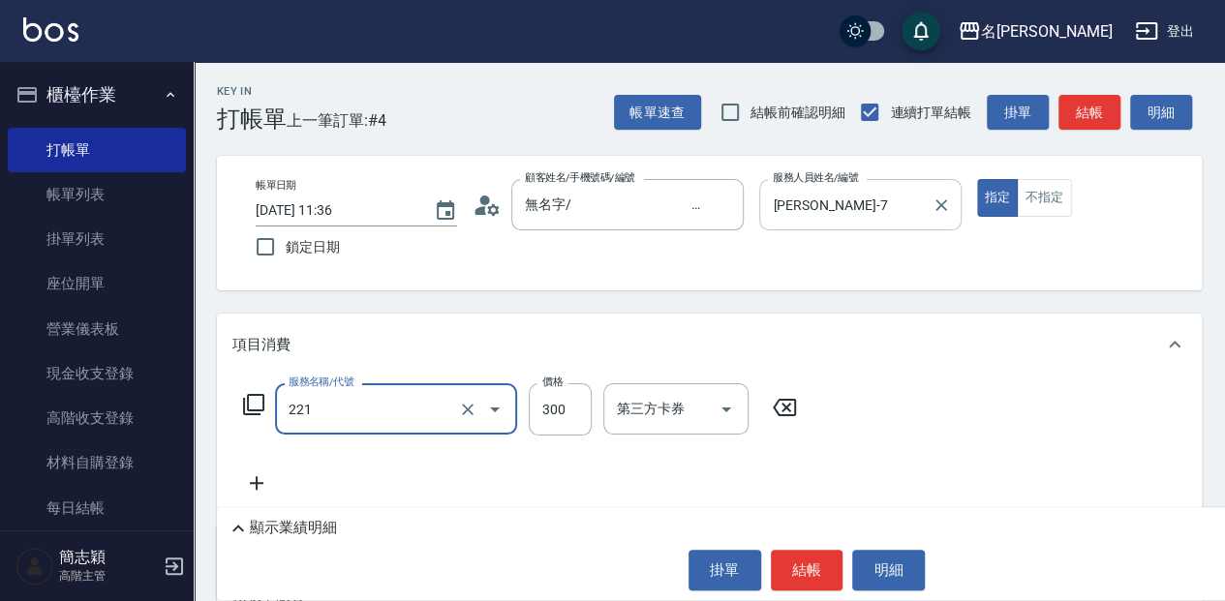
type input "洗髮300(221)"
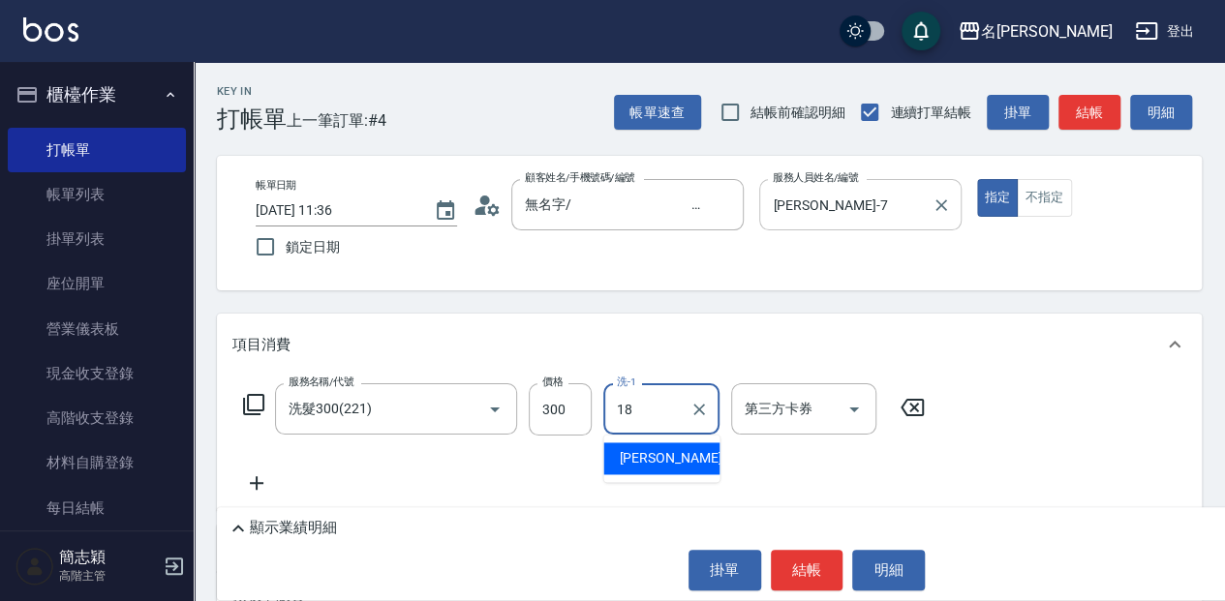
type input "[PERSON_NAME]-18"
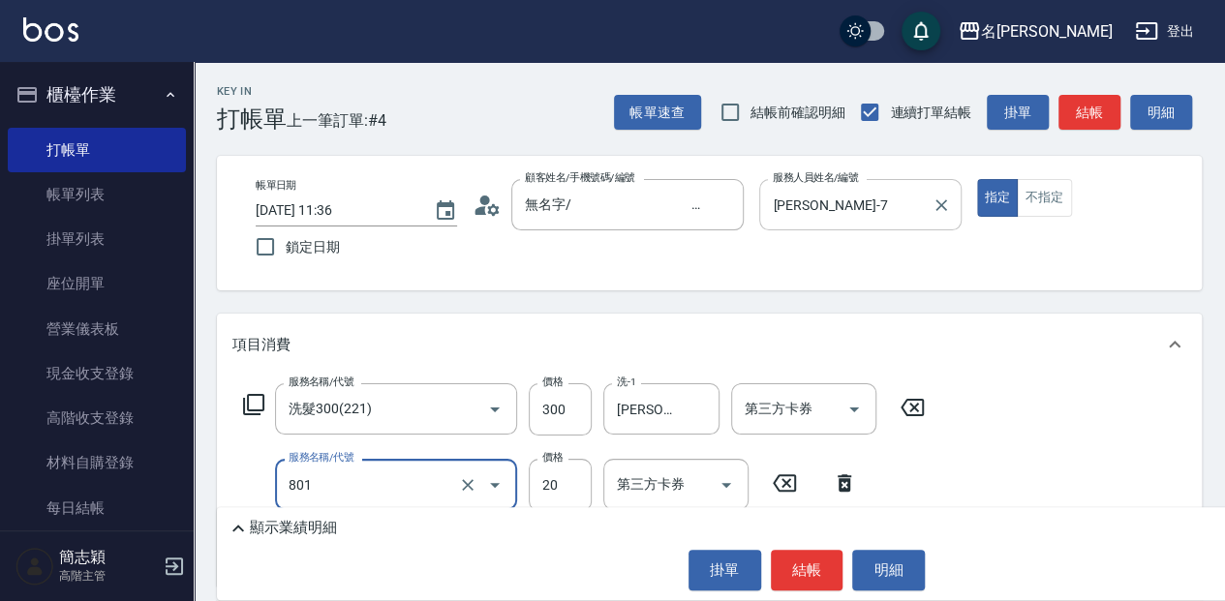
type input "潤絲20(801)"
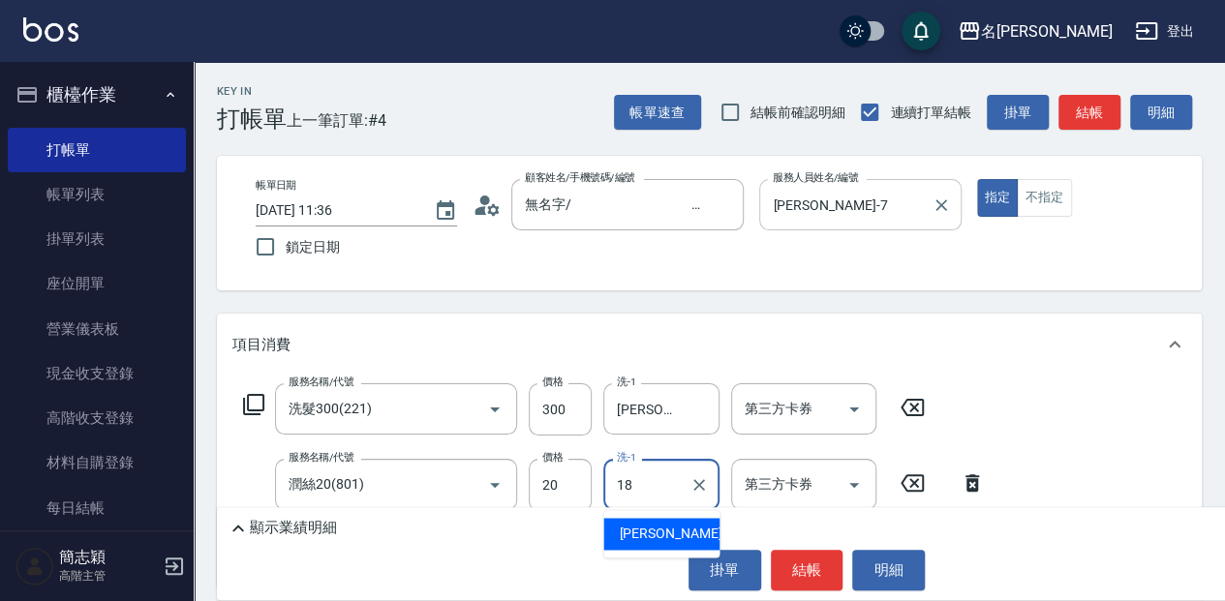
type input "[PERSON_NAME]-18"
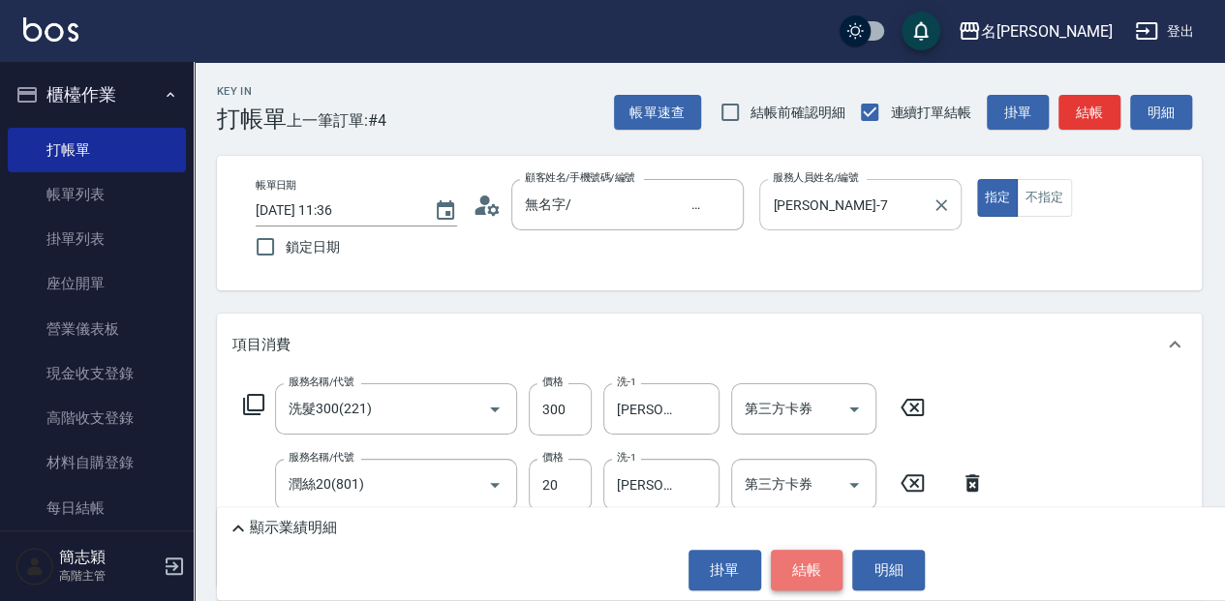
click at [828, 564] on button "結帳" at bounding box center [807, 570] width 73 height 41
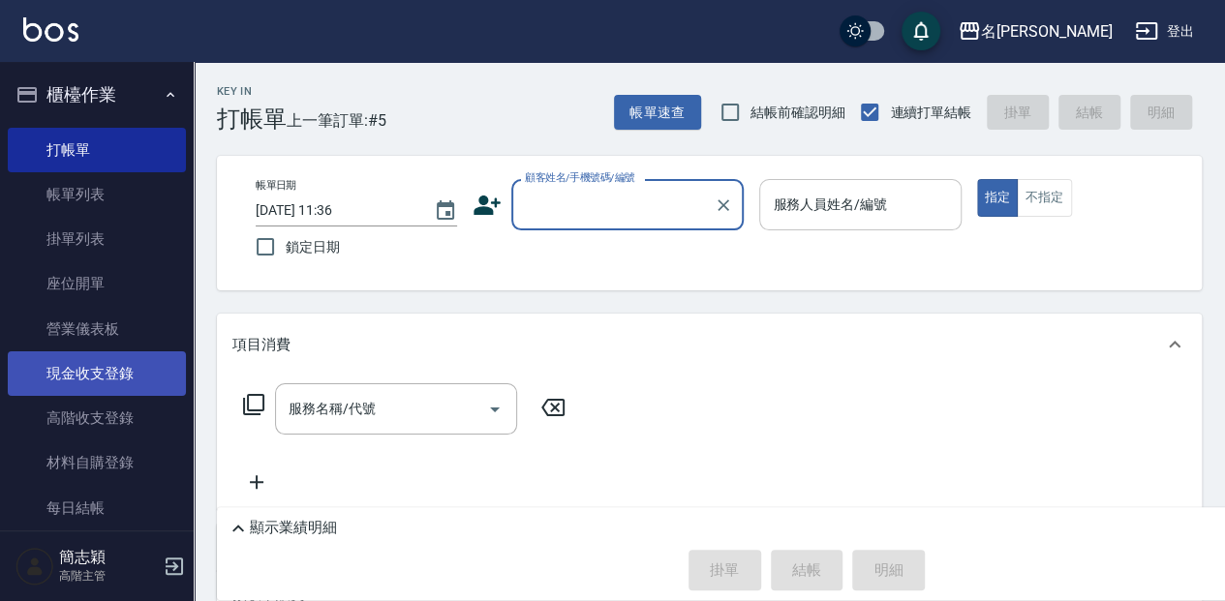
click at [147, 359] on link "現金收支登錄" at bounding box center [97, 374] width 178 height 45
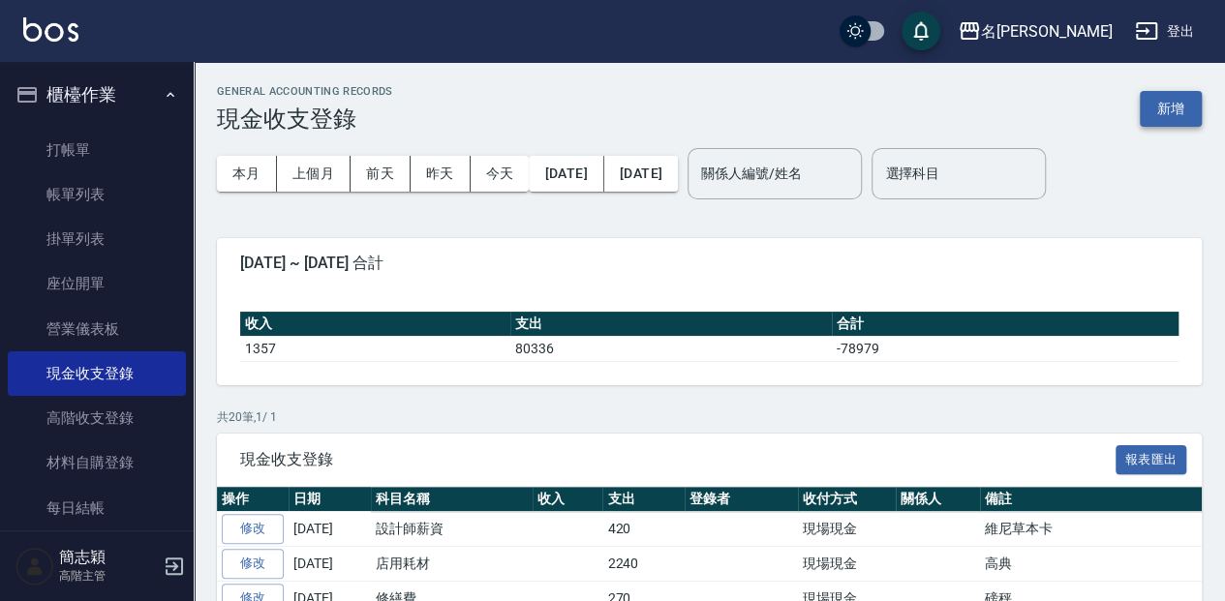
click at [1178, 114] on button "新增" at bounding box center [1171, 109] width 62 height 36
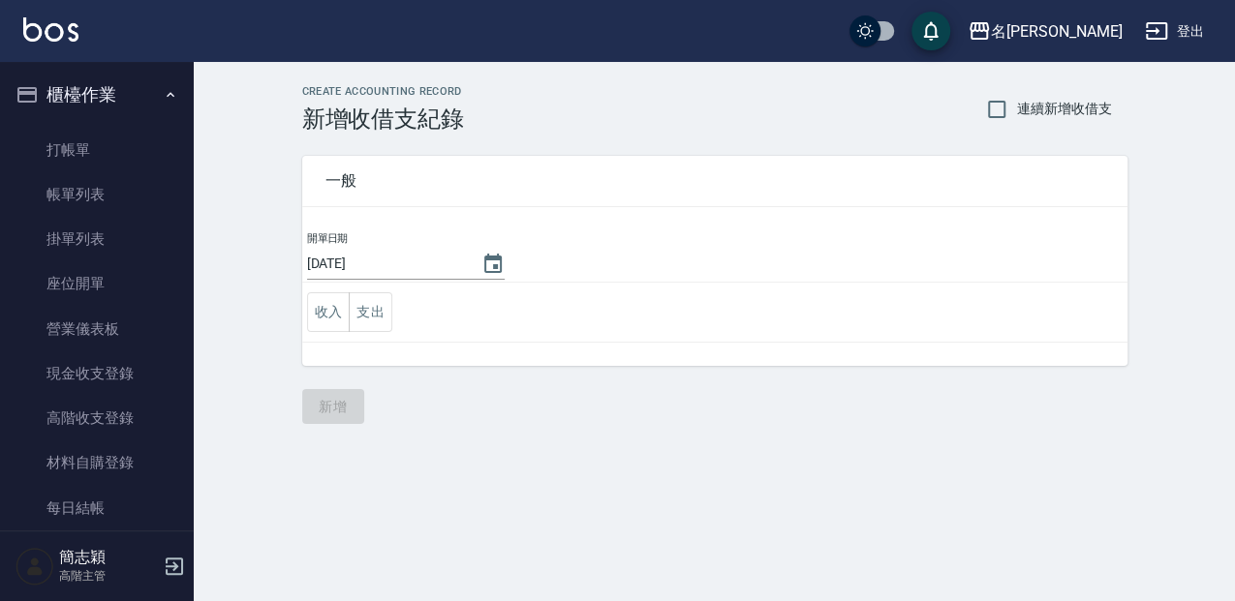
click at [353, 287] on td "收入 支出" at bounding box center [714, 313] width 825 height 60
click at [326, 303] on button "收入" at bounding box center [329, 313] width 44 height 40
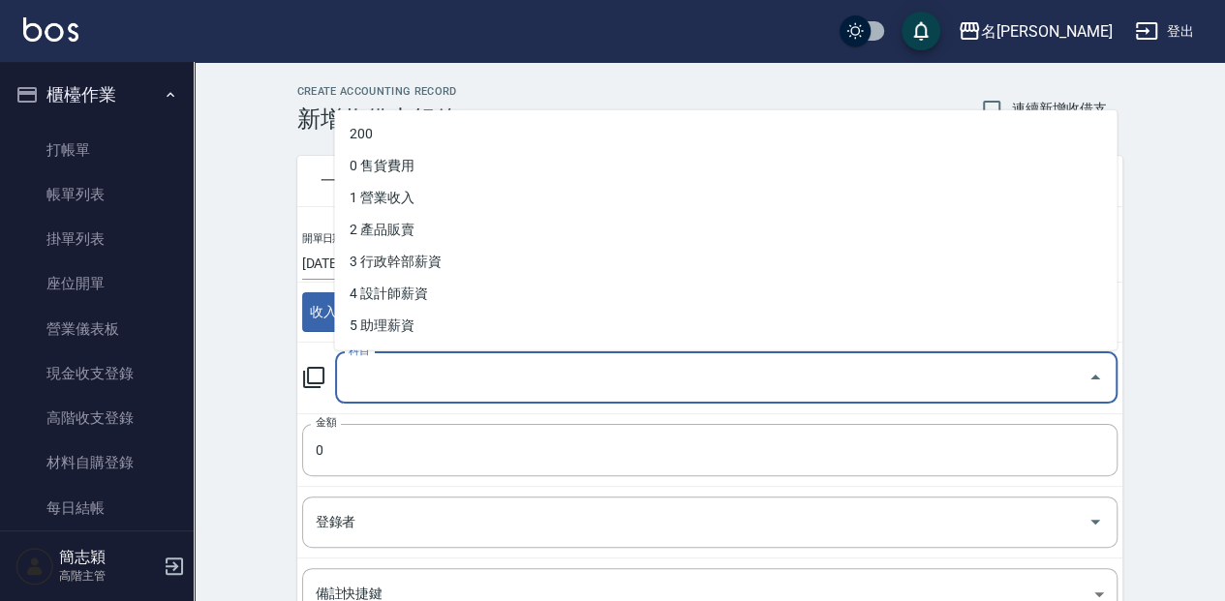
click at [386, 364] on input "科目" at bounding box center [712, 378] width 736 height 34
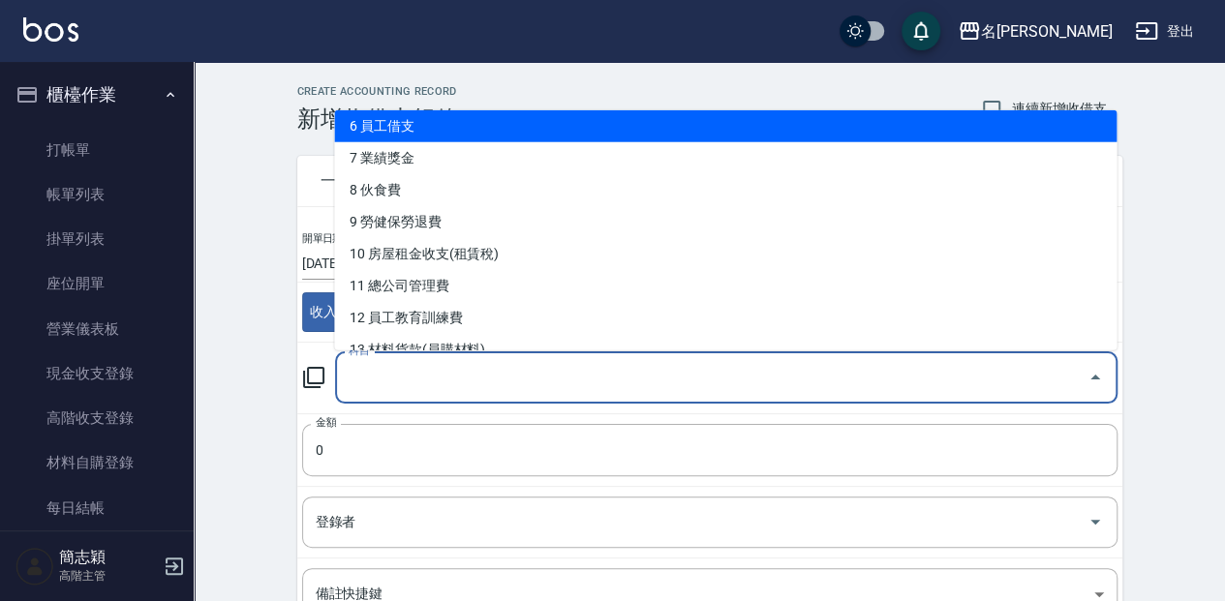
scroll to position [258, 0]
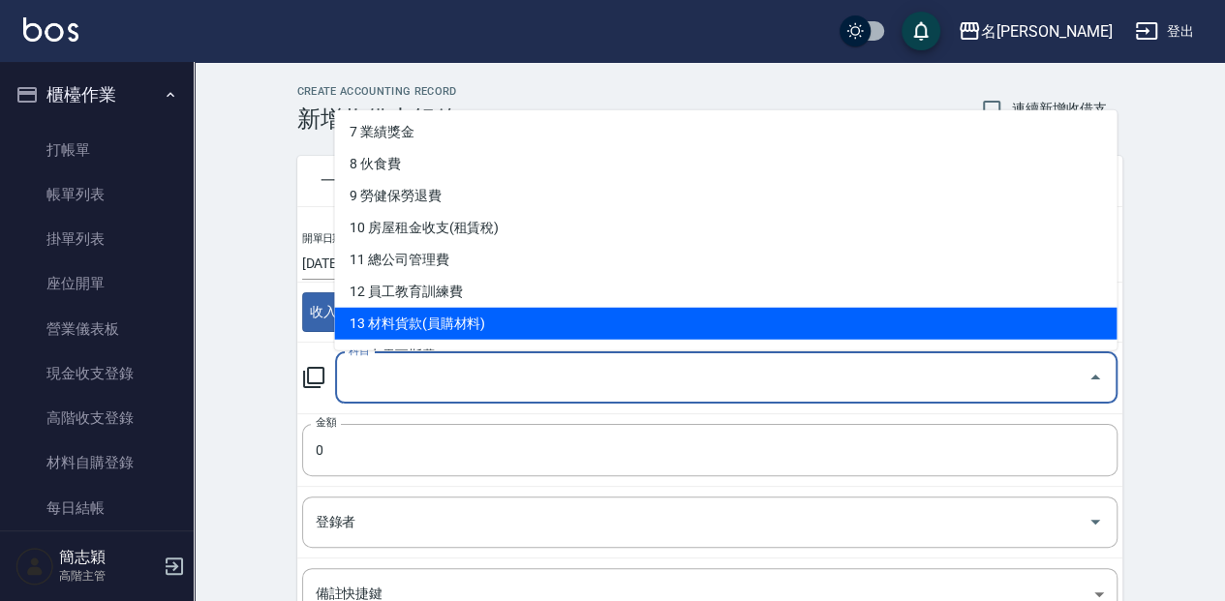
click at [514, 312] on li "13 材料貨款(員購材料)" at bounding box center [725, 323] width 783 height 32
type input "13 材料貨款(員購材料)"
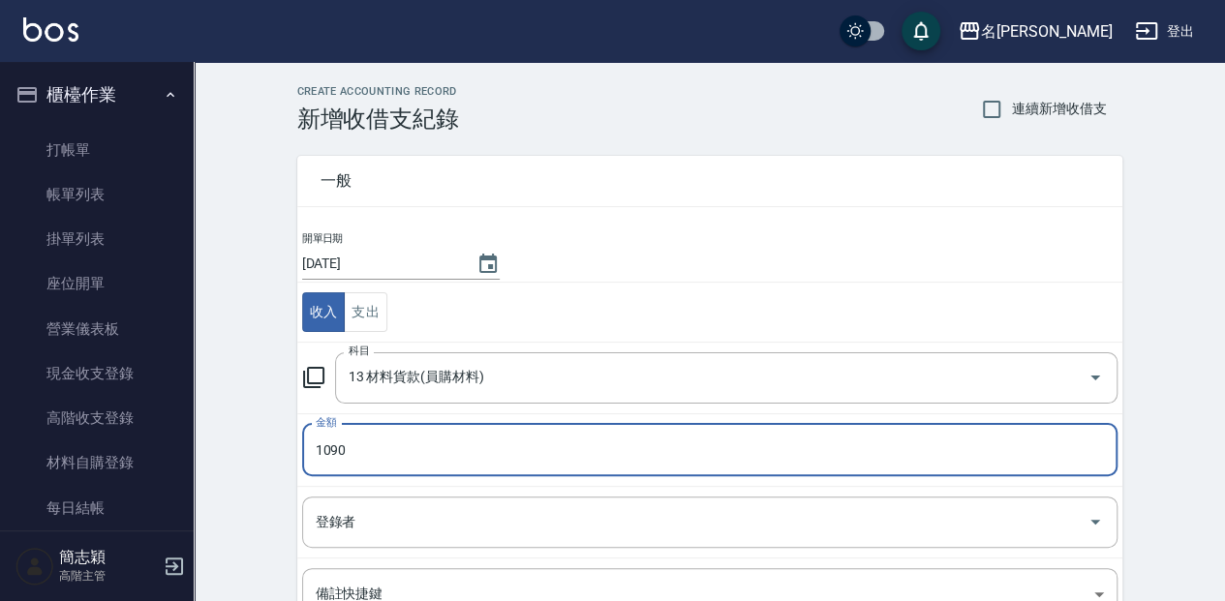
type input "1090"
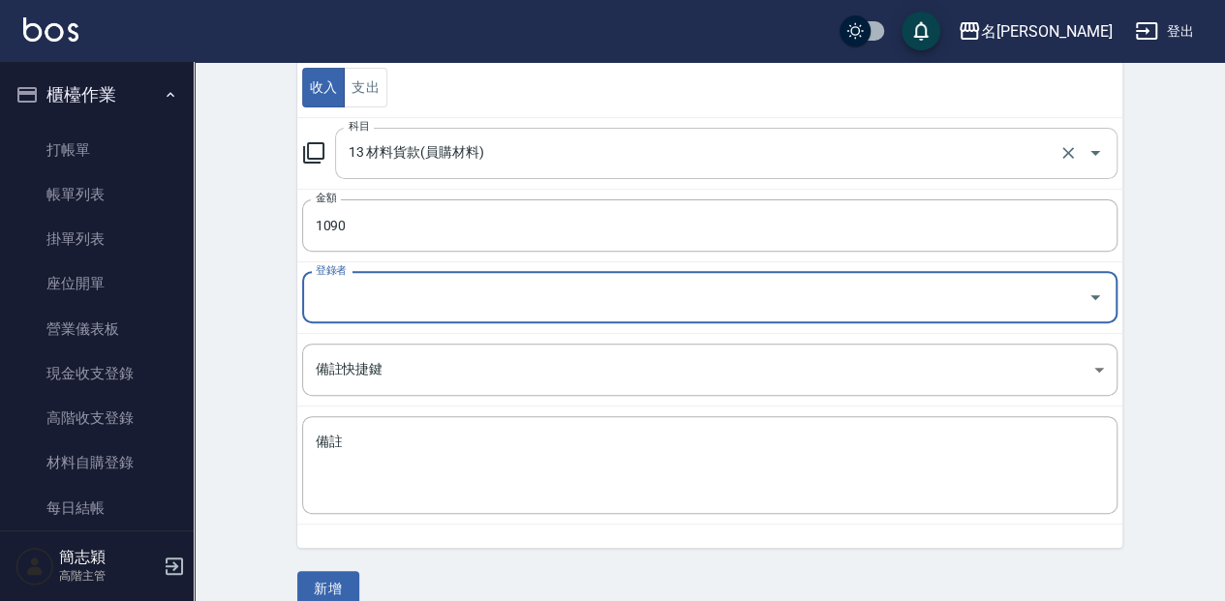
scroll to position [250, 0]
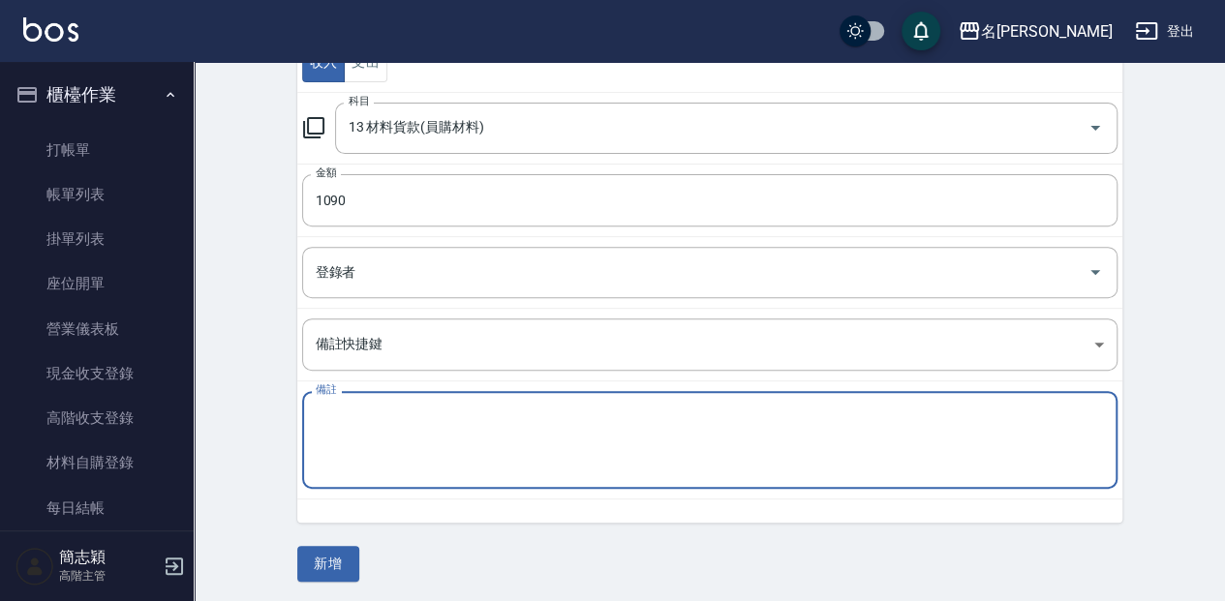
click at [629, 434] on textarea "備註" at bounding box center [710, 441] width 788 height 66
type textarea "2藍光"
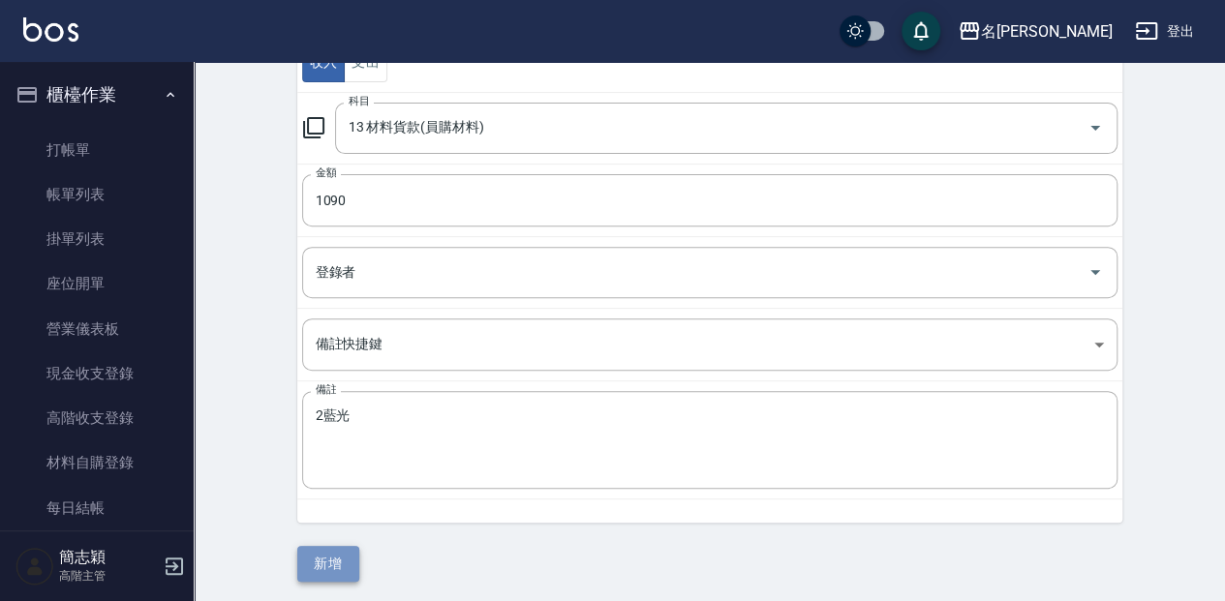
click at [335, 575] on button "新增" at bounding box center [328, 564] width 62 height 36
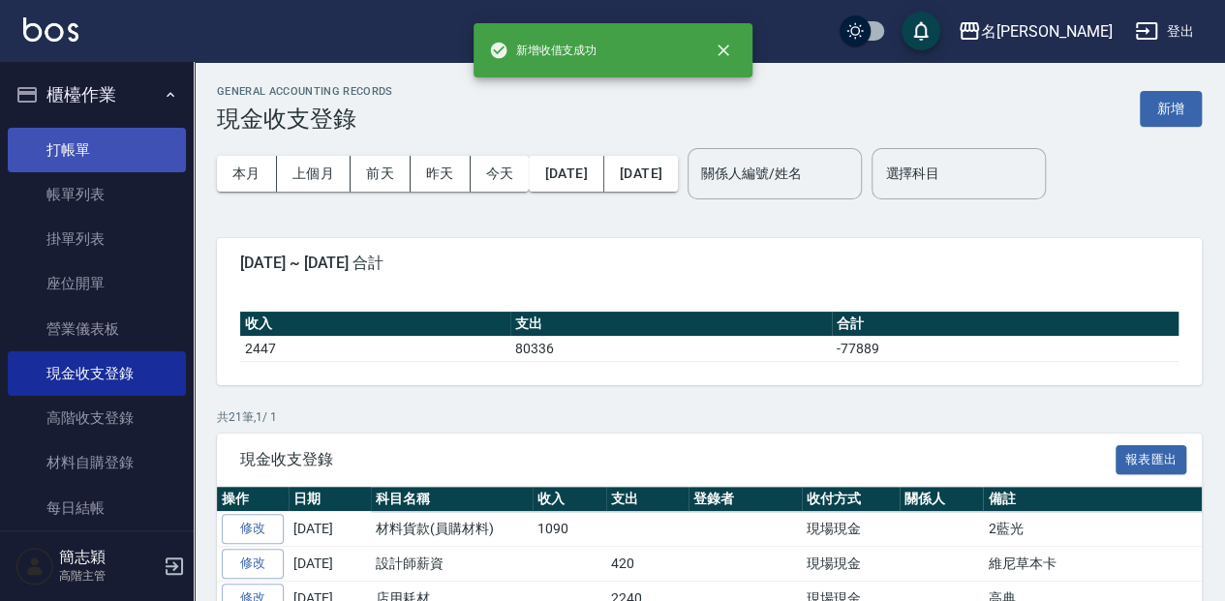
click at [136, 151] on link "打帳單" at bounding box center [97, 150] width 178 height 45
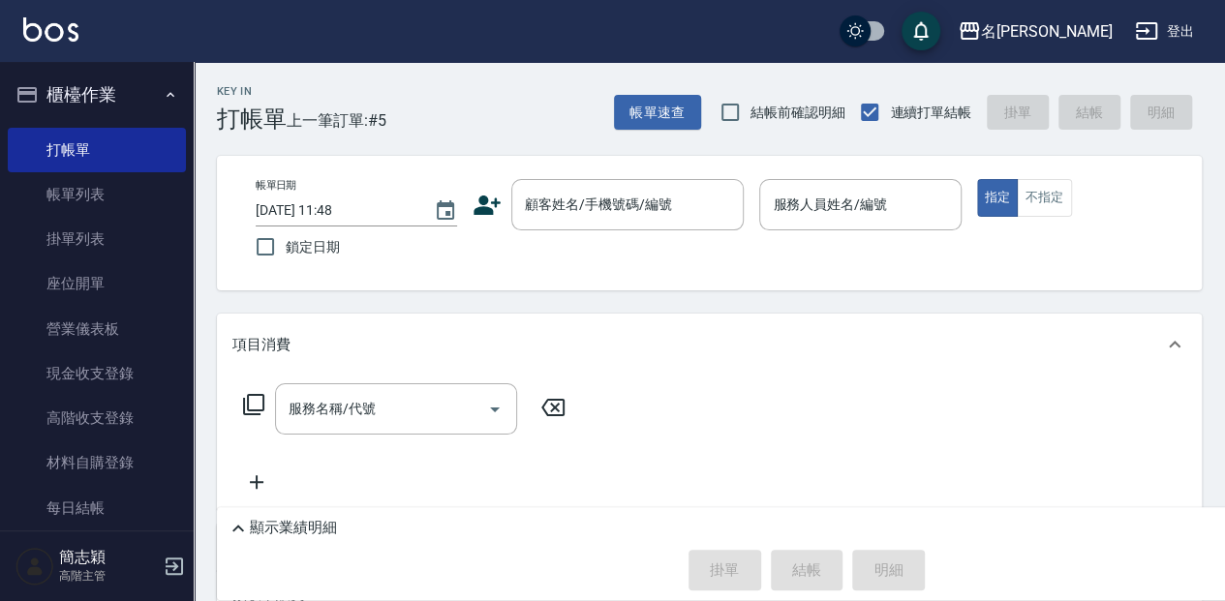
click at [556, 141] on div "Key In 打帳單 上一筆訂單:#5 帳單速查 結帳前確認明細 連續打單結帳 掛單 結帳 明細 帳單日期 [DATE] 11:48 鎖定日期 顧客姓名/手機…" at bounding box center [710, 463] width 1032 height 802
click at [611, 212] on input "顧客姓名/手機號碼/編號" at bounding box center [613, 205] width 186 height 34
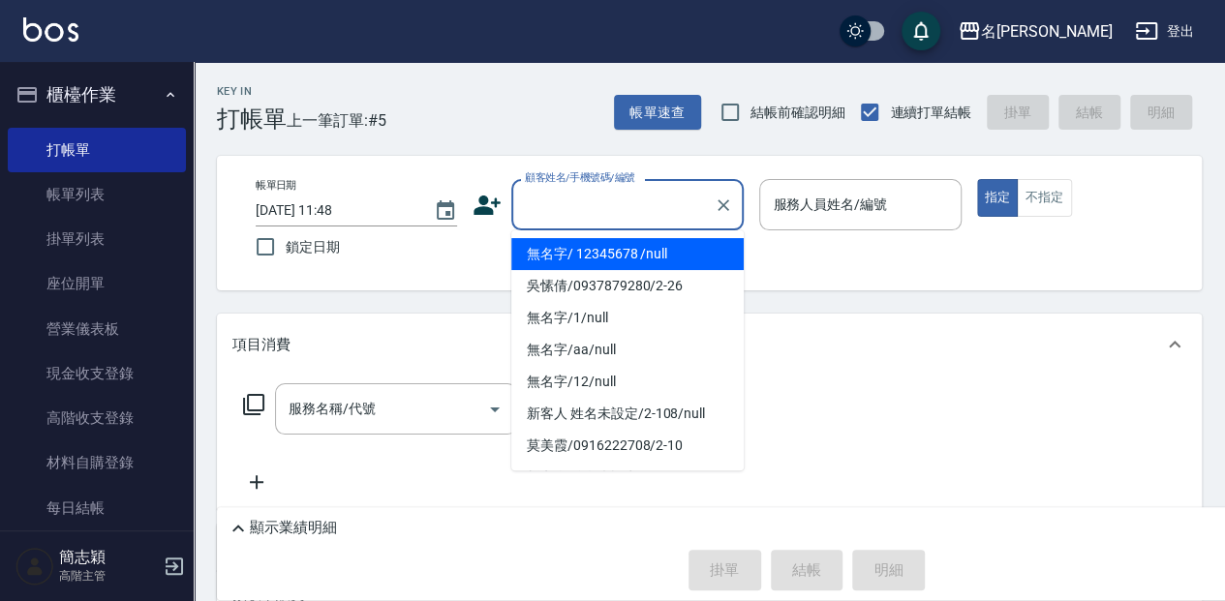
drag, startPoint x: 610, startPoint y: 247, endPoint x: 988, endPoint y: 248, distance: 377.7
click at [610, 248] on li "無名字/ 12345678 /null" at bounding box center [627, 254] width 232 height 32
type input "無名字/ 12345678 /null"
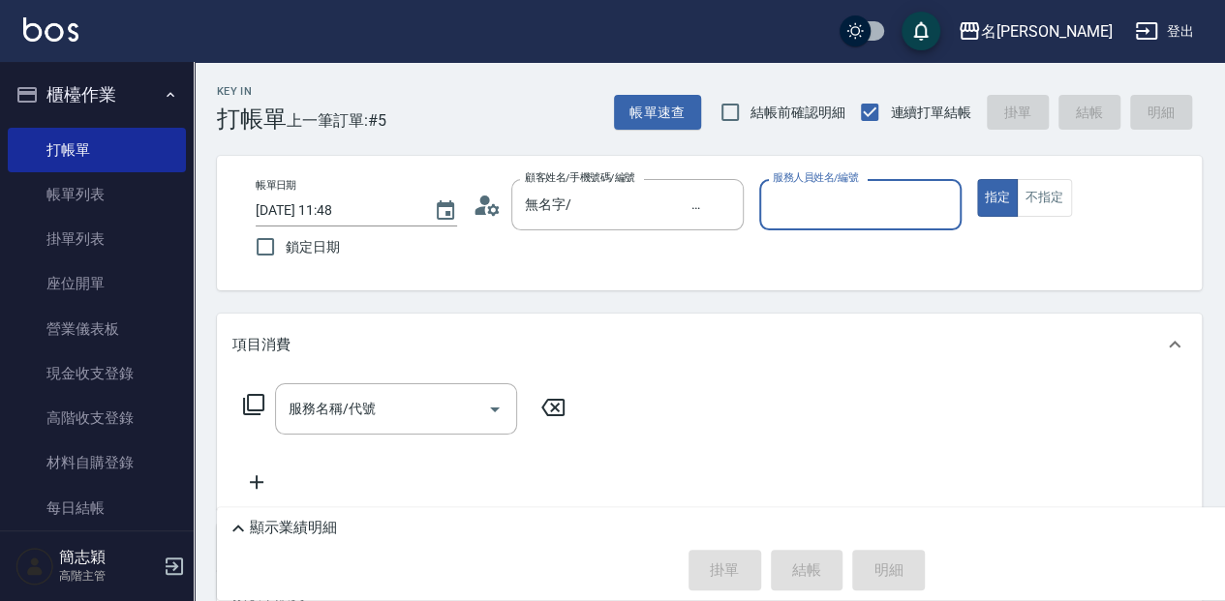
click at [901, 218] on input "服務人員姓名/編號" at bounding box center [860, 205] width 184 height 34
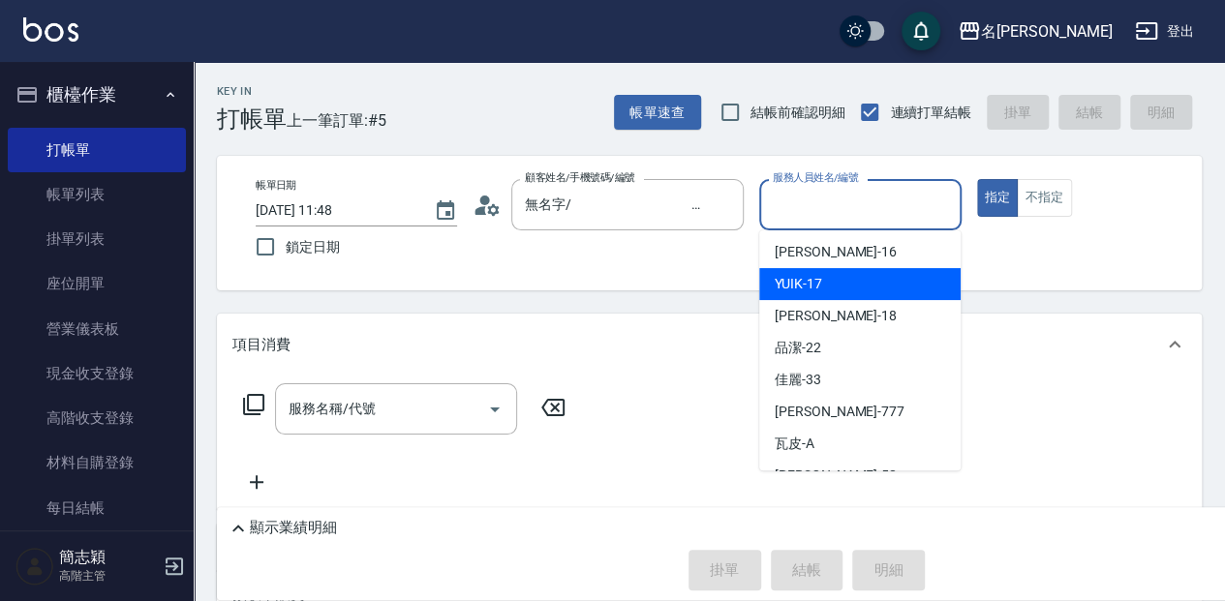
scroll to position [323, 0]
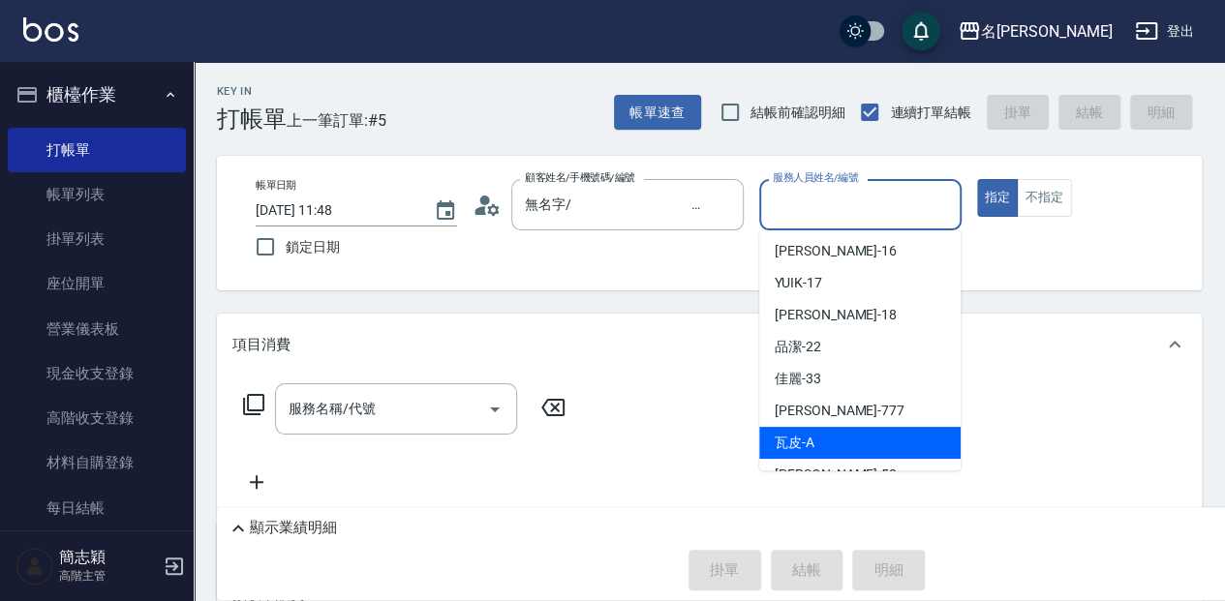
click at [858, 442] on div "瓦皮 -A" at bounding box center [859, 443] width 201 height 32
type input "瓦皮-A"
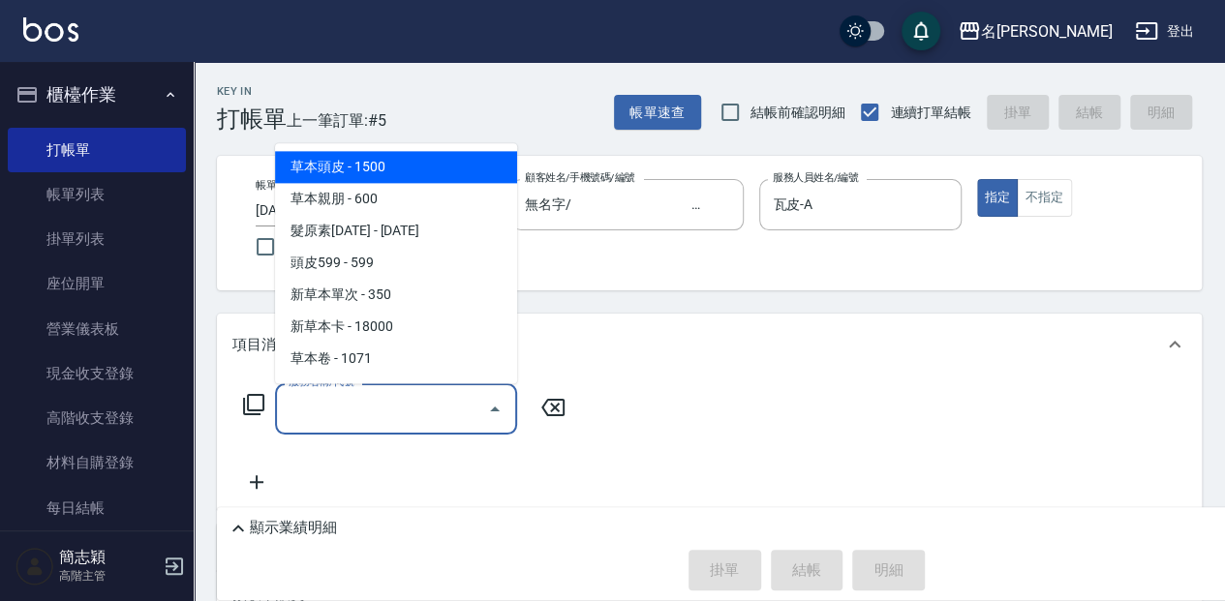
click at [337, 398] on input "服務名稱/代號" at bounding box center [382, 409] width 196 height 34
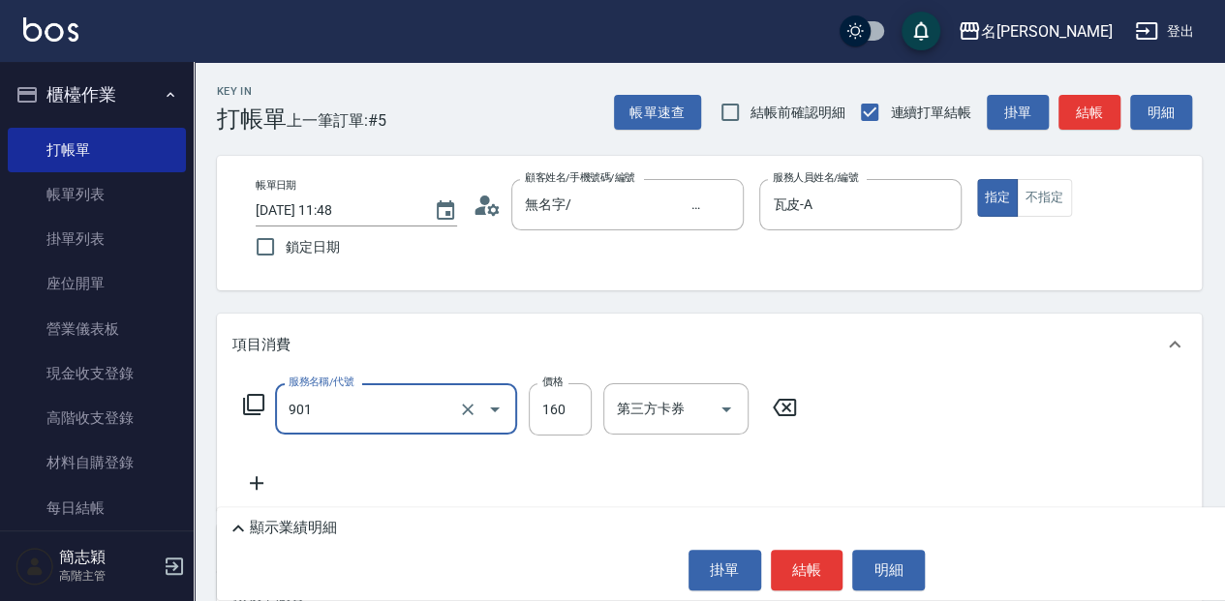
type input "修手(901)"
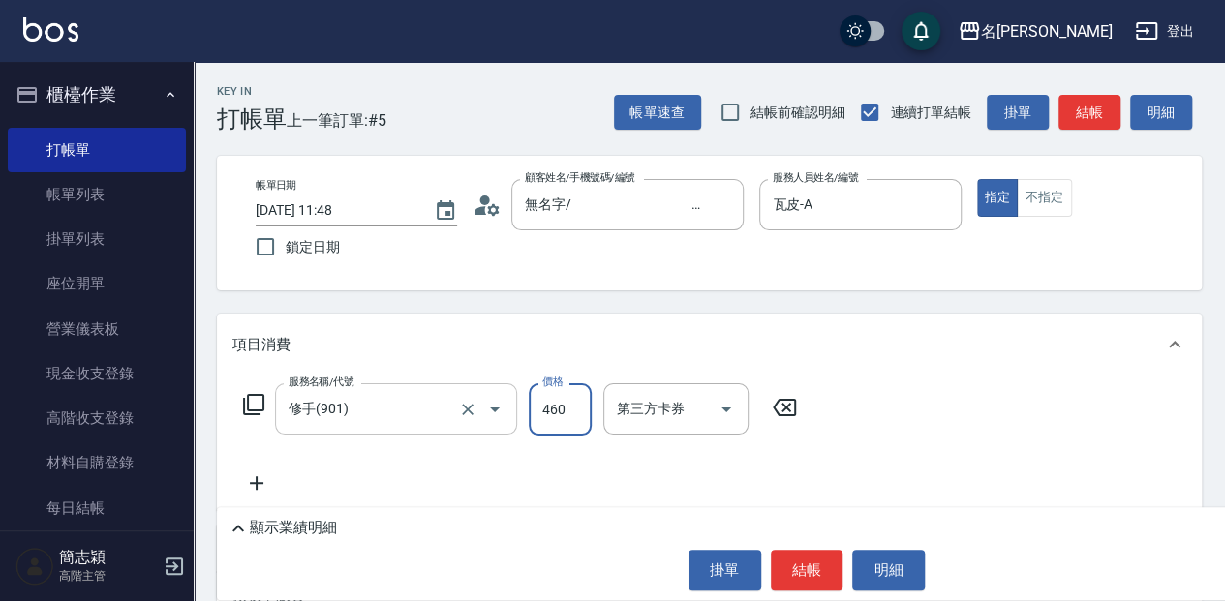
type input "460"
click at [801, 571] on button "結帳" at bounding box center [807, 570] width 73 height 41
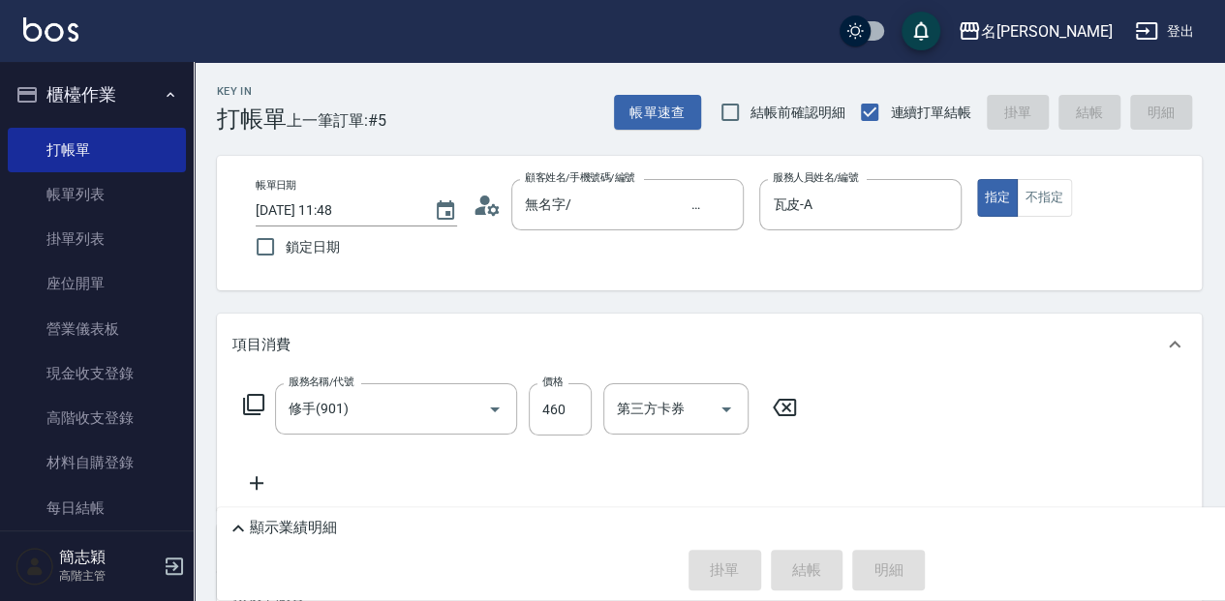
type input "[DATE] 12:05"
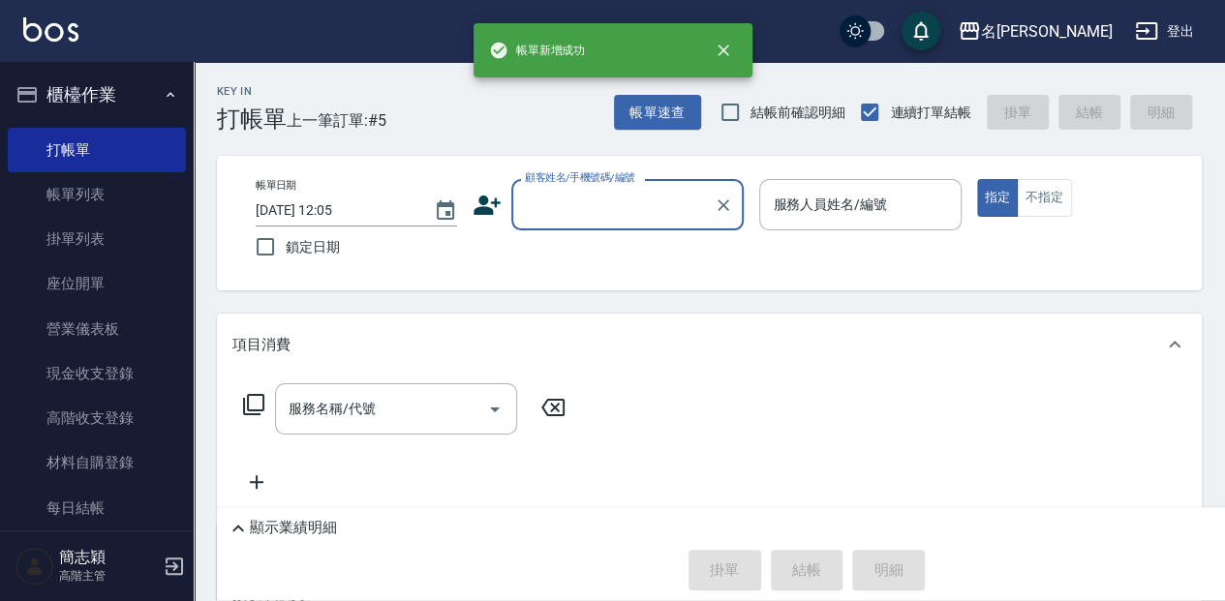
scroll to position [0, 0]
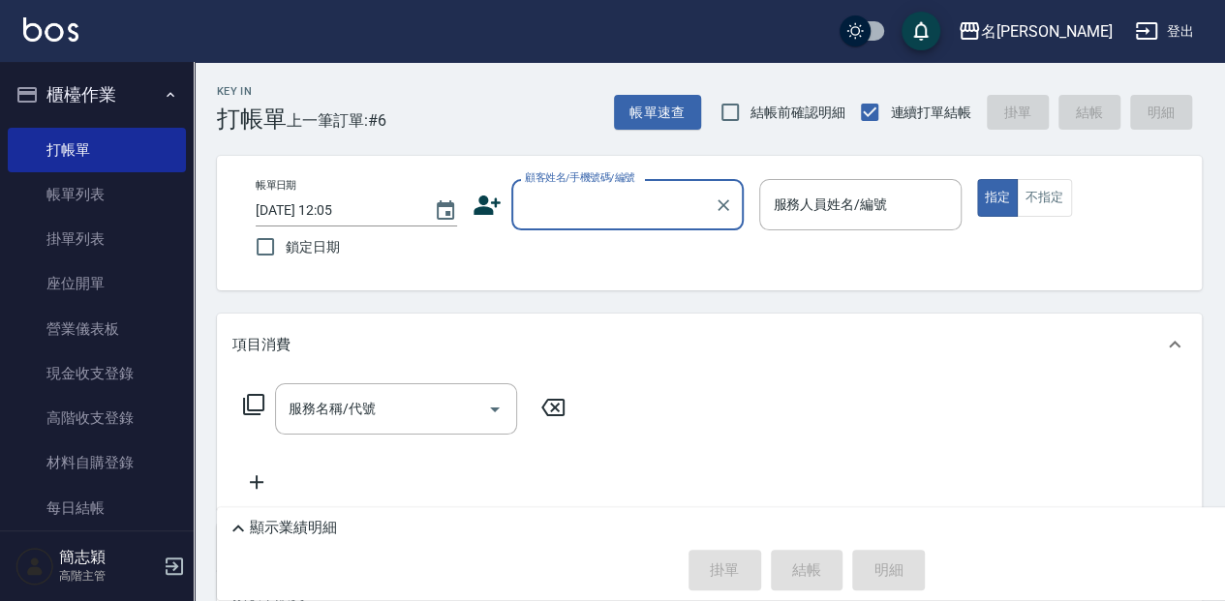
click at [555, 215] on input "顧客姓名/手機號碼/編號" at bounding box center [613, 205] width 186 height 34
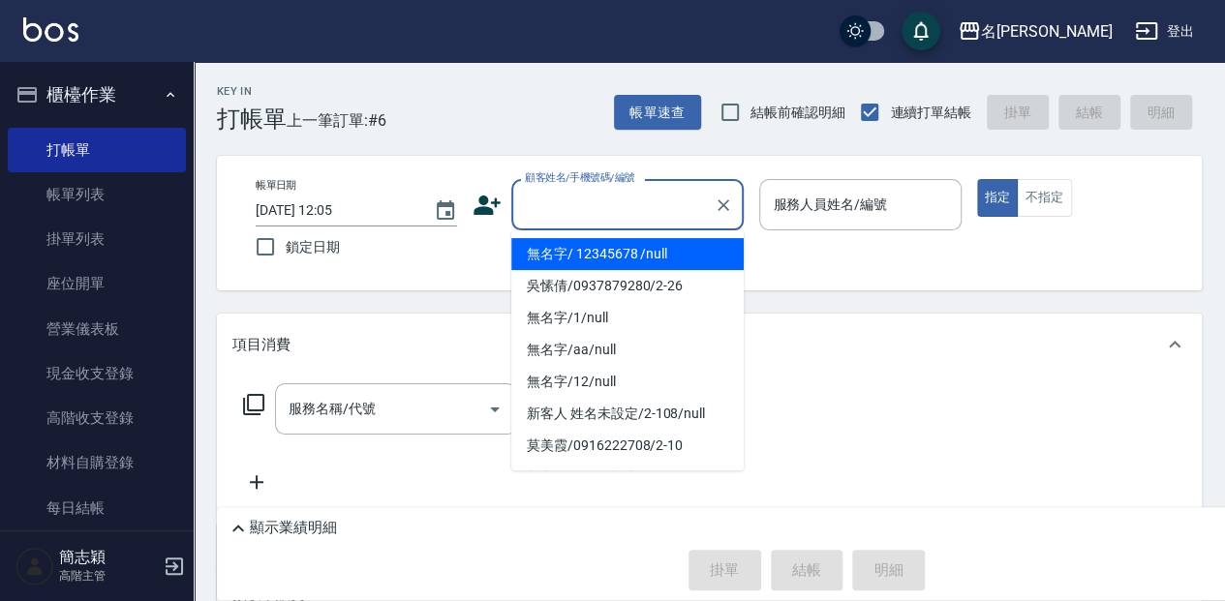
click at [553, 258] on li "無名字/ 12345678 /null" at bounding box center [627, 254] width 232 height 32
type input "無名字/ 12345678 /null"
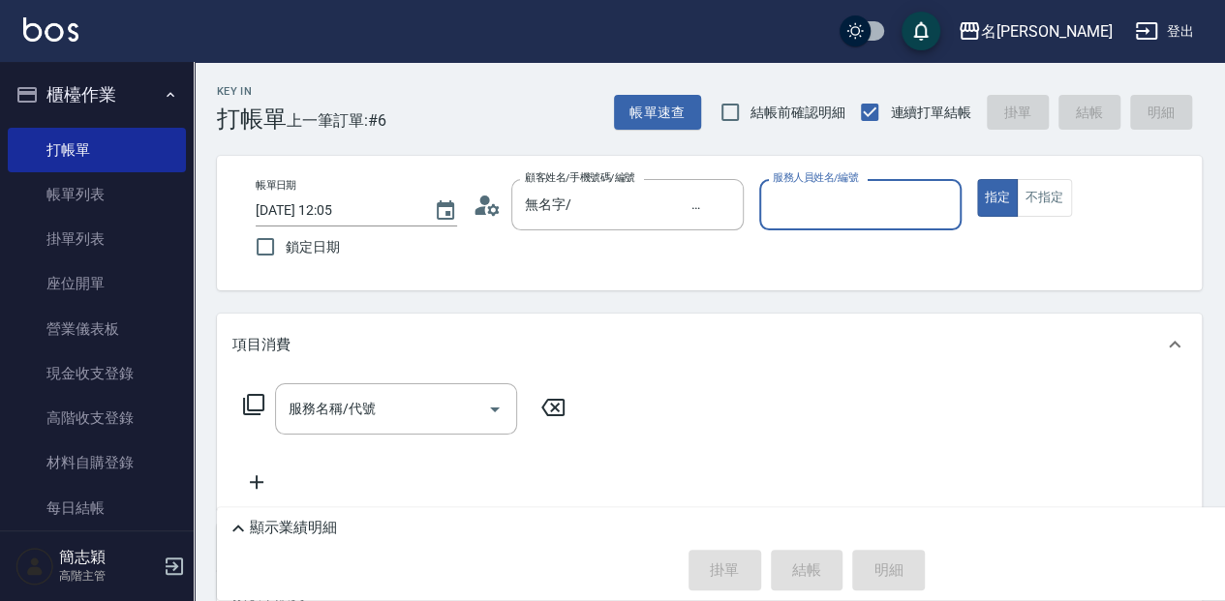
click at [786, 213] on input "服務人員姓名/編號" at bounding box center [860, 205] width 184 height 34
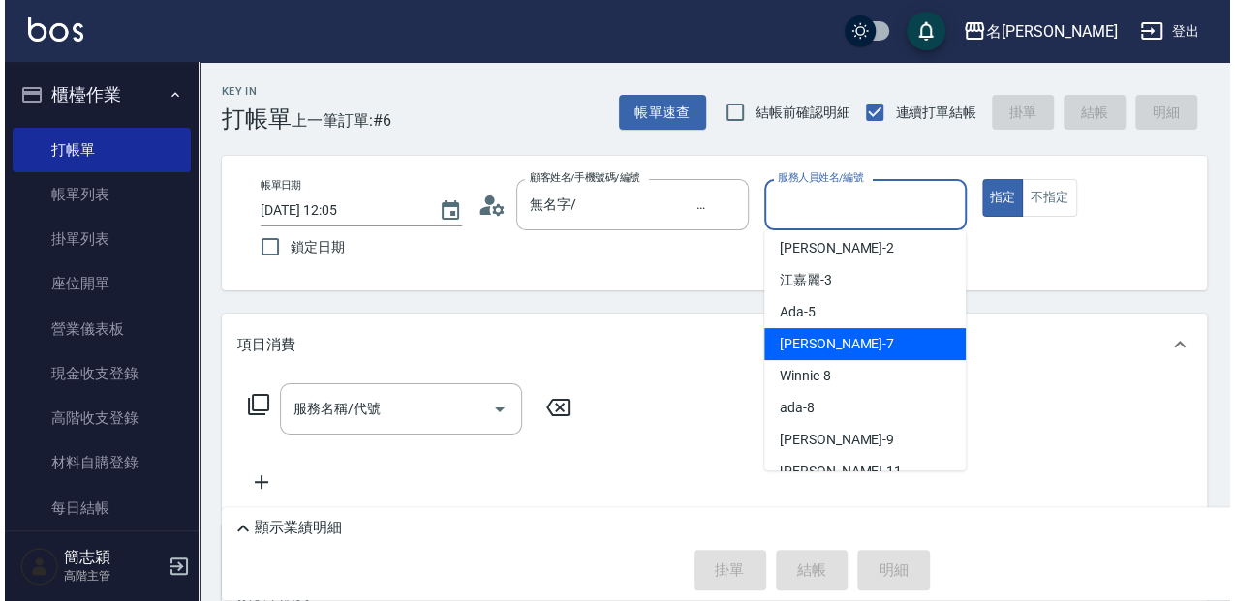
scroll to position [64, 0]
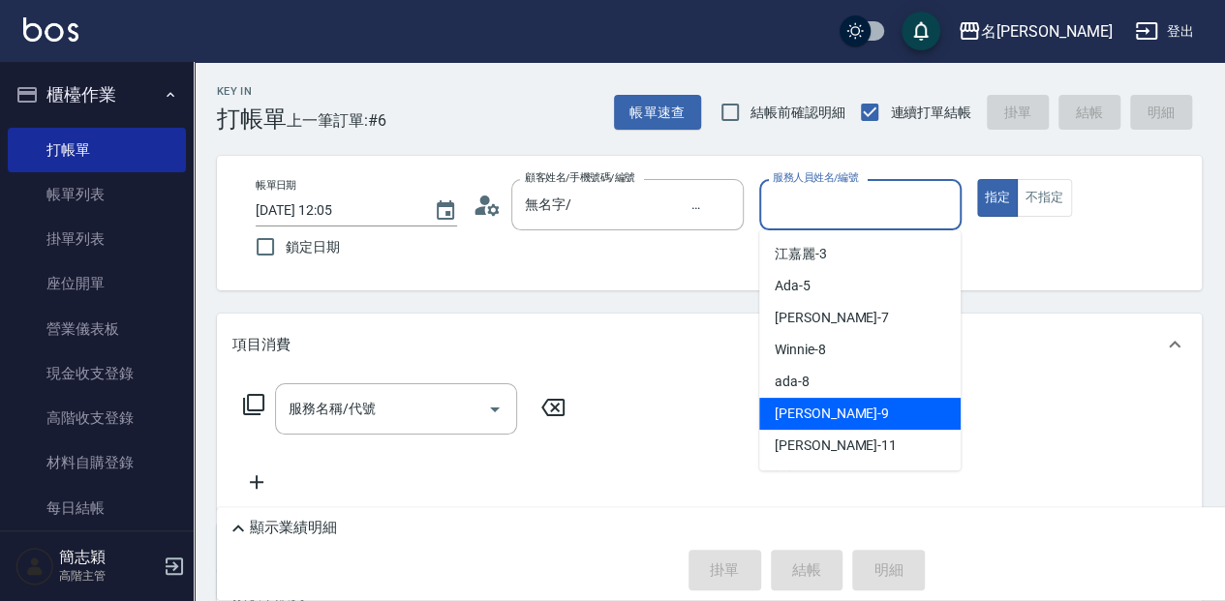
click at [824, 421] on div "[PERSON_NAME] -9" at bounding box center [859, 414] width 201 height 32
type input "[PERSON_NAME]-9"
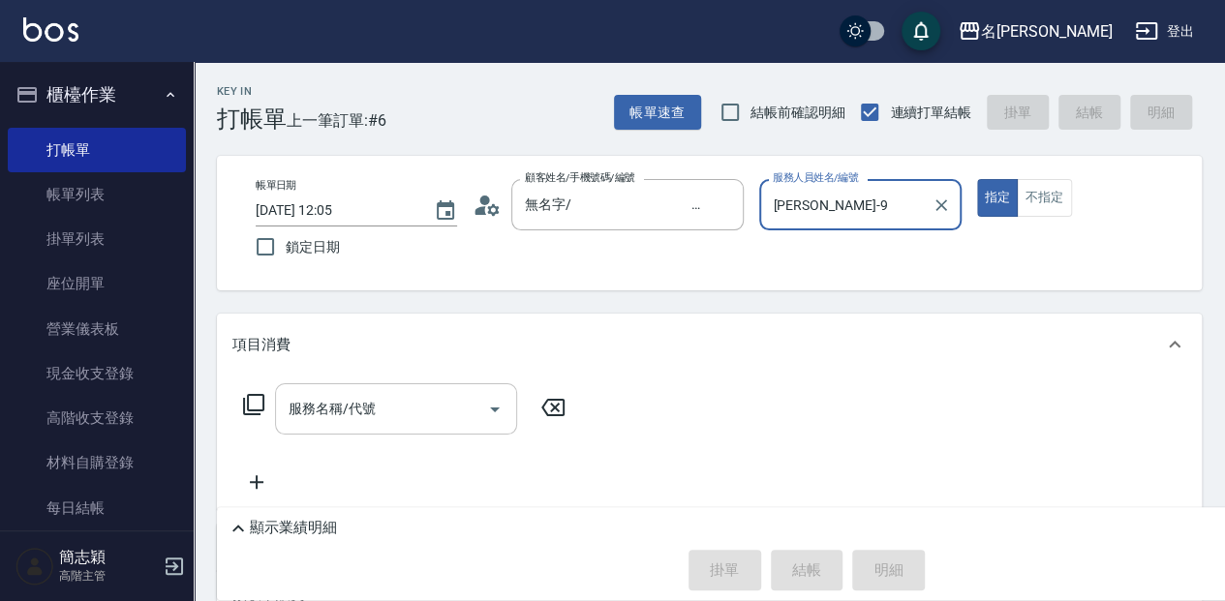
click at [397, 418] on input "服務名稱/代號" at bounding box center [382, 409] width 196 height 34
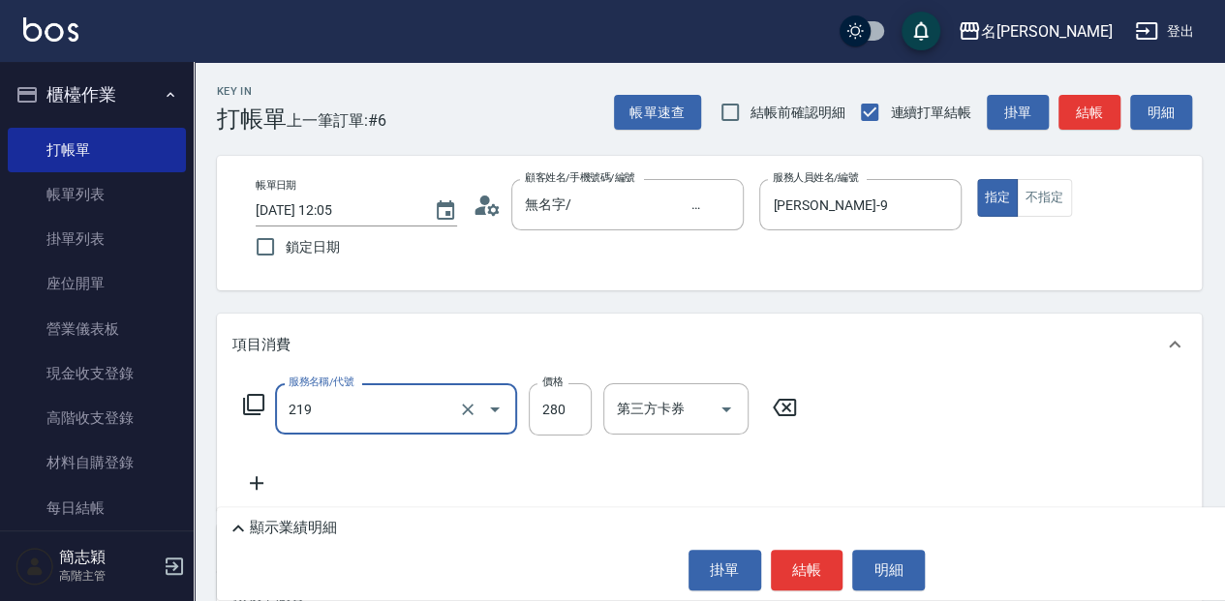
type input "洗髮280(219)"
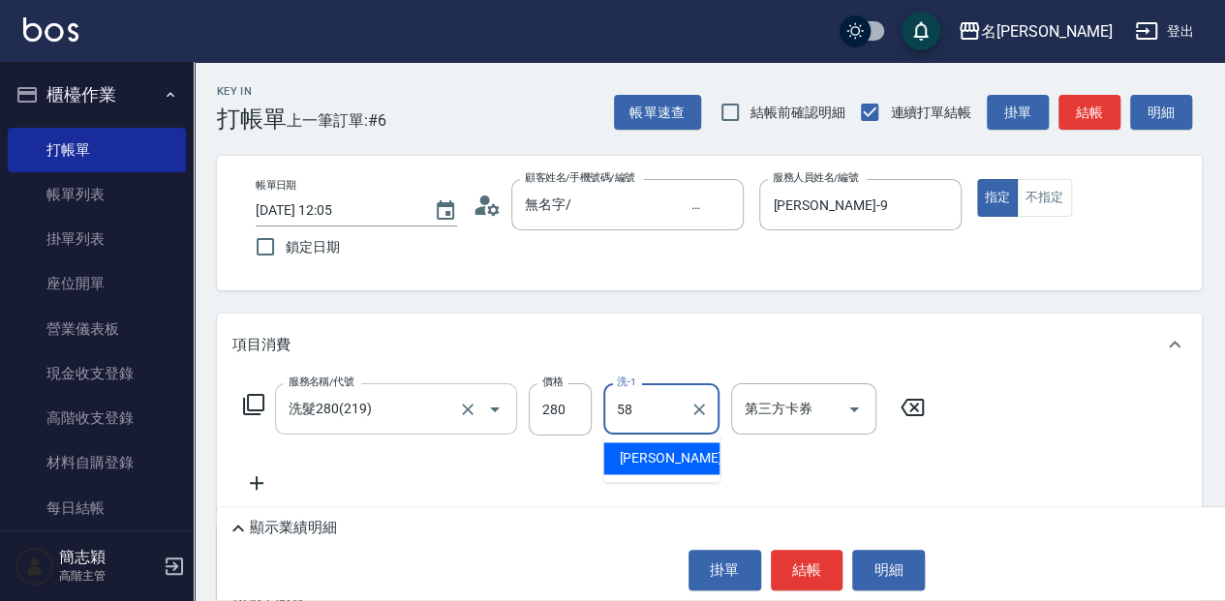
type input "[PERSON_NAME]-58"
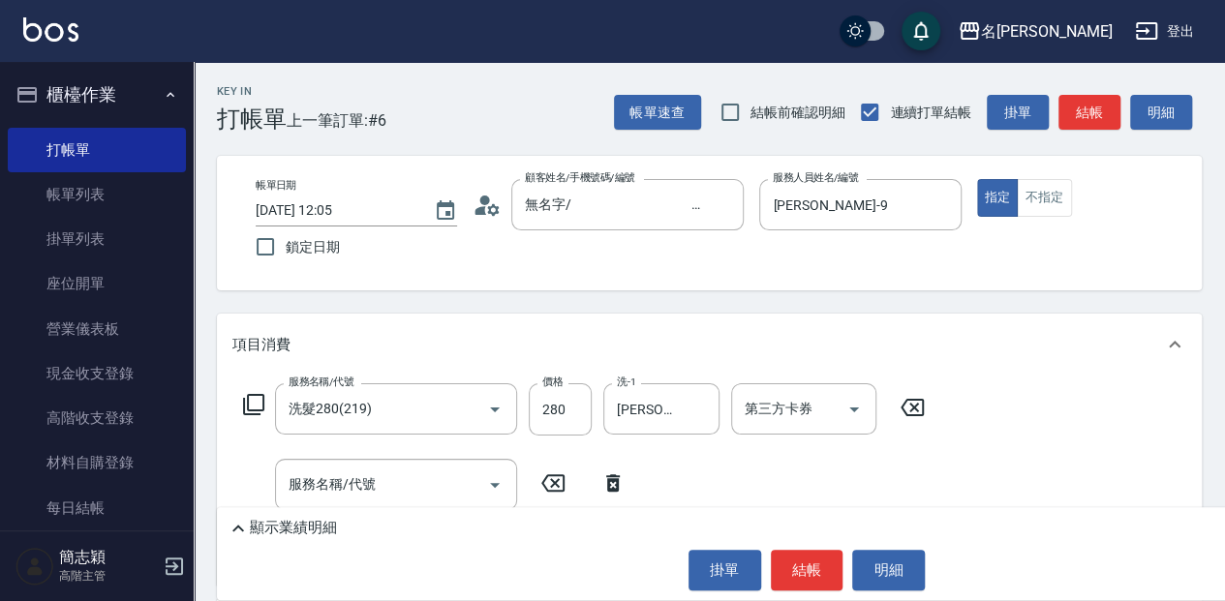
click at [258, 406] on icon at bounding box center [253, 404] width 23 height 23
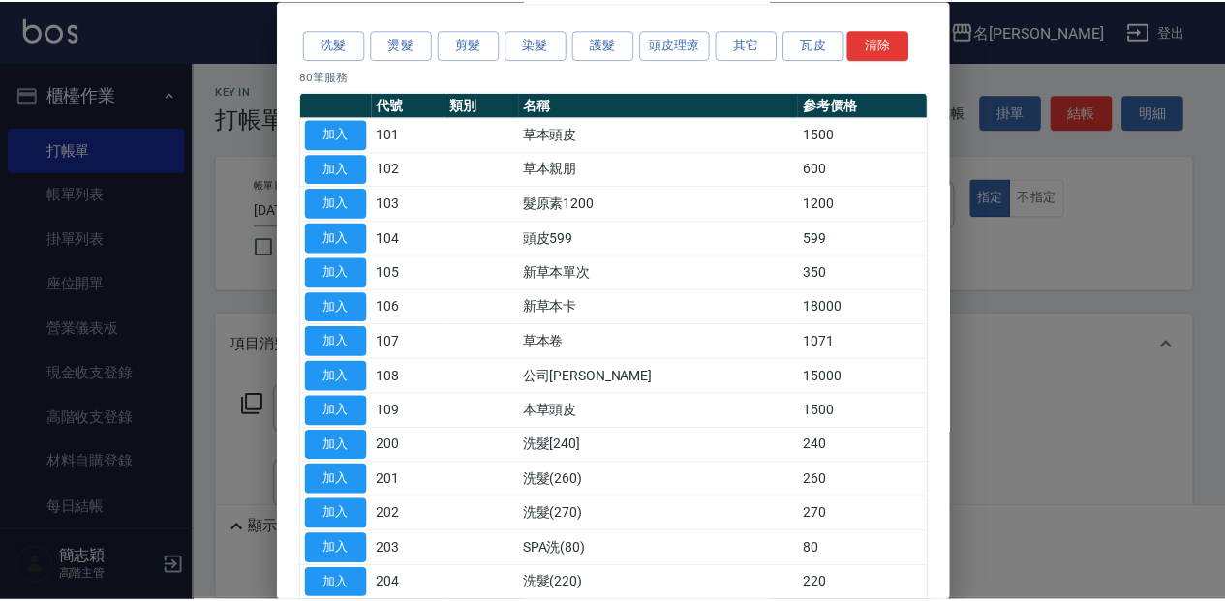
scroll to position [129, 0]
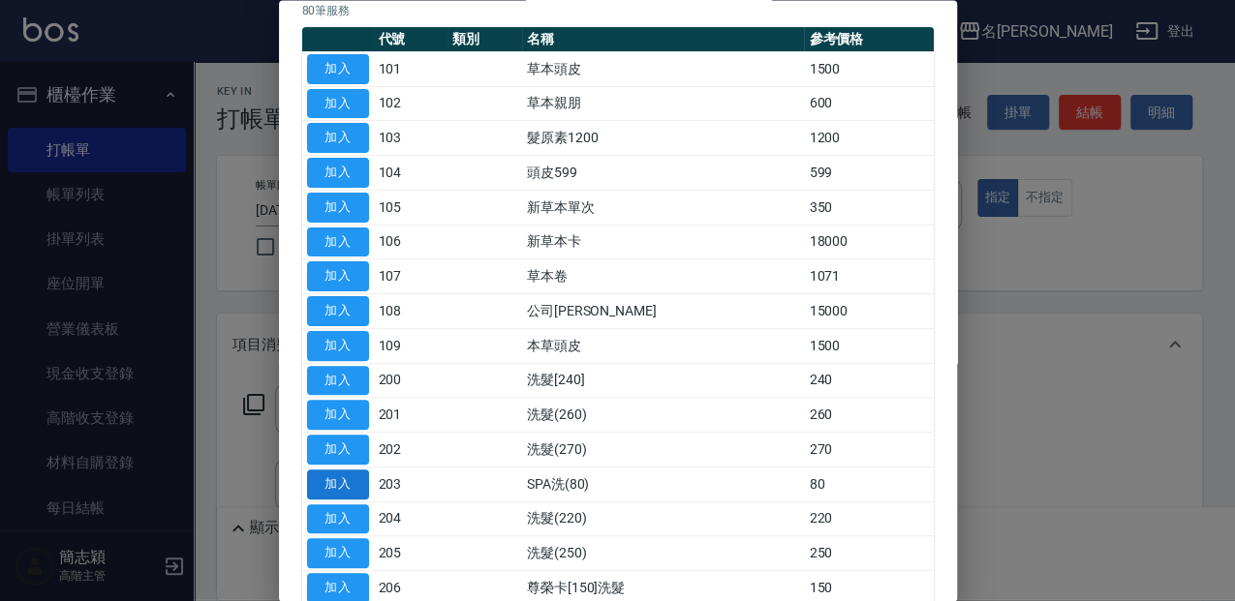
click at [349, 484] on button "加入" at bounding box center [338, 485] width 62 height 30
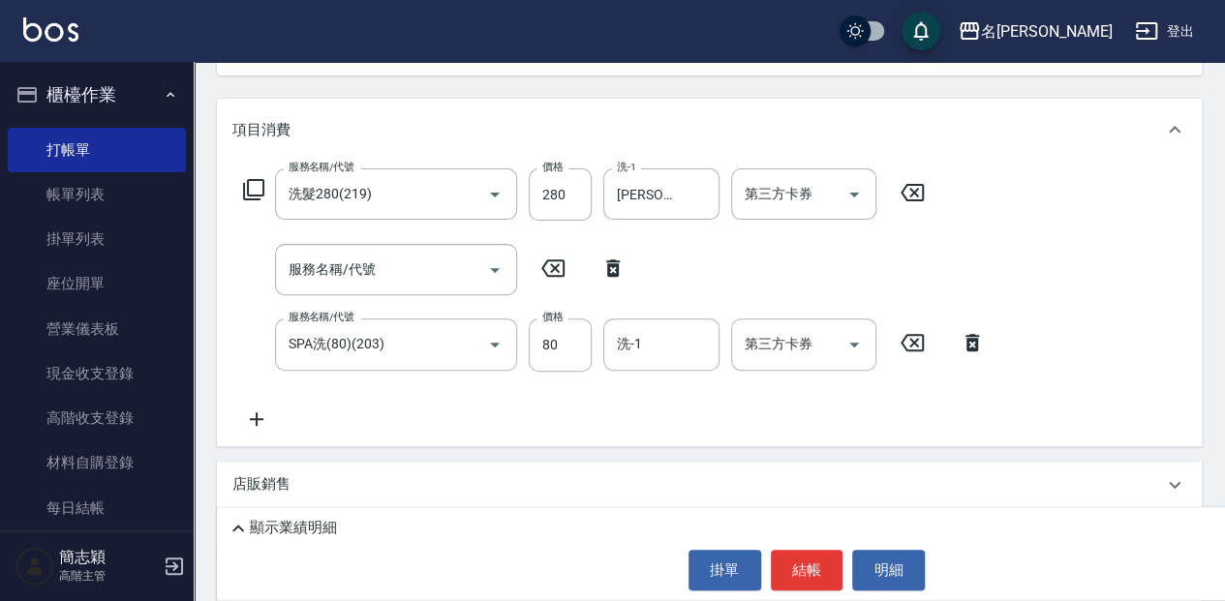
scroll to position [258, 0]
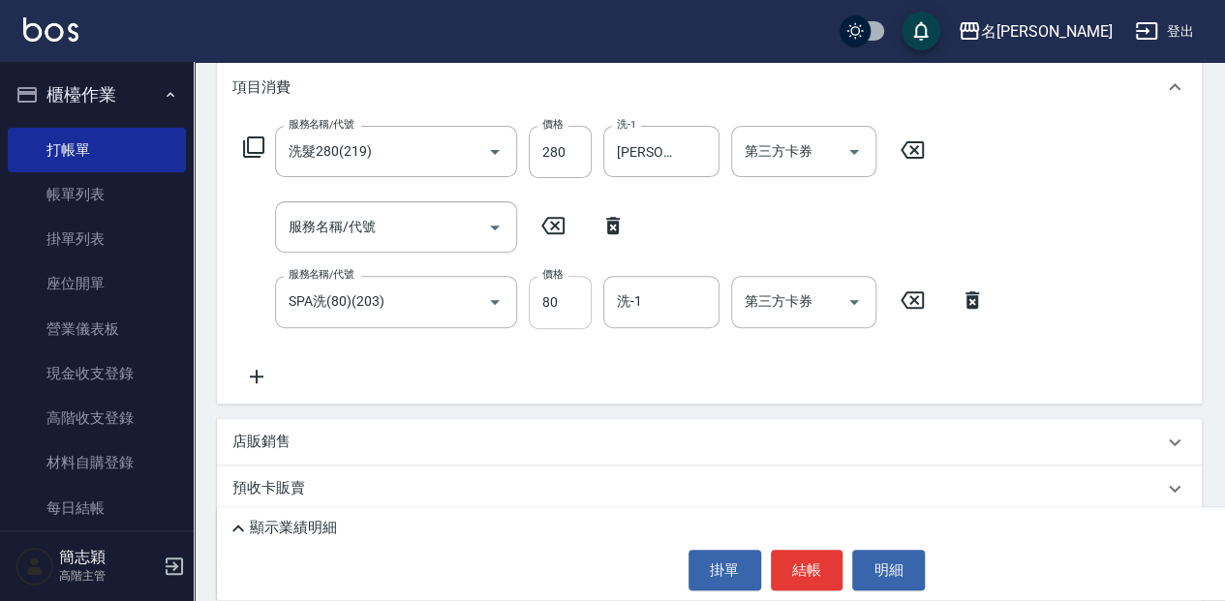
click at [570, 300] on input "80" at bounding box center [560, 302] width 63 height 52
type input "100"
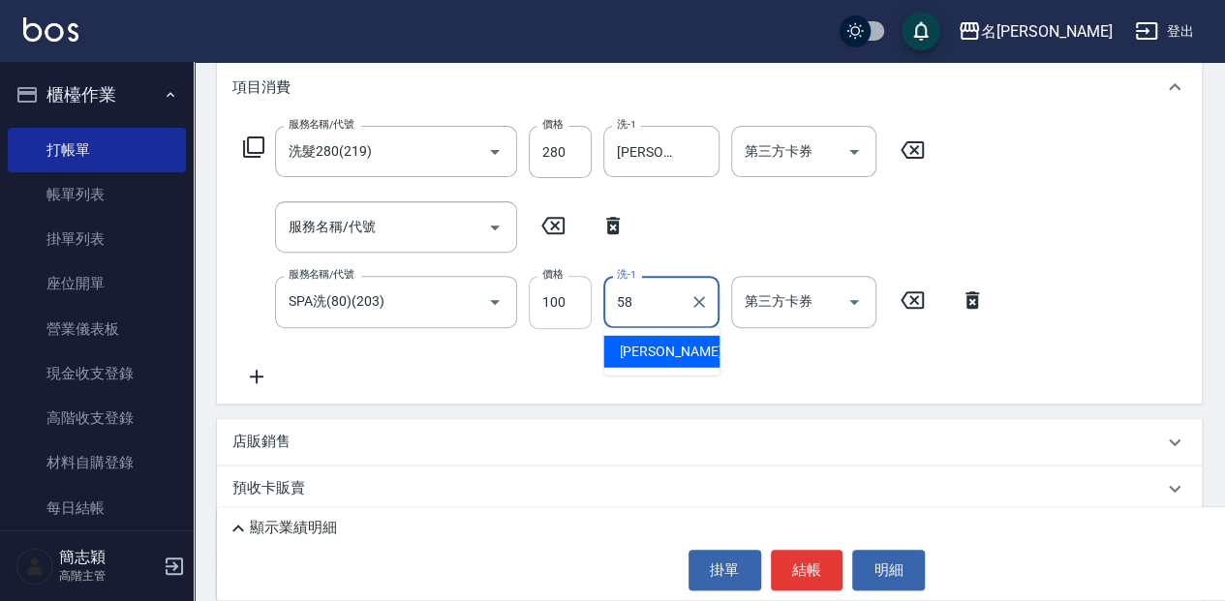
type input "[PERSON_NAME]-58"
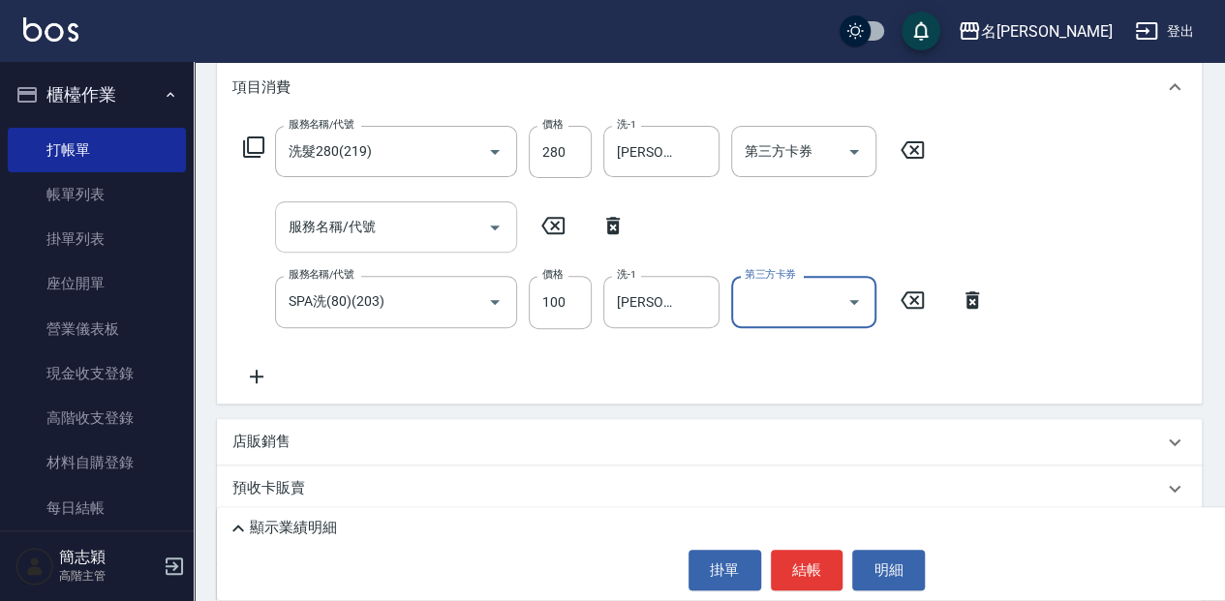
click at [312, 224] on input "服務名稱/代號" at bounding box center [382, 227] width 196 height 34
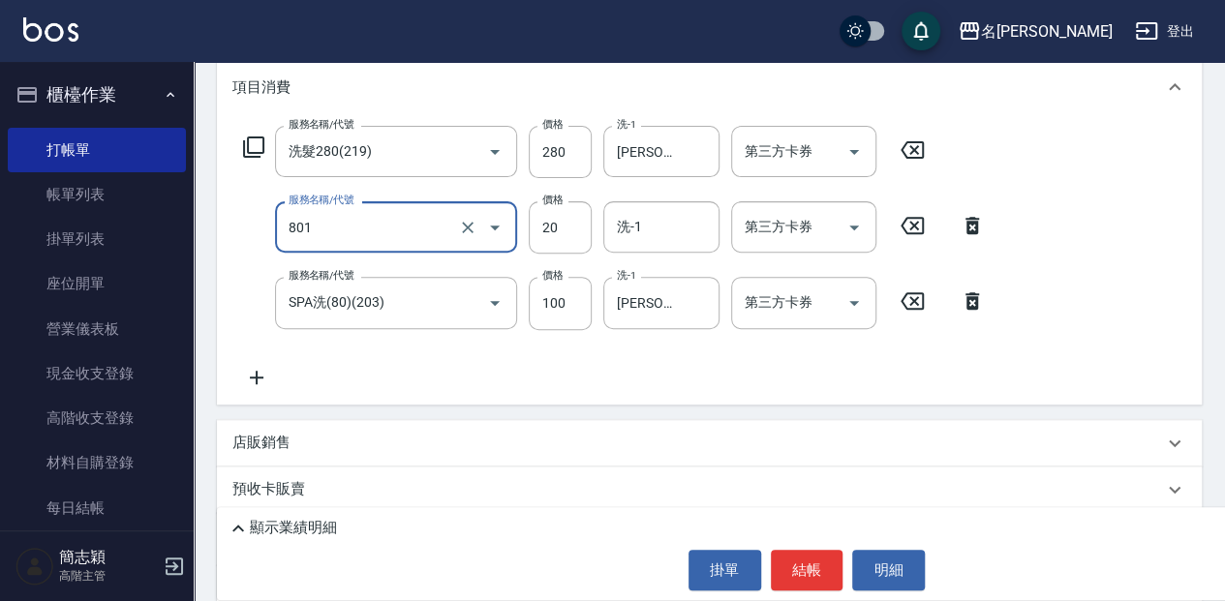
type input "潤絲20(801)"
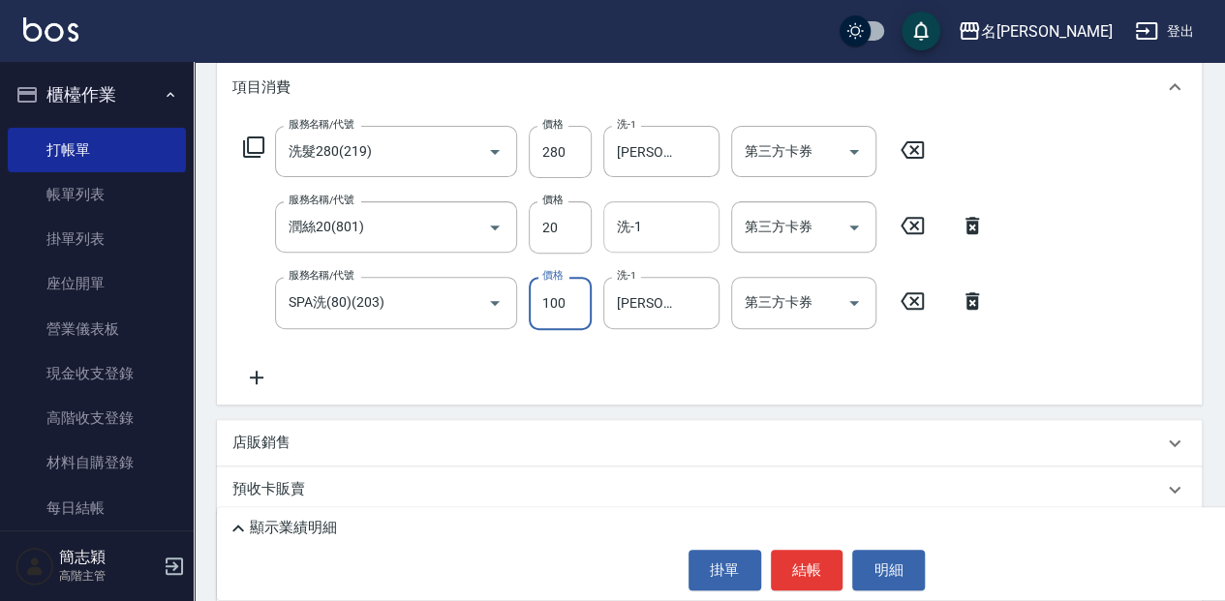
click at [656, 244] on div "洗-1" at bounding box center [661, 226] width 116 height 51
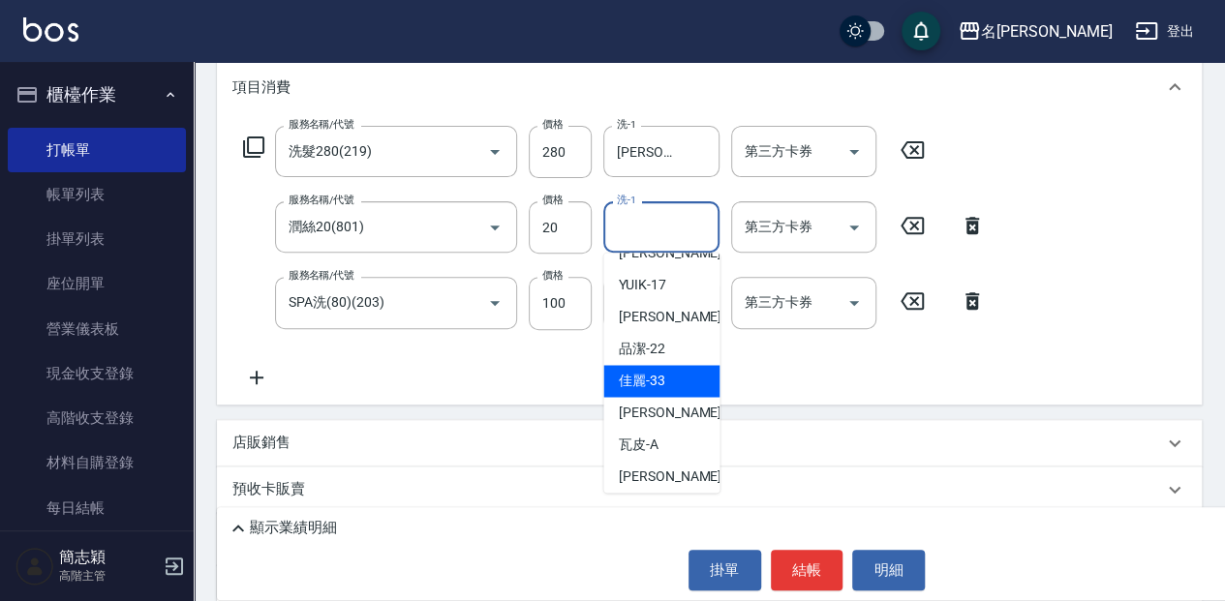
scroll to position [350, 0]
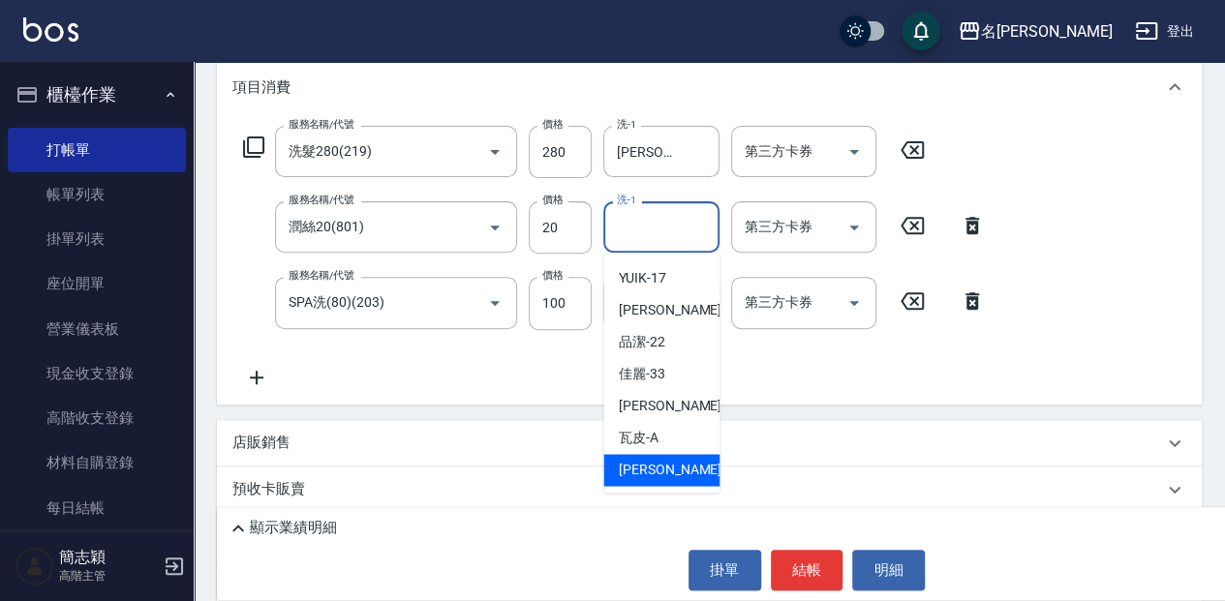
click at [662, 465] on span "[PERSON_NAME] -58" at bounding box center [680, 470] width 122 height 20
type input "[PERSON_NAME]-58"
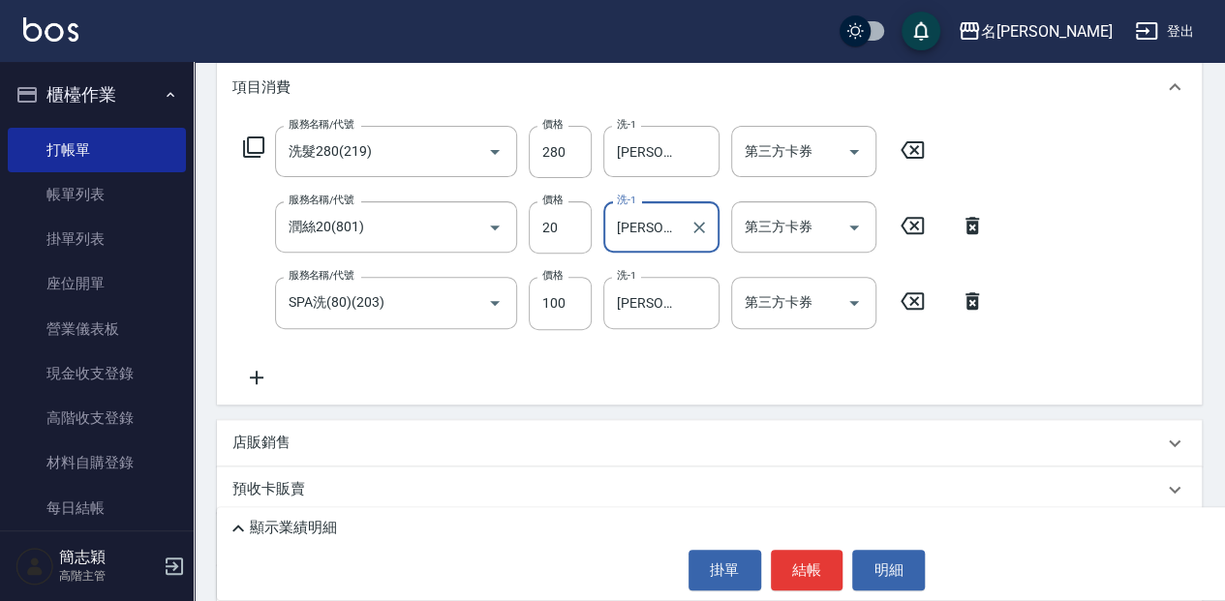
click at [283, 518] on p "顯示業績明細" at bounding box center [293, 528] width 87 height 20
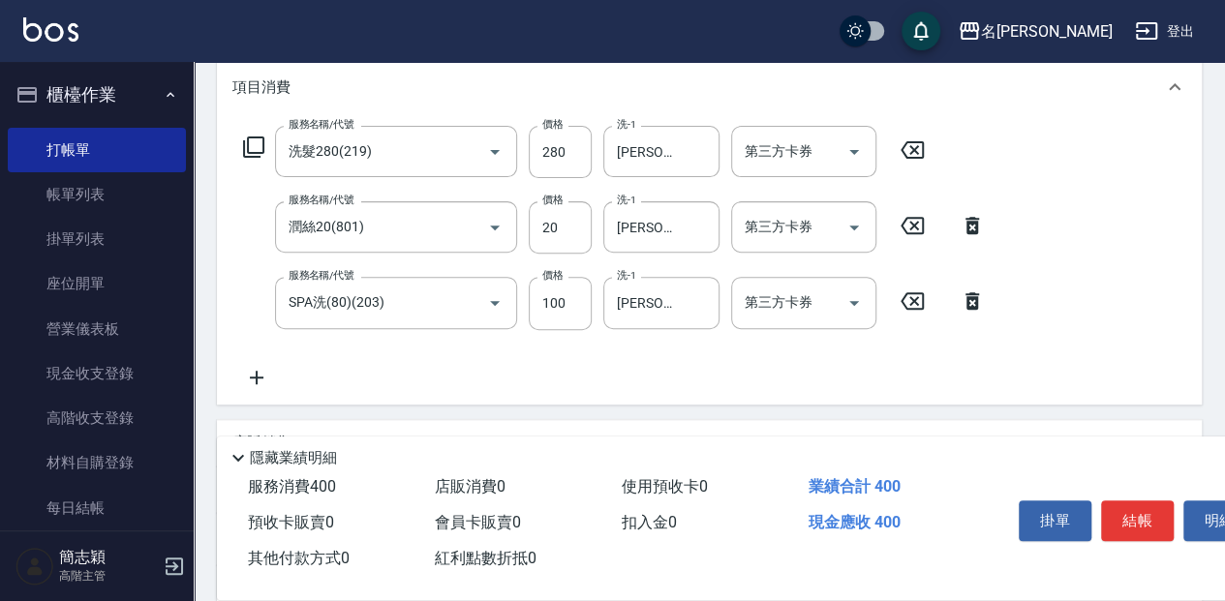
click at [1138, 493] on div "掛單 結帳 明細" at bounding box center [1137, 523] width 253 height 61
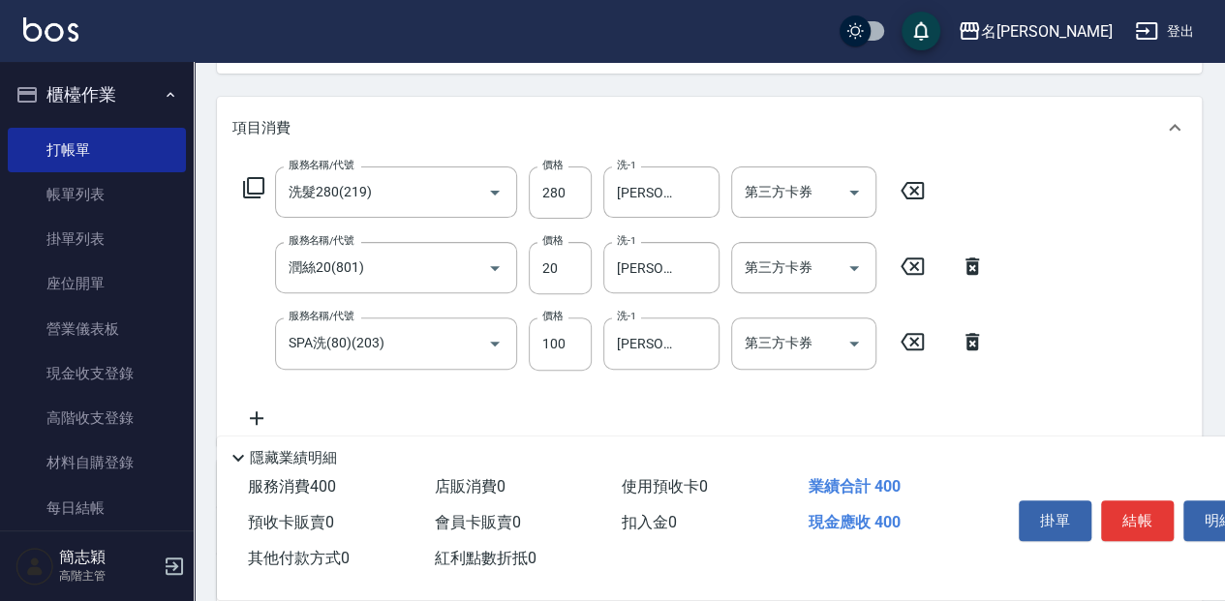
scroll to position [194, 0]
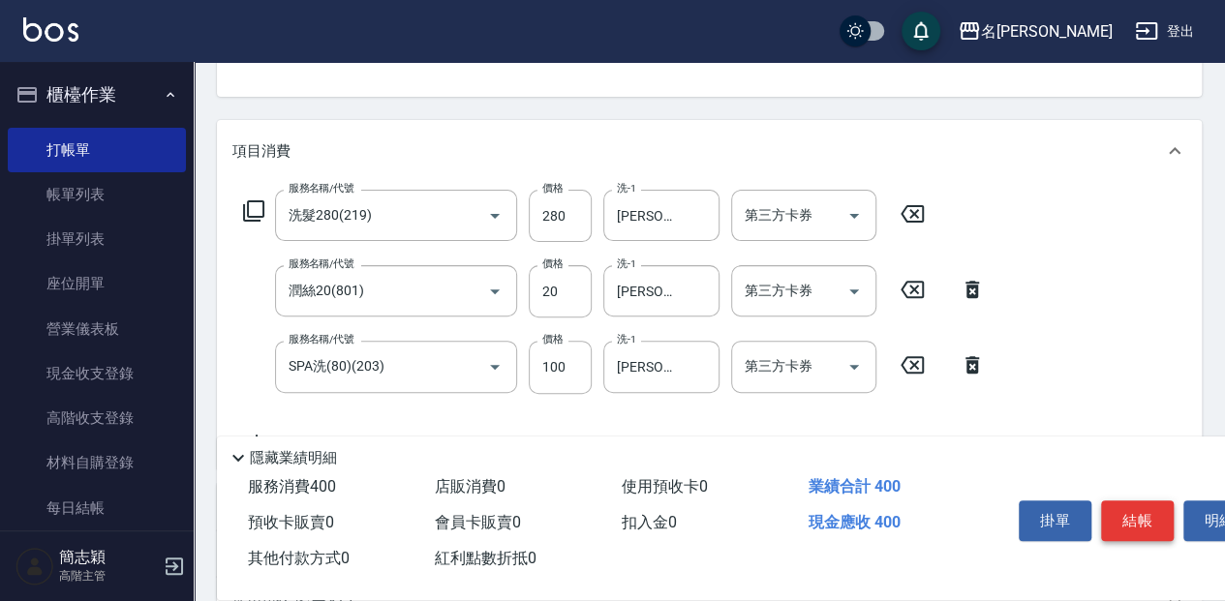
click at [1143, 517] on button "結帳" at bounding box center [1137, 521] width 73 height 41
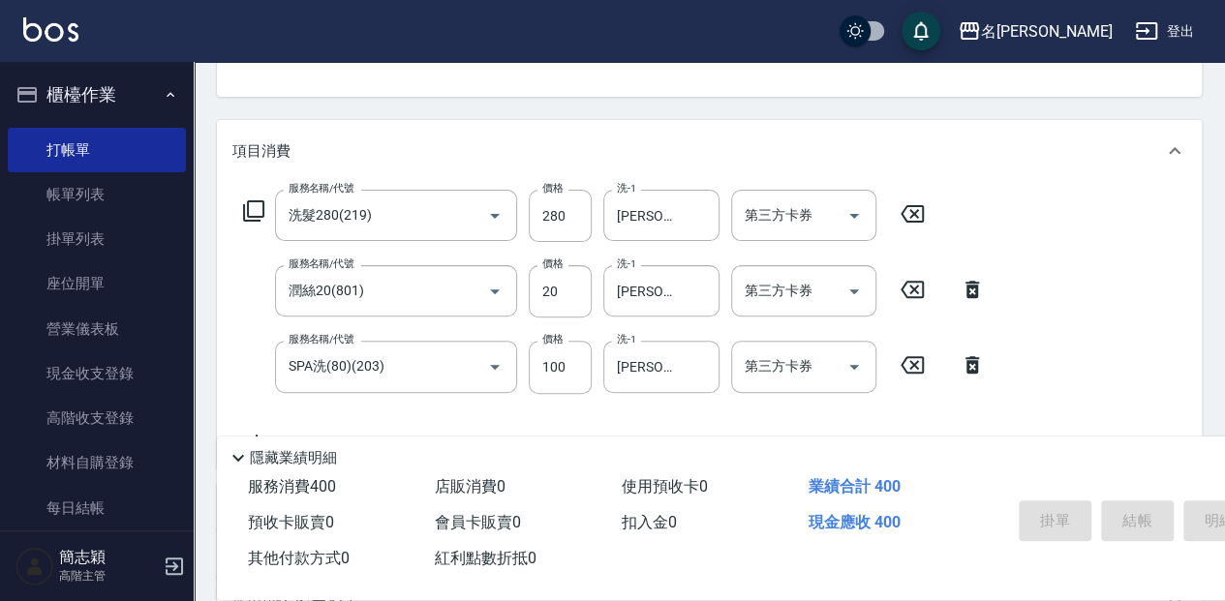
type input "[DATE] 12:07"
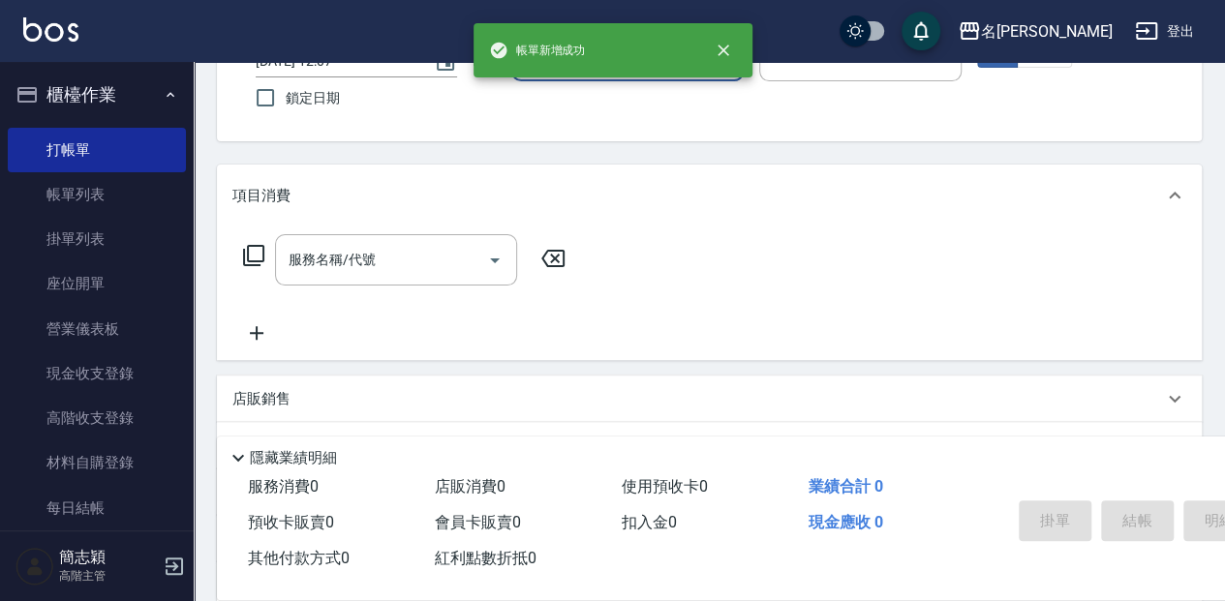
scroll to position [123, 0]
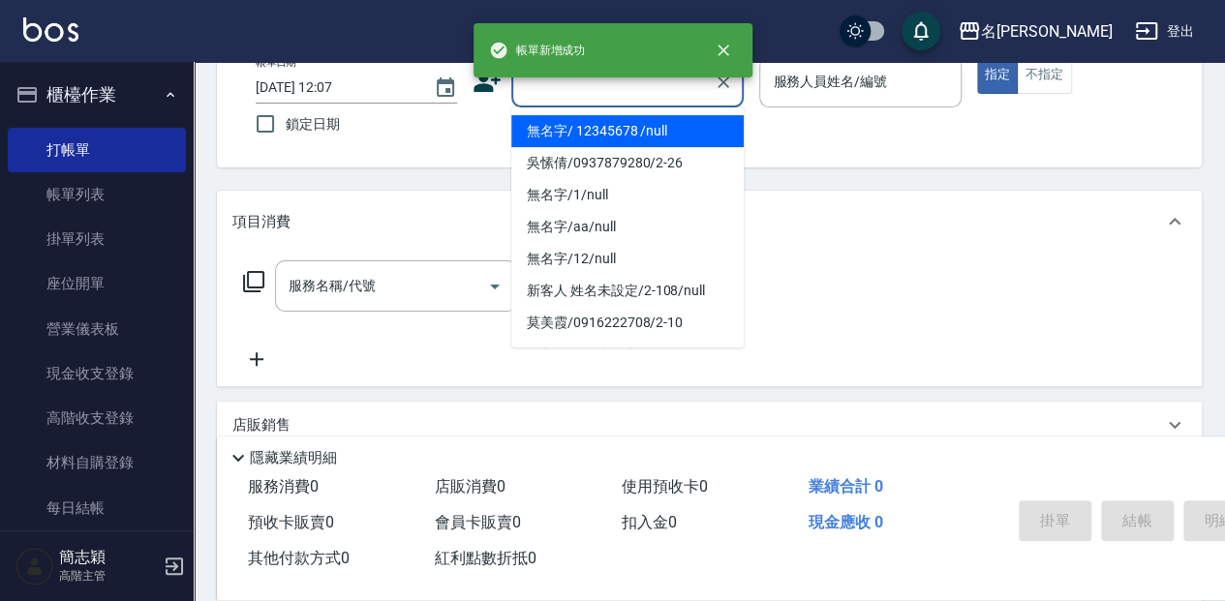
drag, startPoint x: 535, startPoint y: 87, endPoint x: 573, endPoint y: 138, distance: 63.5
click at [535, 87] on input "顧客姓名/手機號碼/編號" at bounding box center [613, 82] width 186 height 34
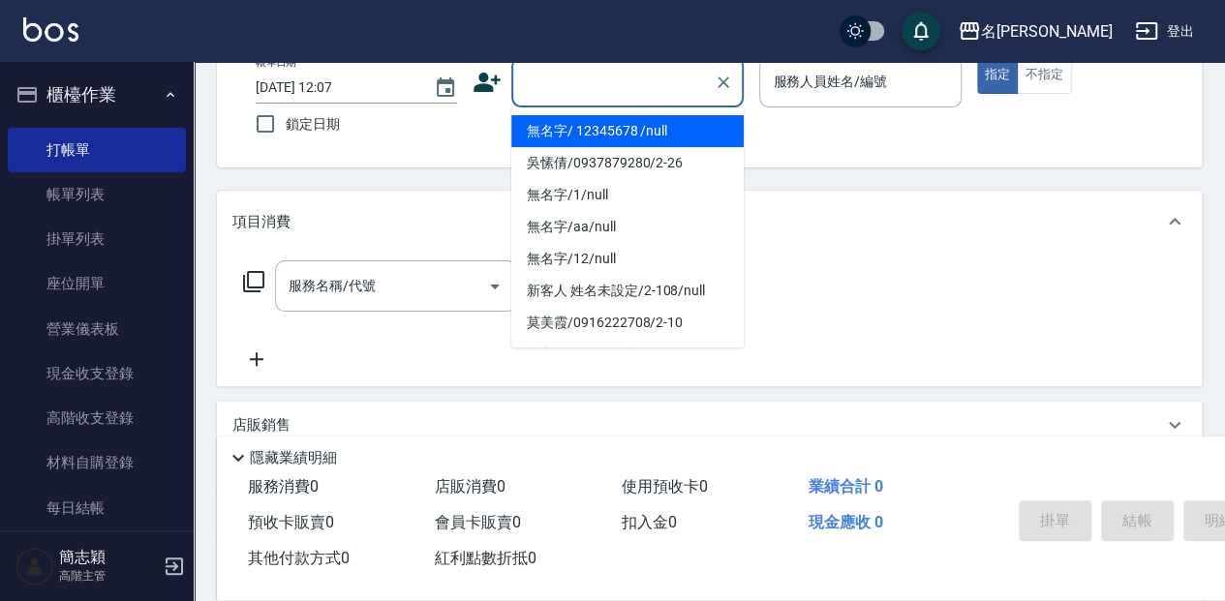
drag, startPoint x: 597, startPoint y: 128, endPoint x: 728, endPoint y: 134, distance: 131.9
click at [597, 127] on li "無名字/ 12345678 /null" at bounding box center [627, 131] width 232 height 32
type input "無名字/ 12345678 /null"
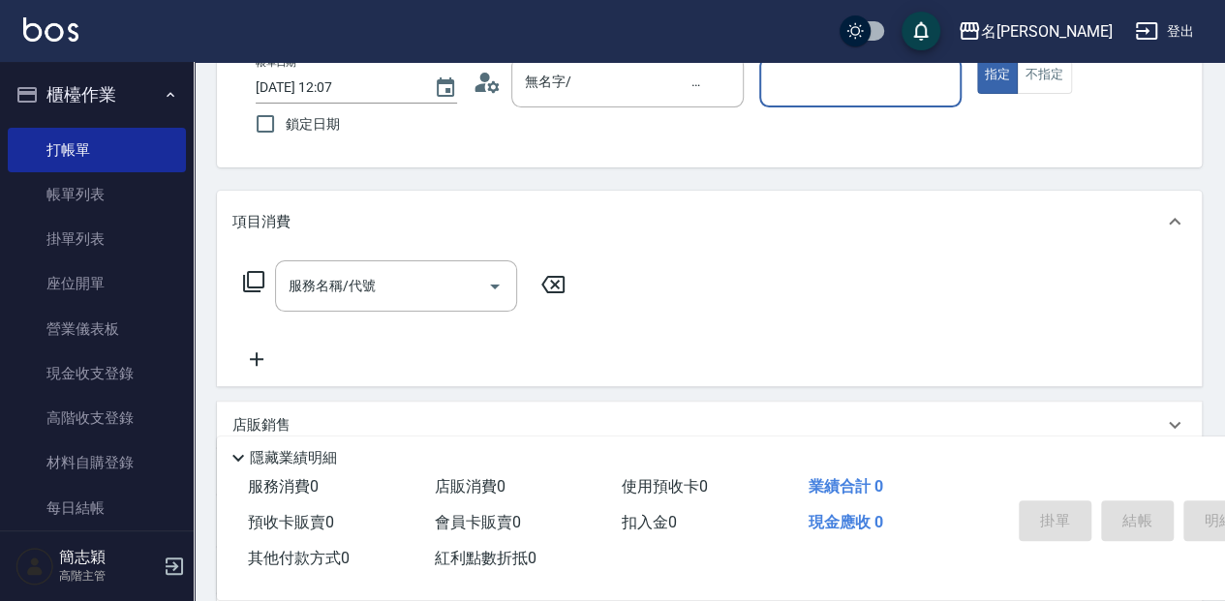
drag, startPoint x: 813, startPoint y: 91, endPoint x: 817, endPoint y: 104, distance: 13.5
click at [812, 91] on input "服務人員姓名/編號" at bounding box center [860, 82] width 184 height 34
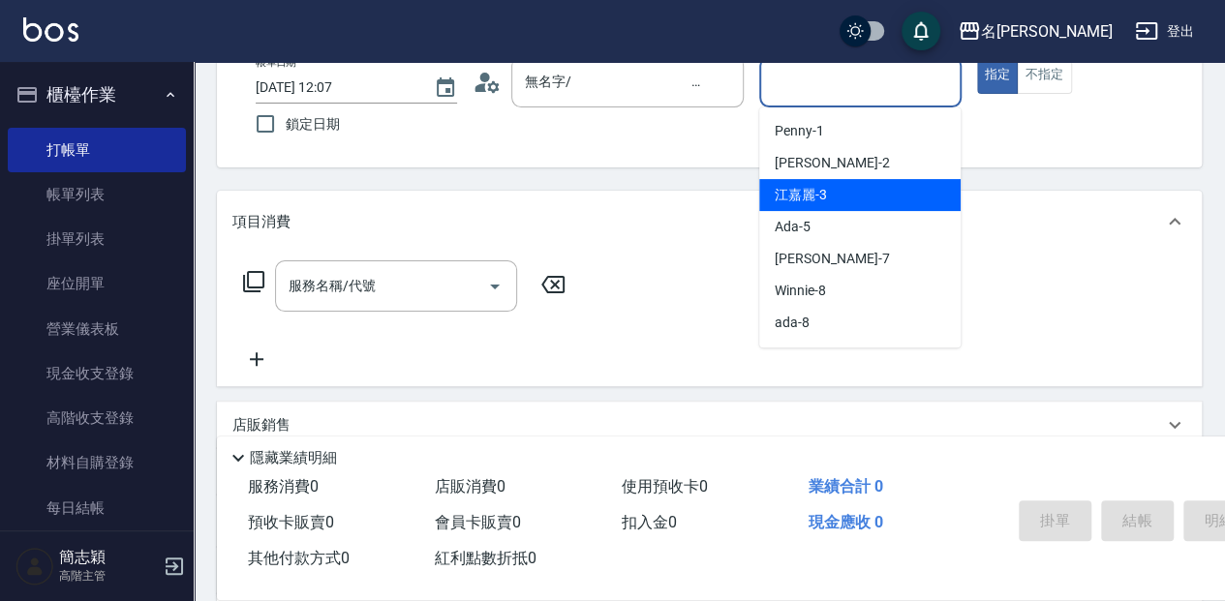
click at [833, 196] on div "江嘉麗 -3" at bounding box center [859, 195] width 201 height 32
type input "江嘉麗-3"
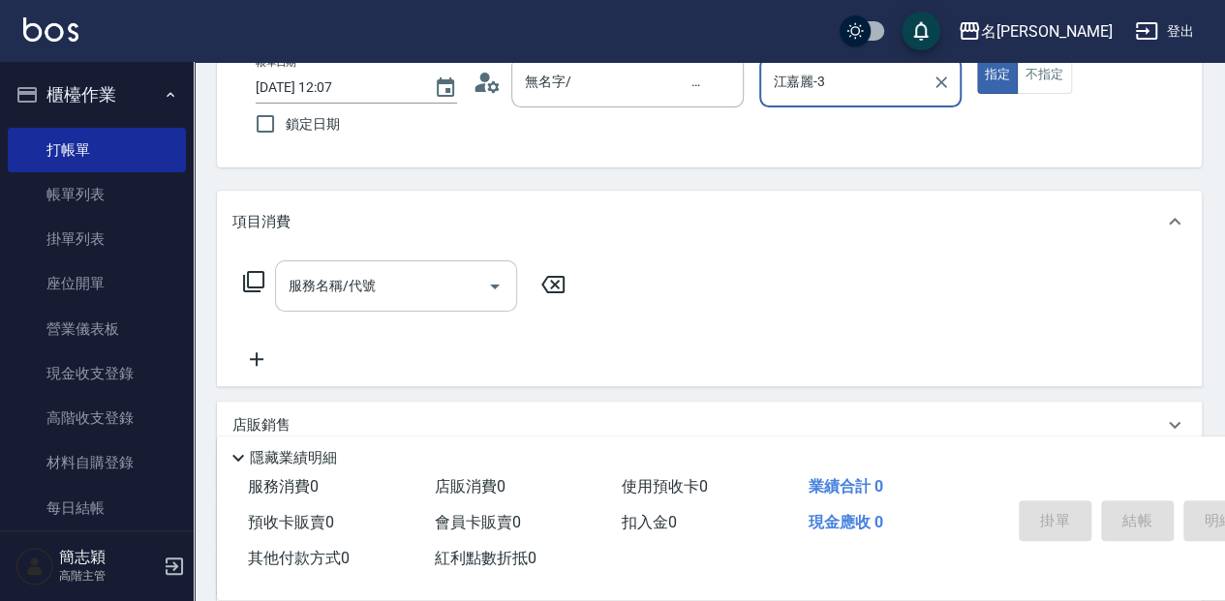
click at [437, 296] on input "服務名稱/代號" at bounding box center [382, 286] width 196 height 34
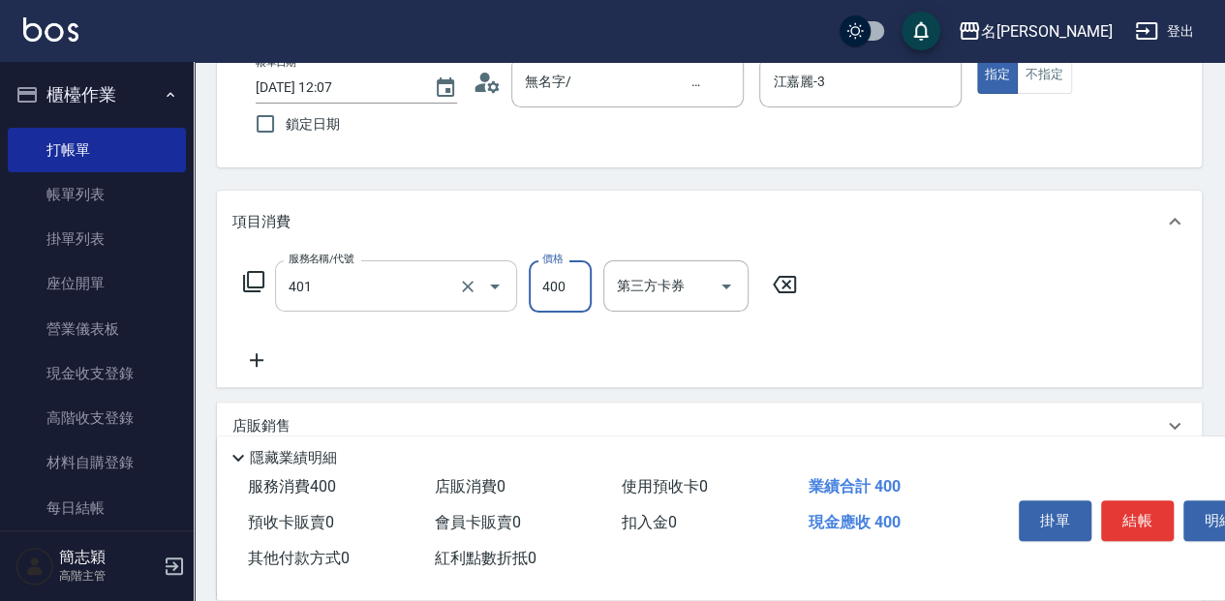
type input "剪髮(400)(401)"
type input "250"
click at [1122, 515] on button "結帳" at bounding box center [1137, 521] width 73 height 41
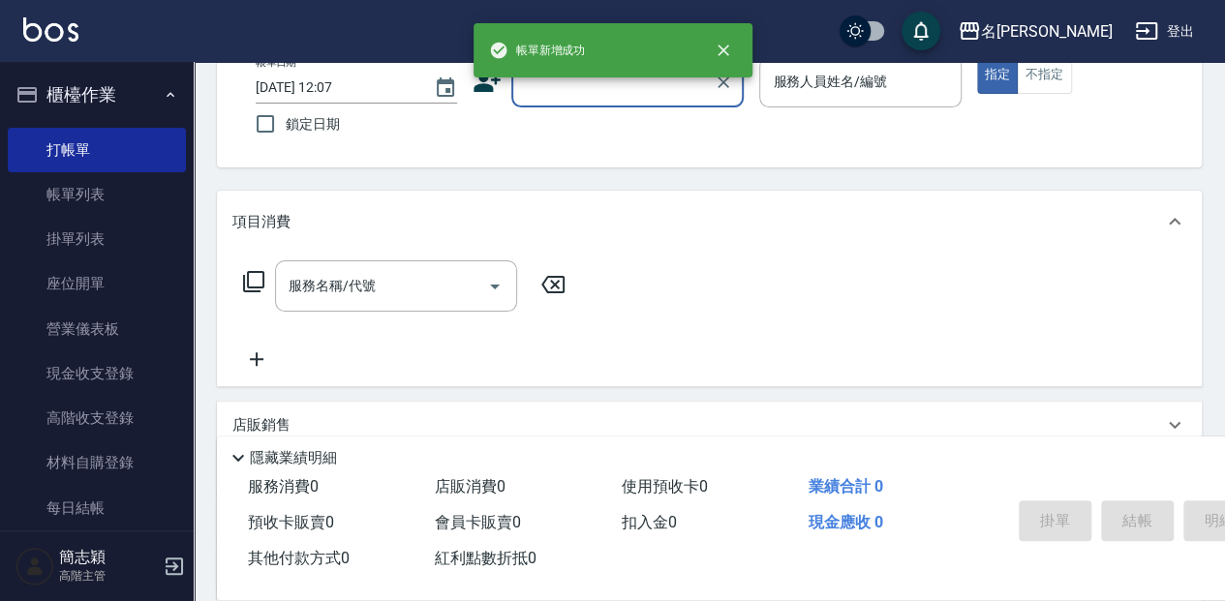
scroll to position [0, 0]
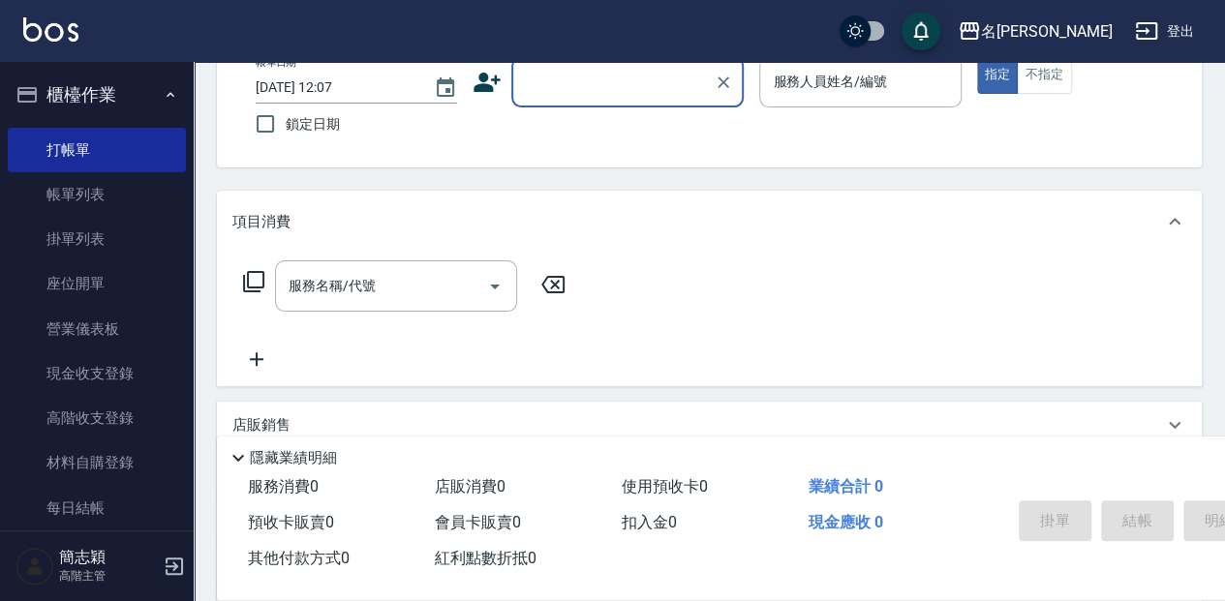
click at [585, 95] on input "顧客姓名/手機號碼/編號" at bounding box center [613, 82] width 186 height 34
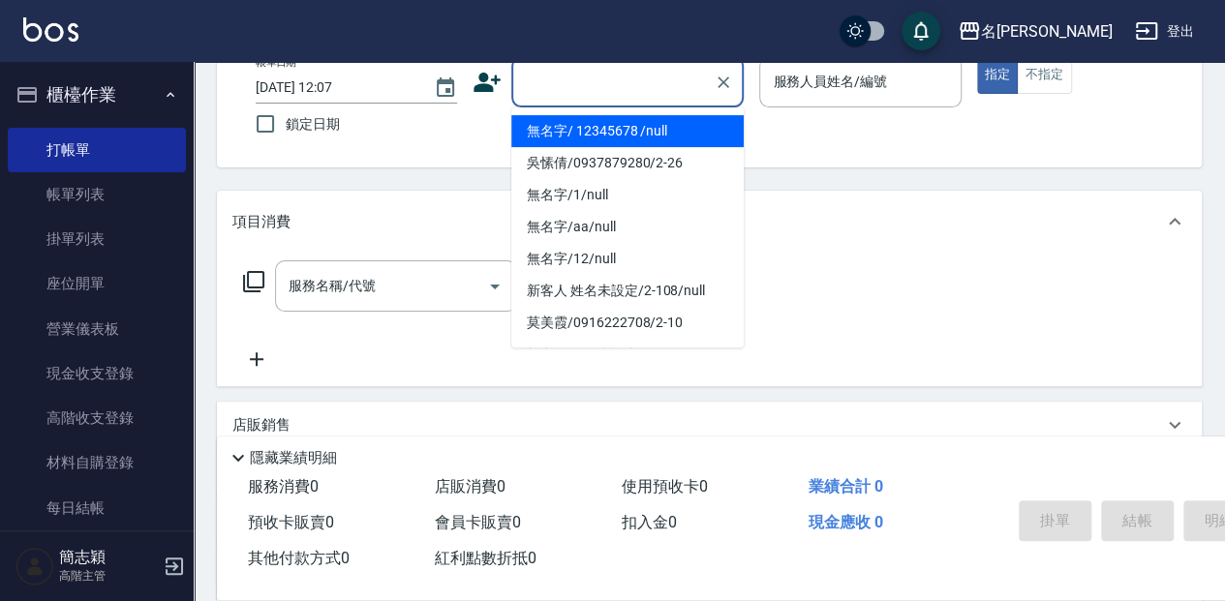
click at [603, 122] on li "無名字/ 12345678 /null" at bounding box center [627, 131] width 232 height 32
type input "無名字/ 12345678 /null"
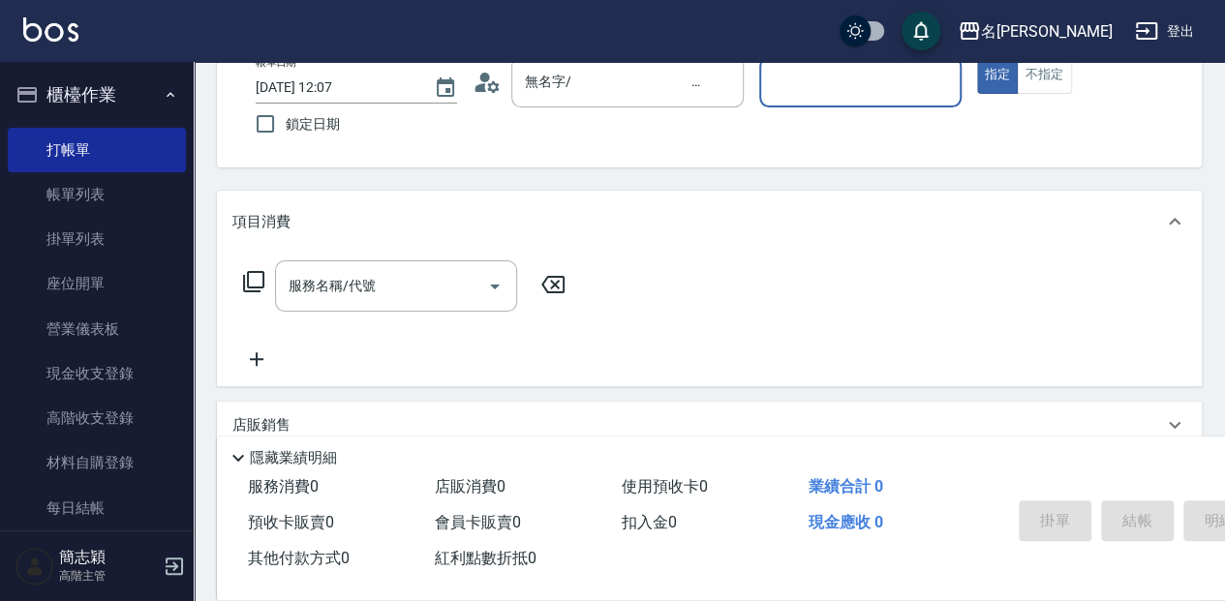
click at [798, 72] on input "服務人員姓名/編號" at bounding box center [860, 82] width 184 height 34
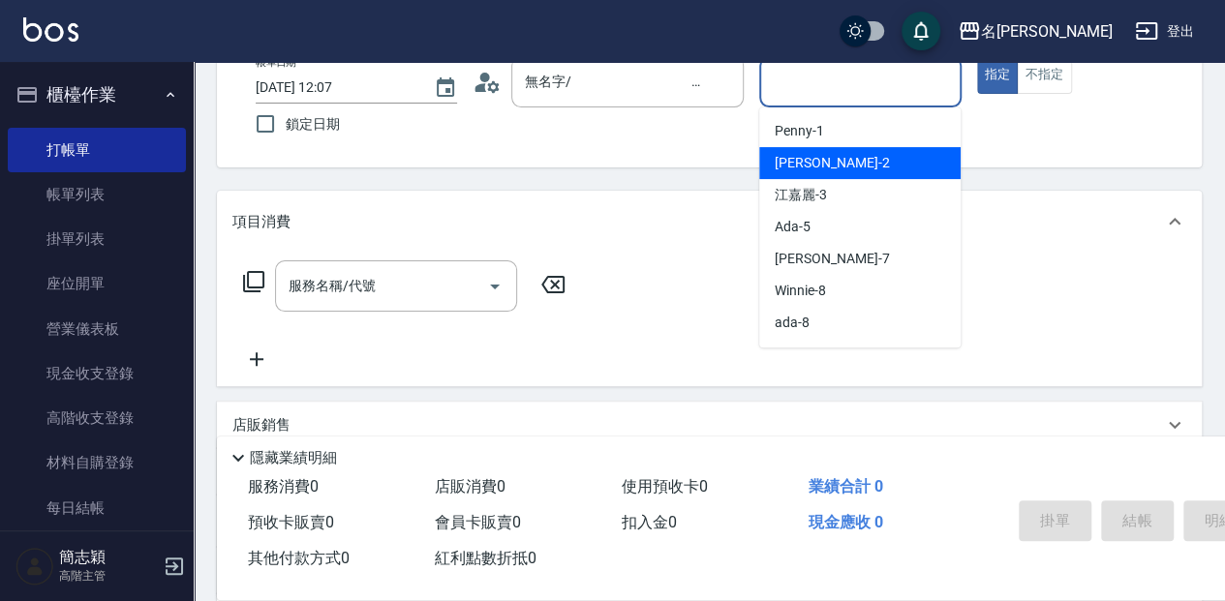
click at [873, 159] on div "[PERSON_NAME] -2" at bounding box center [859, 163] width 201 height 32
type input "[PERSON_NAME]-2"
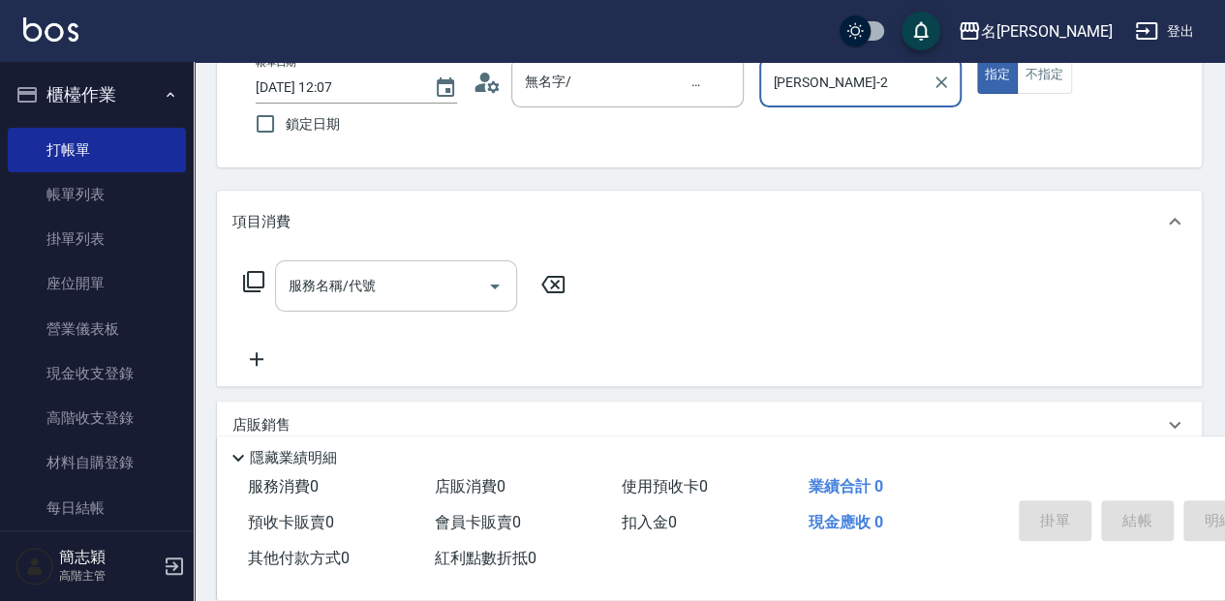
click at [372, 284] on div "服務名稱/代號 服務名稱/代號" at bounding box center [396, 286] width 242 height 51
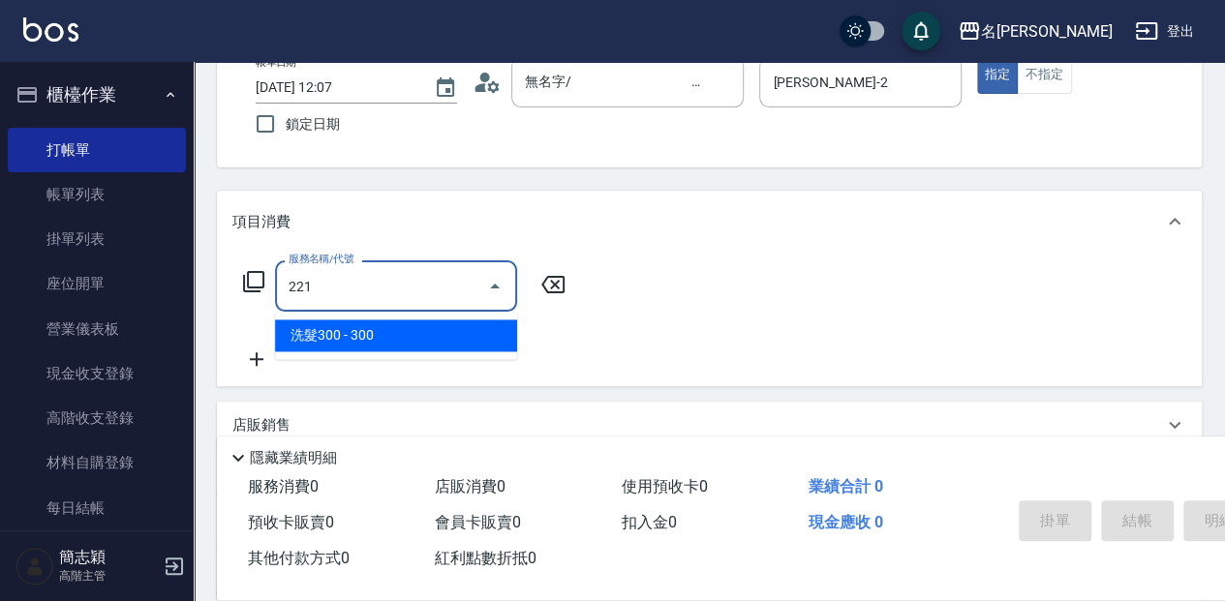
type input "洗髮300(221)"
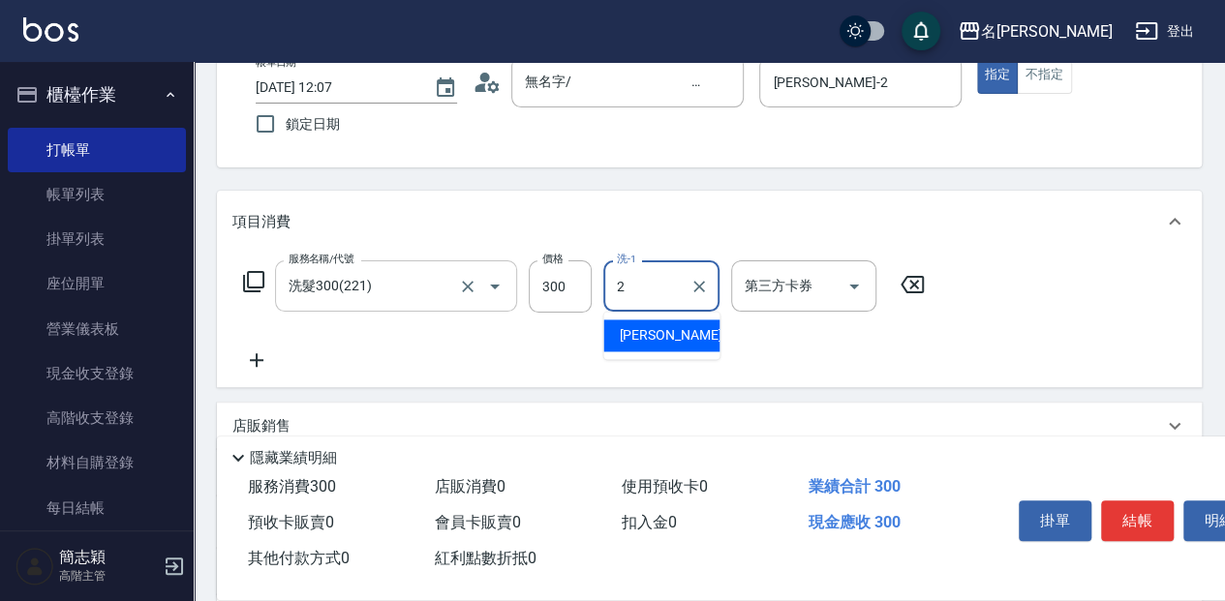
type input "[PERSON_NAME]-2"
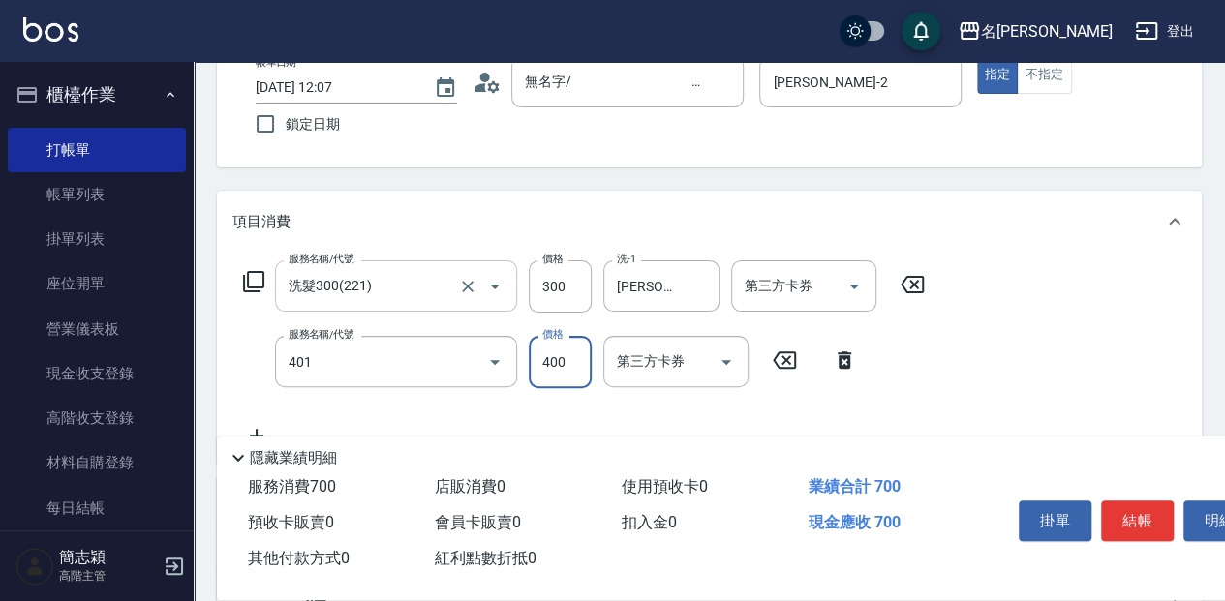
type input "剪髮(400)(401)"
type input "450"
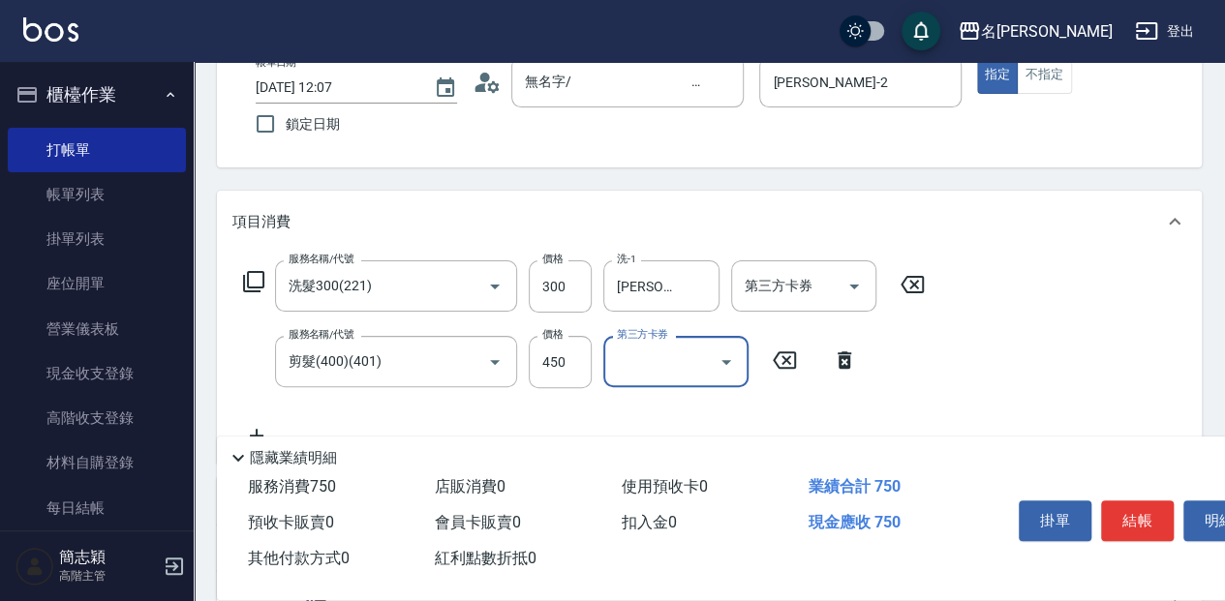
click at [1133, 539] on div "掛單 結帳 明細" at bounding box center [1137, 523] width 253 height 61
click at [1135, 508] on button "結帳" at bounding box center [1137, 521] width 73 height 41
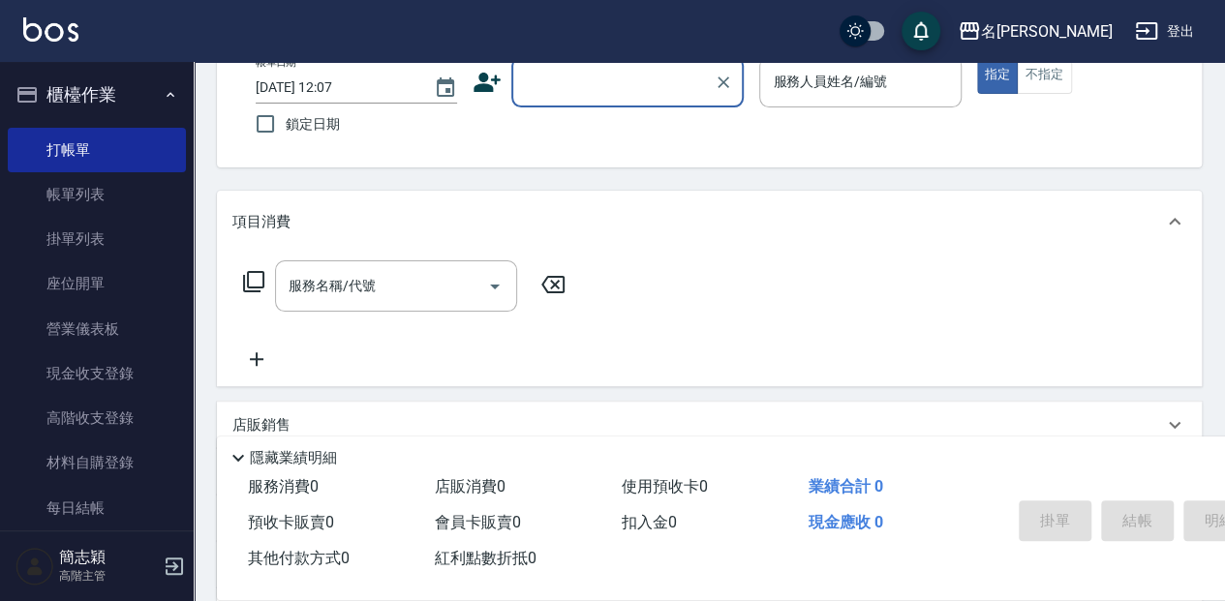
click at [562, 99] on div "顧客姓名/手機號碼/編號" at bounding box center [627, 81] width 232 height 51
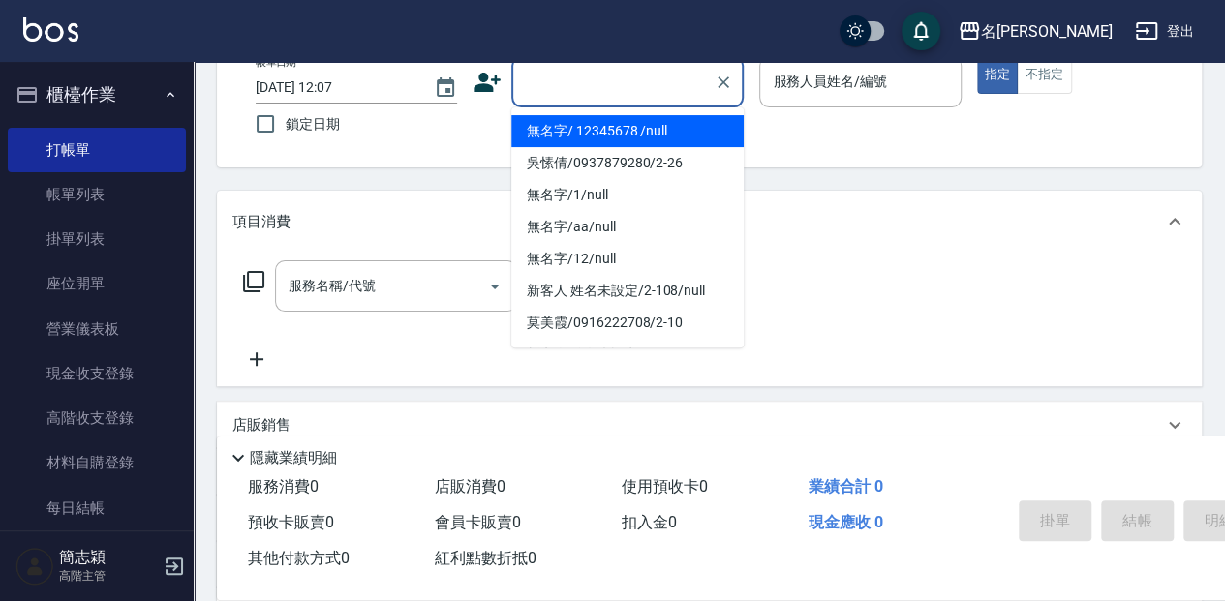
click at [558, 123] on li "無名字/ 12345678 /null" at bounding box center [627, 131] width 232 height 32
type input "無名字/ 12345678 /null"
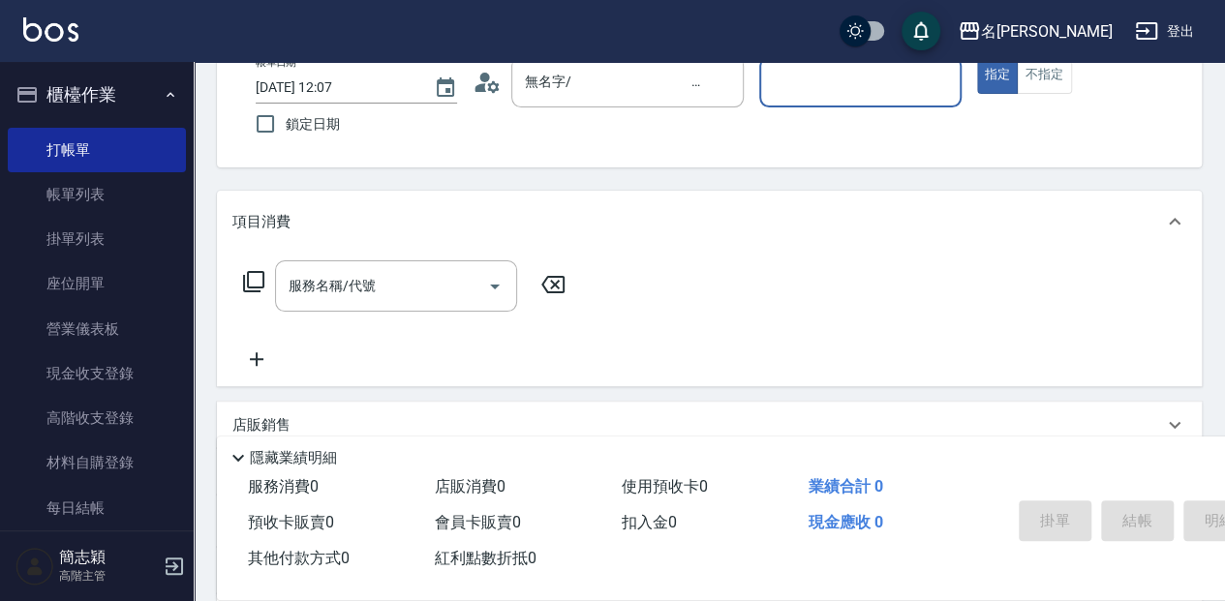
click at [810, 83] on input "服務人員姓名/編號" at bounding box center [860, 82] width 184 height 34
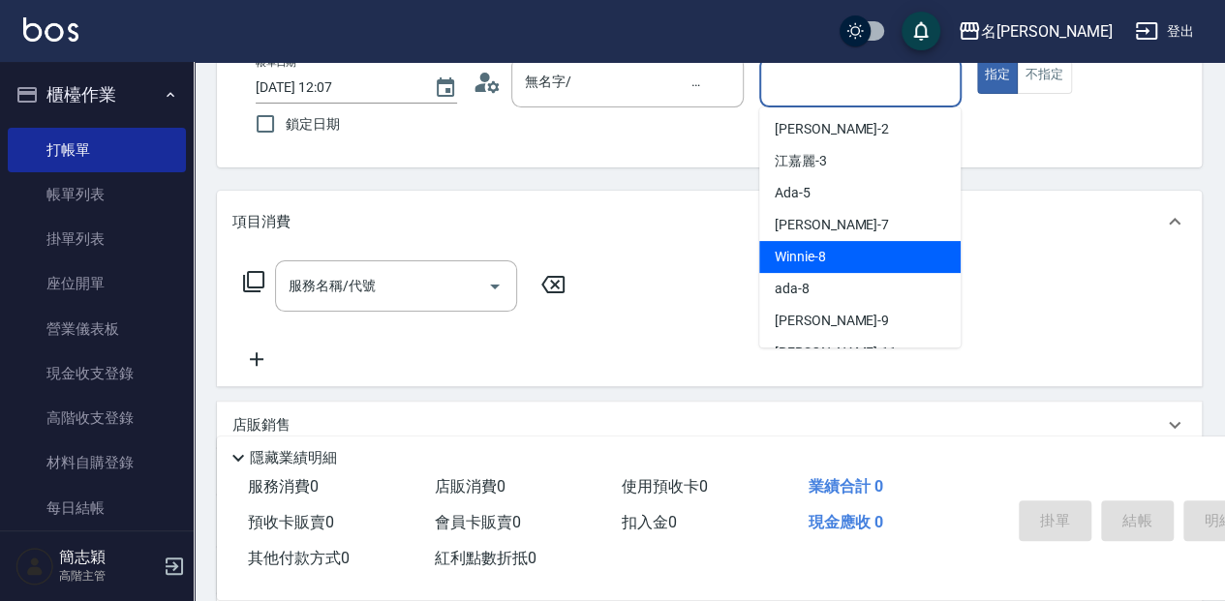
scroll to position [64, 0]
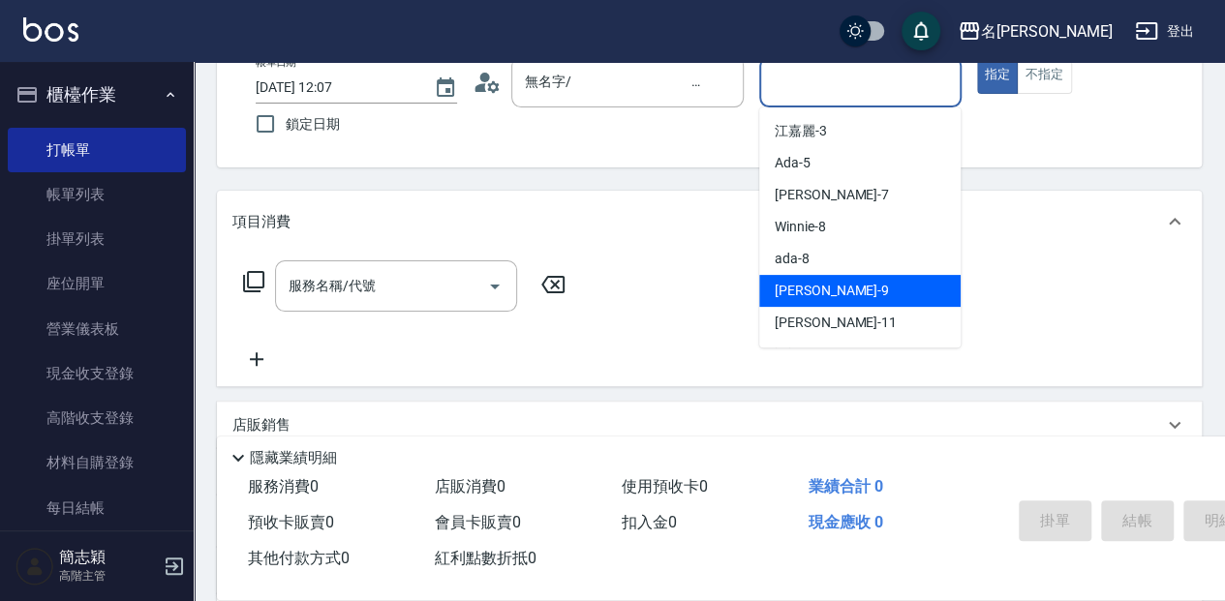
click at [822, 280] on div "[PERSON_NAME] -9" at bounding box center [859, 291] width 201 height 32
type input "[PERSON_NAME]-9"
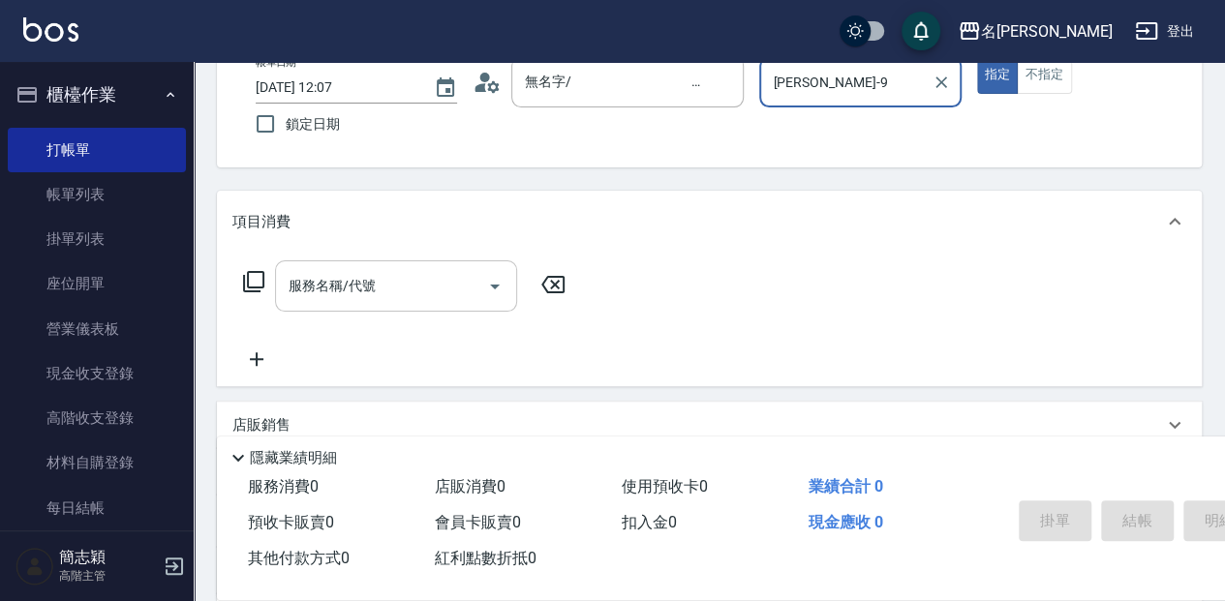
click at [349, 287] on div "服務名稱/代號 服務名稱/代號" at bounding box center [396, 286] width 242 height 51
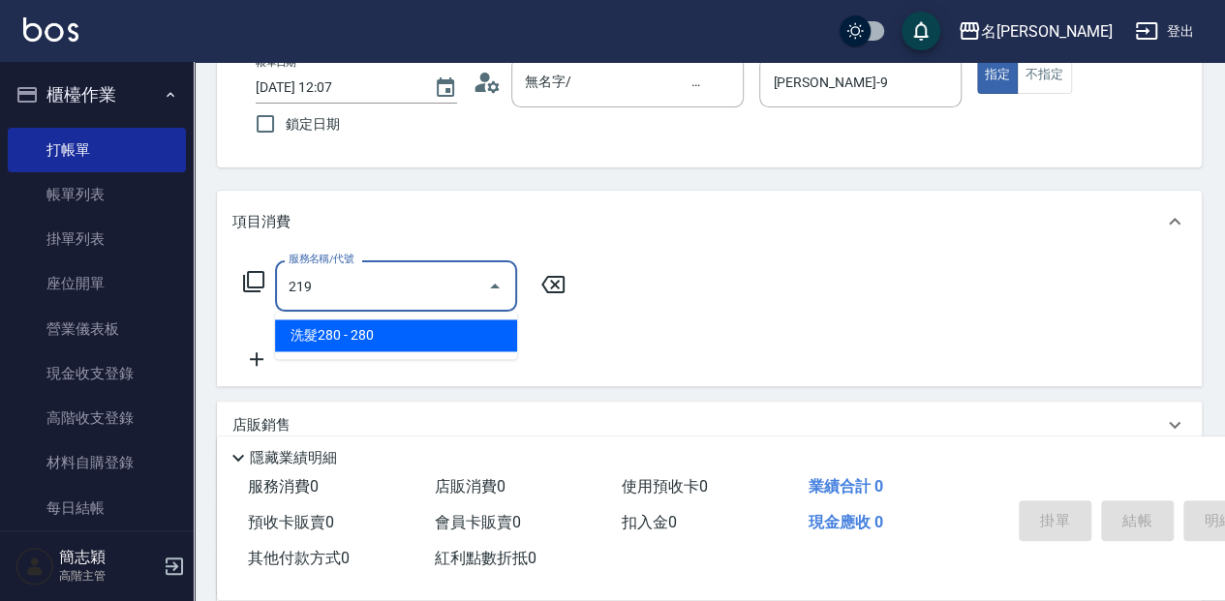
type input "洗髮280(219)"
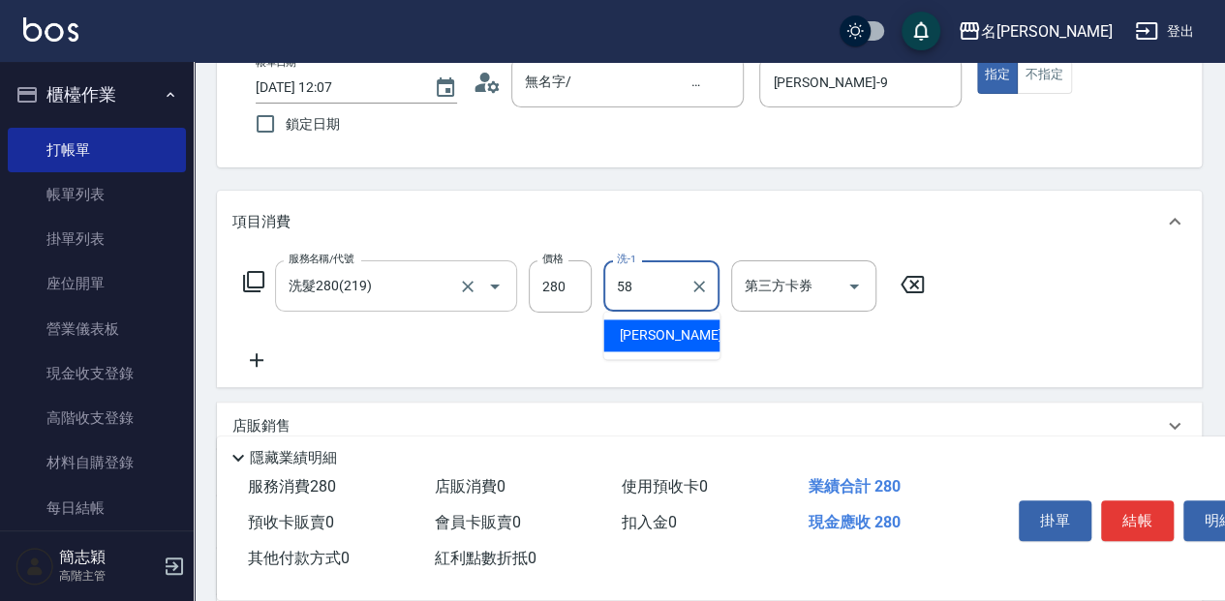
type input "[PERSON_NAME]-58"
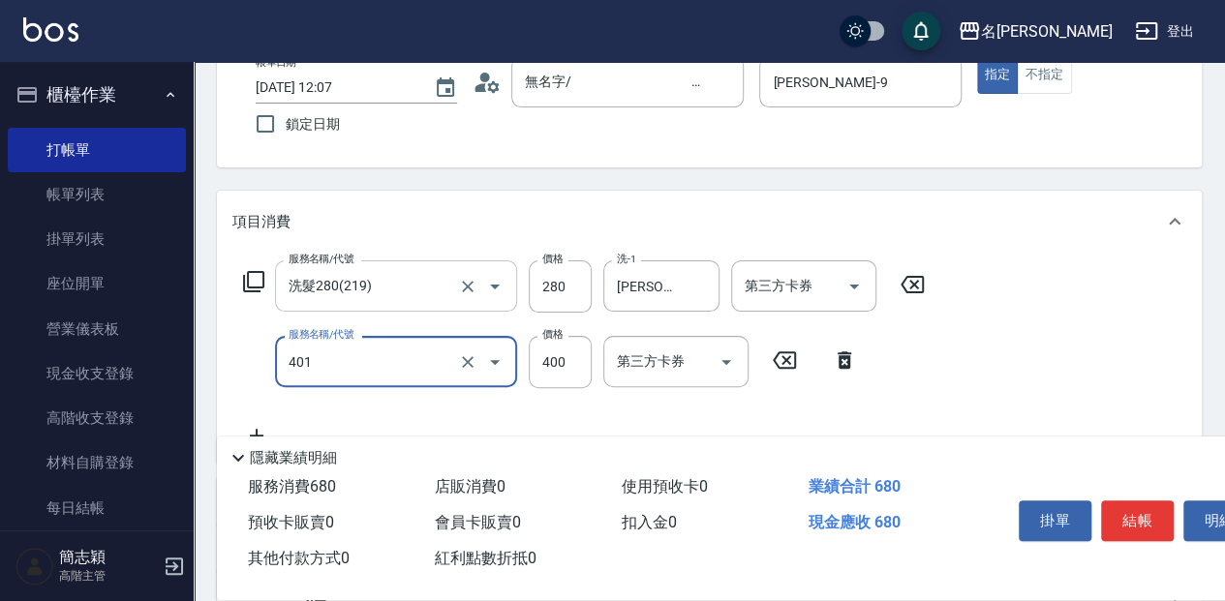
type input "剪髮(400)(401)"
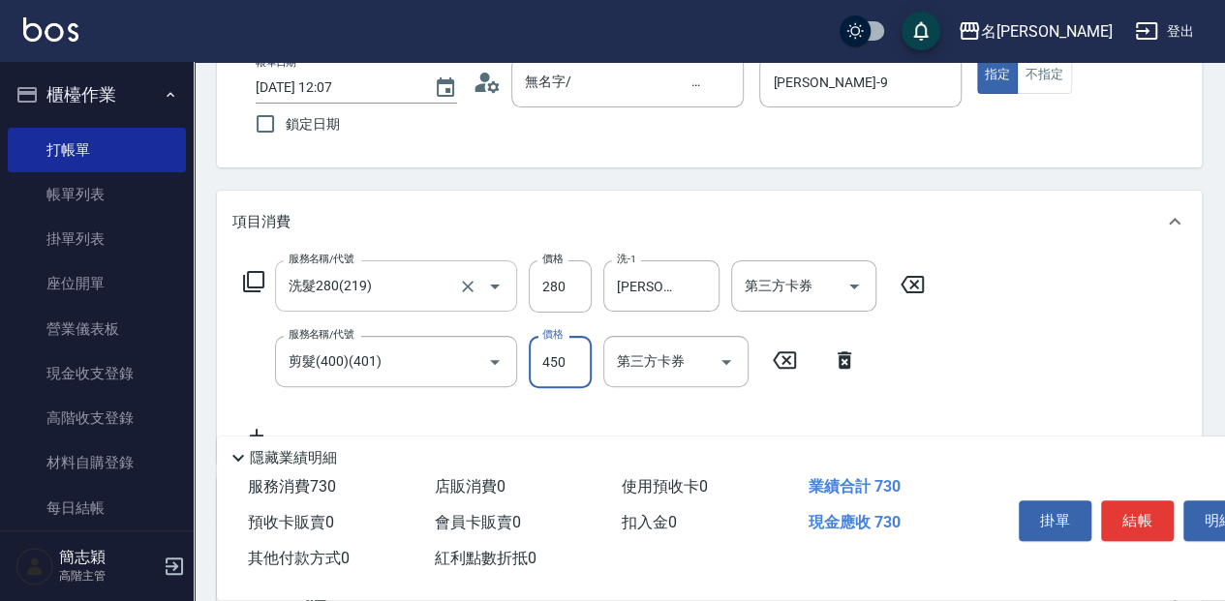
type input "450"
click at [1133, 508] on button "結帳" at bounding box center [1137, 521] width 73 height 41
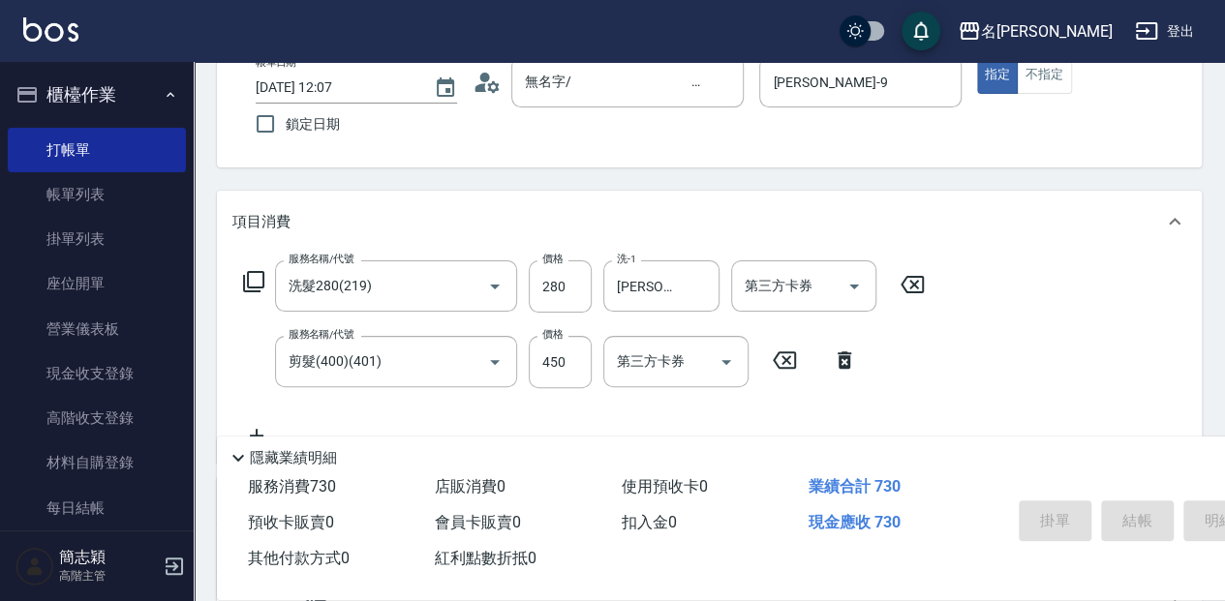
type input "[DATE] 12:08"
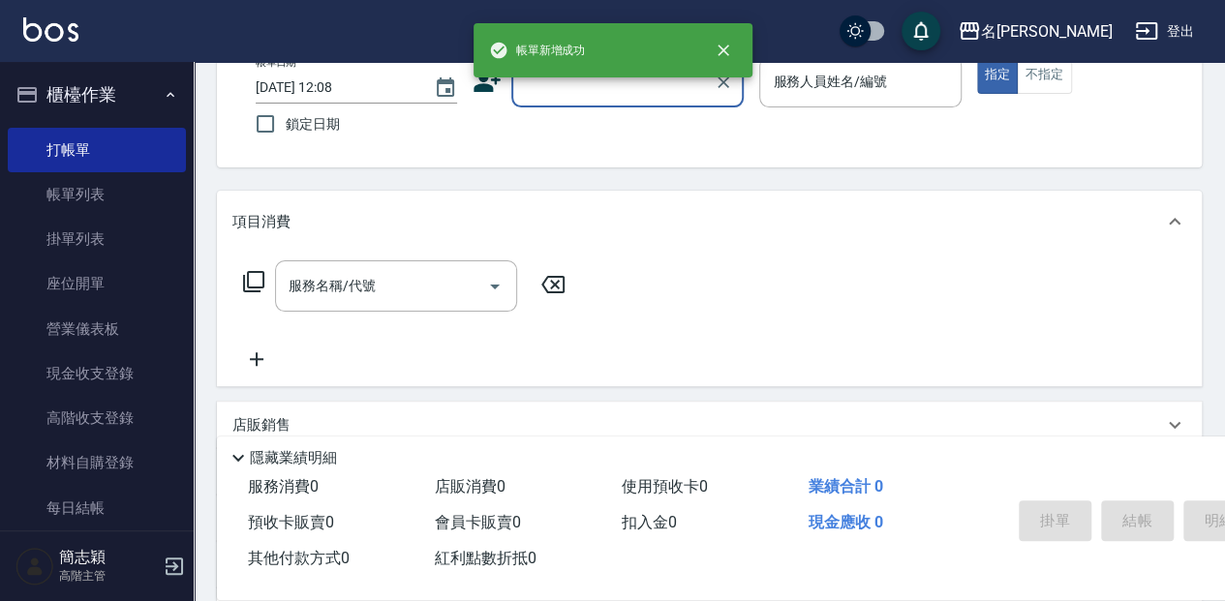
scroll to position [0, 0]
